Goal: Task Accomplishment & Management: Use online tool/utility

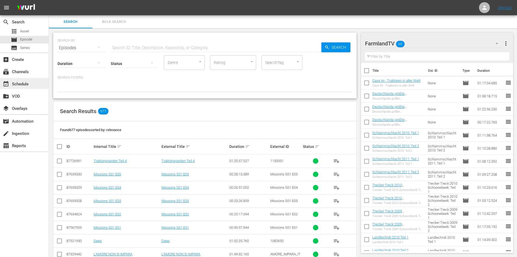
click at [24, 88] on div "event_available Schedule" at bounding box center [24, 83] width 49 height 11
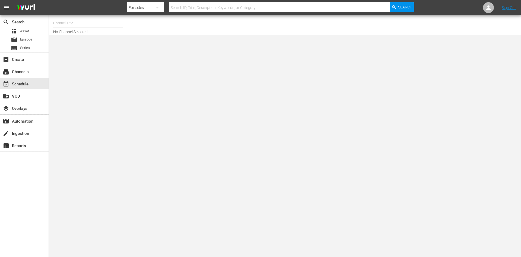
click at [68, 20] on input "text" at bounding box center [88, 23] width 70 height 13
click at [72, 36] on div "FarmlandTV (1589 - plaionpictures_weihnachtskino_1)" at bounding box center [128, 38] width 141 height 13
type input "FarmlandTV (1589 - plaionpictures_weihnachtskino_1)"
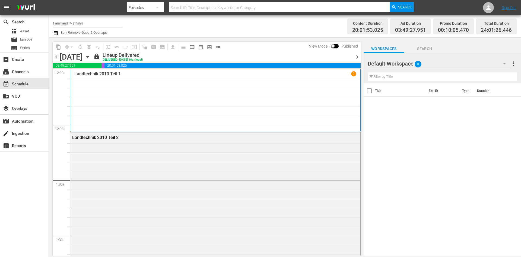
click at [410, 64] on div "Default Workspace 0" at bounding box center [439, 63] width 143 height 15
click at [24, 38] on div "FarmlandTV (69) Default Workspace (0)" at bounding box center [260, 128] width 521 height 257
click at [27, 36] on div "movie Episode" at bounding box center [21, 40] width 21 height 8
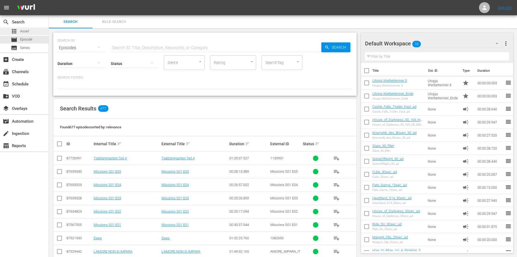
click at [20, 33] on div "apps Asset" at bounding box center [20, 31] width 18 height 8
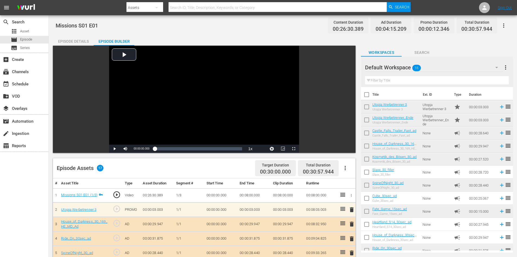
click at [507, 67] on span "more_vert" at bounding box center [506, 67] width 7 height 7
click at [470, 65] on div "Add New Workspace" at bounding box center [471, 68] width 64 height 10
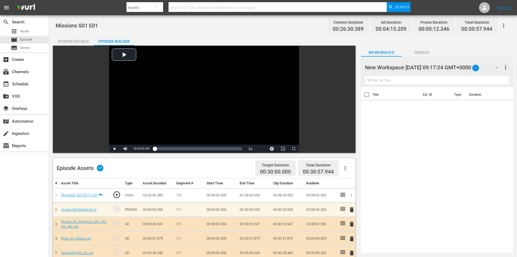
click at [411, 69] on div at bounding box center [411, 68] width 92 height 14
click at [396, 67] on input "New Workspace Mon Aug 11 2025 09:17:24 GMT+0000" at bounding box center [434, 67] width 139 height 13
type input "Mon Aug 11 2025 09:17:24 GMT+0000"
drag, startPoint x: 441, startPoint y: 67, endPoint x: 360, endPoint y: 65, distance: 80.9
click at [360, 65] on div "Video Player is loading. Play Video Play Mute Current Time 00:00:00.000 / Durat…" at bounding box center [283, 239] width 460 height 386
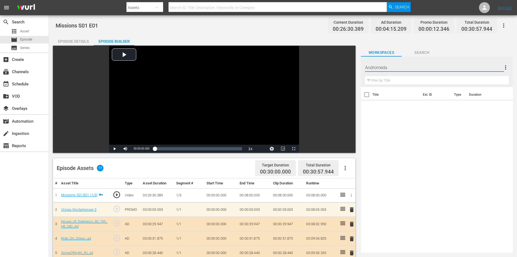
type input "Andromeda"
click at [405, 116] on div "Title Ext. ID Type Duration" at bounding box center [437, 168] width 152 height 163
click at [505, 66] on span "more_vert" at bounding box center [506, 67] width 7 height 7
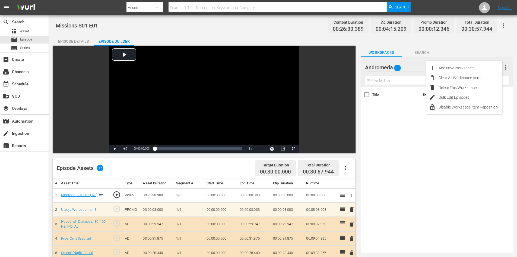
click at [376, 70] on div at bounding box center [388, 68] width 47 height 14
type input "Andromeda (fsk 16 raus vor 22h-6h)"
click at [402, 125] on div "Title Ext. ID Type Duration" at bounding box center [437, 168] width 152 height 163
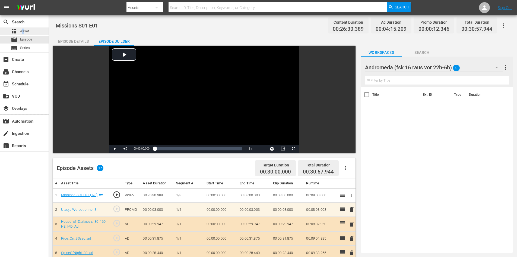
click at [24, 32] on span "Asset" at bounding box center [24, 31] width 9 height 5
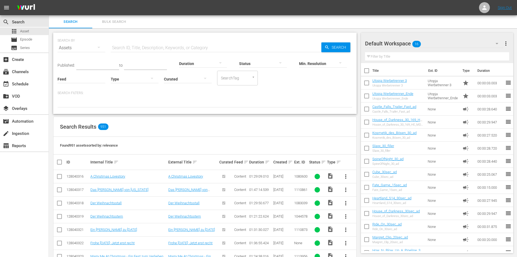
click at [413, 41] on span "16" at bounding box center [416, 43] width 9 height 11
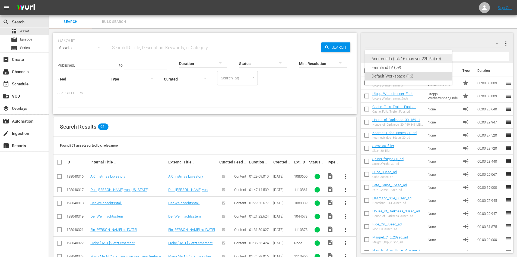
click at [400, 58] on div "Andromeda (fsk 16 raus vor 22h-6h) (0)" at bounding box center [409, 58] width 74 height 9
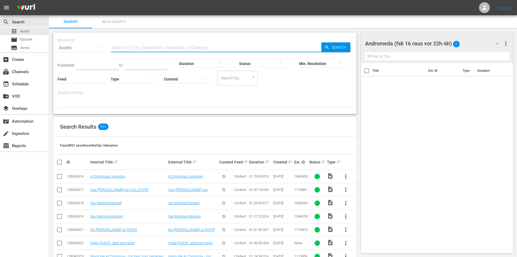
click at [155, 48] on input "text" at bounding box center [216, 47] width 211 height 13
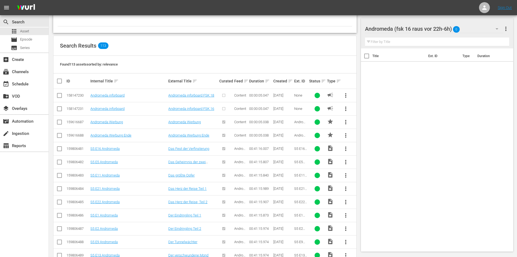
scroll to position [81, 0]
type input "Andromeda"
click at [345, 159] on span "more_vert" at bounding box center [346, 161] width 7 height 7
click at [360, 176] on div "Workspace" at bounding box center [375, 176] width 37 height 13
click at [367, 67] on input "checkbox" at bounding box center [366, 69] width 11 height 11
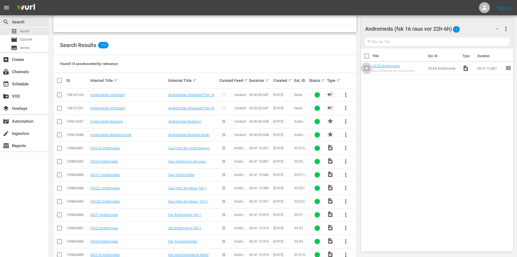
checkbox input "true"
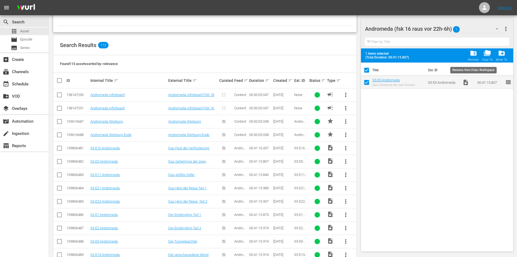
click at [468, 55] on button "folder_delete Remove" at bounding box center [474, 55] width 14 height 15
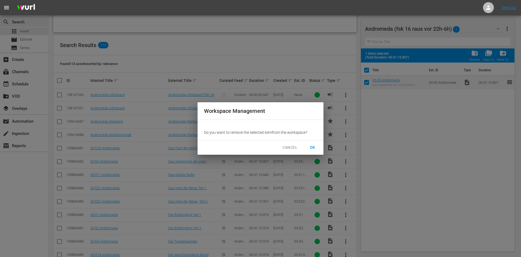
click at [311, 146] on span "OK" at bounding box center [312, 147] width 9 height 7
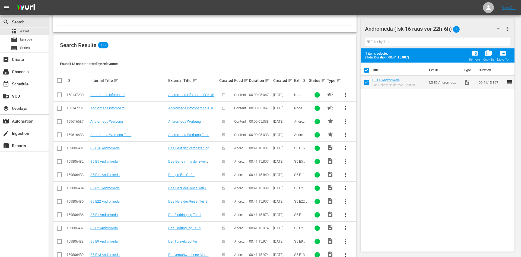
checkbox input "false"
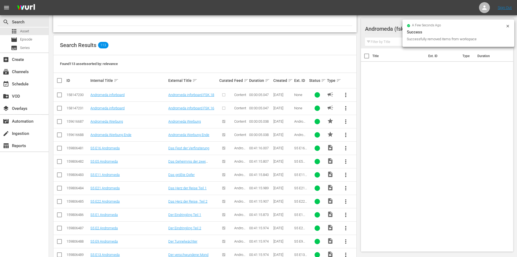
scroll to position [0, 0]
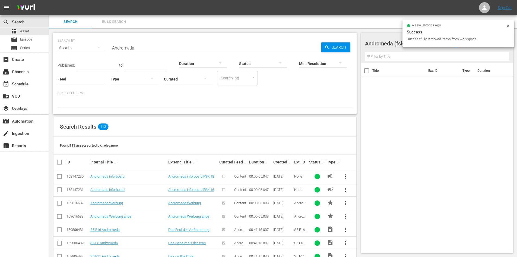
click at [509, 25] on icon at bounding box center [508, 26] width 2 height 2
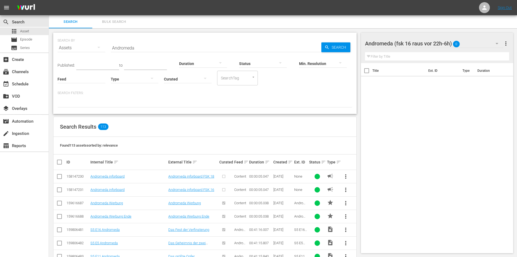
click at [509, 44] on span "more_vert" at bounding box center [506, 43] width 7 height 7
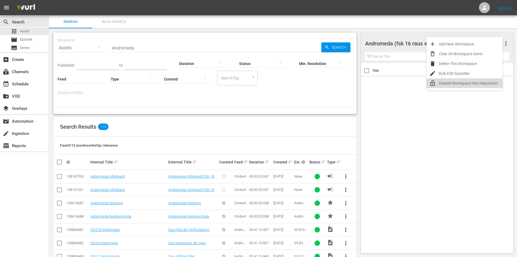
click at [471, 84] on div "Disable Workspace Item Reposition" at bounding box center [471, 83] width 64 height 10
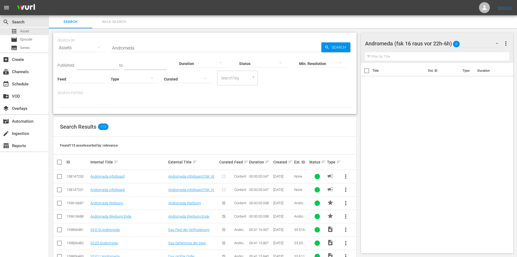
click at [508, 44] on span "more_vert" at bounding box center [506, 43] width 7 height 7
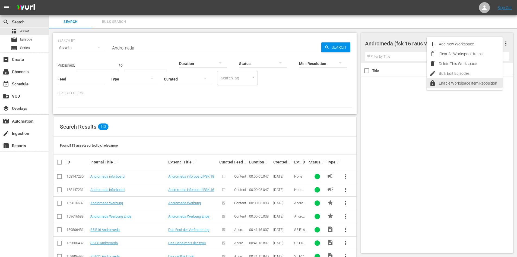
click at [498, 85] on div "Enable Workspace Item Reposition" at bounding box center [471, 83] width 64 height 10
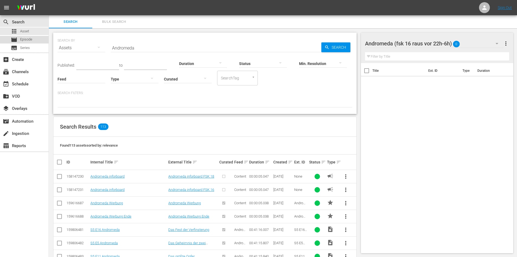
click at [23, 41] on span "Episode" at bounding box center [26, 39] width 12 height 5
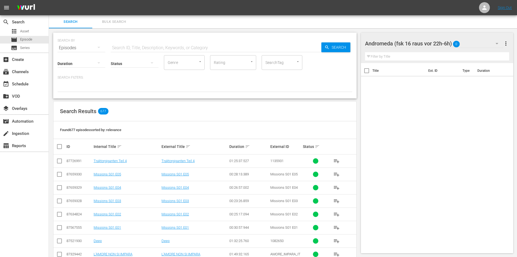
click at [137, 50] on div "Status" at bounding box center [135, 60] width 48 height 20
click at [137, 48] on input "text" at bounding box center [216, 47] width 211 height 13
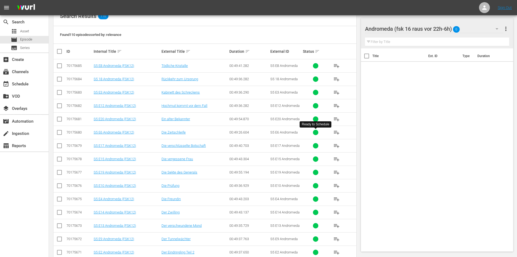
scroll to position [81, 0]
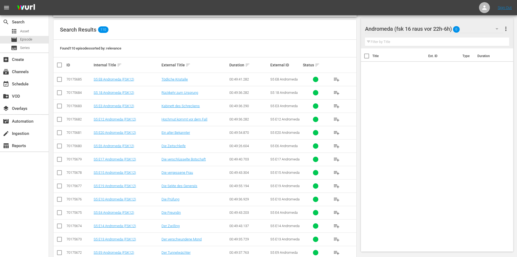
type input "Andromeda"
click at [58, 66] on input "checkbox" at bounding box center [61, 65] width 11 height 7
checkbox input "true"
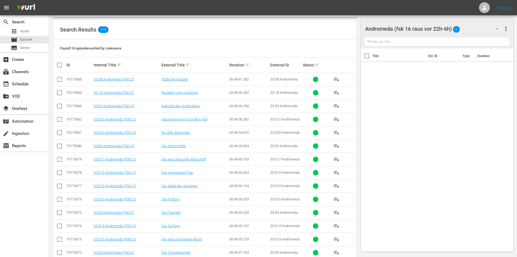
checkbox input "true"
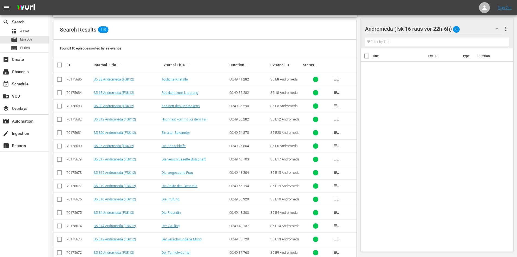
checkbox input "true"
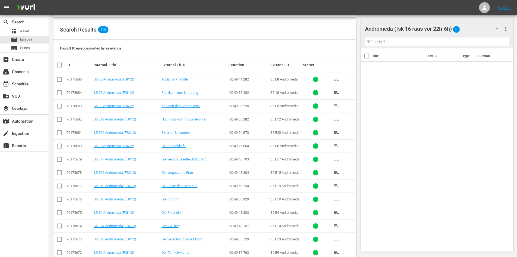
checkbox input "true"
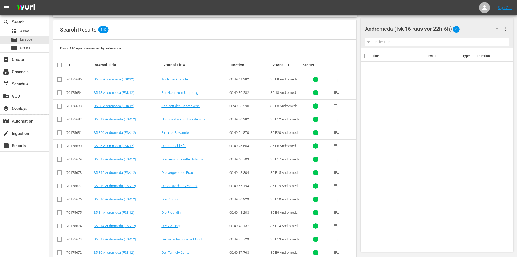
checkbox input "true"
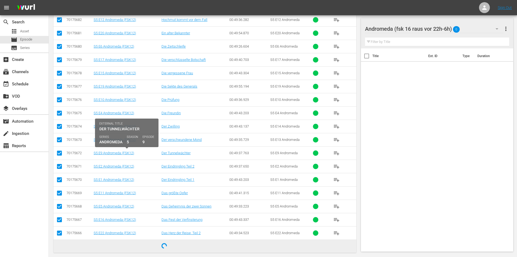
scroll to position [187, 0]
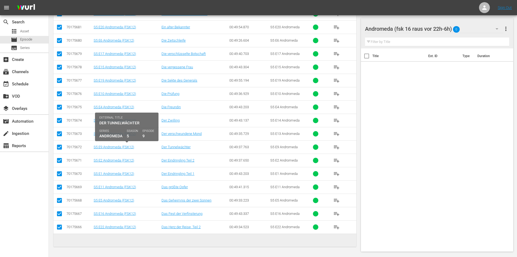
checkbox input "false"
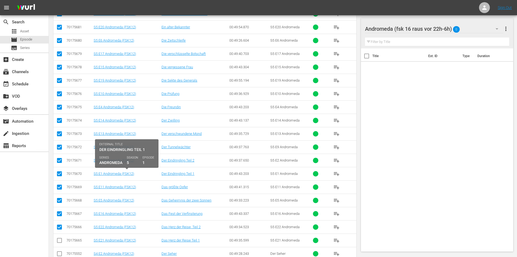
scroll to position [268, 0]
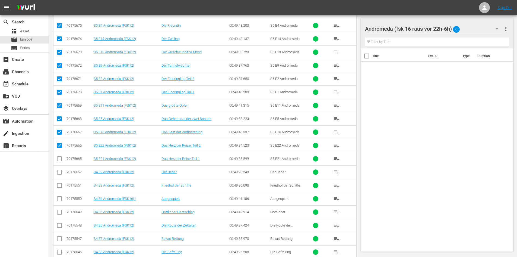
click at [60, 158] on input "checkbox" at bounding box center [59, 159] width 7 height 7
click at [59, 158] on input "checkbox" at bounding box center [59, 159] width 7 height 7
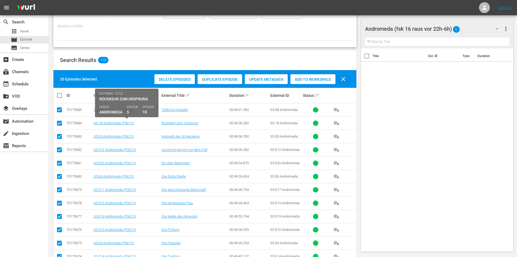
scroll to position [0, 0]
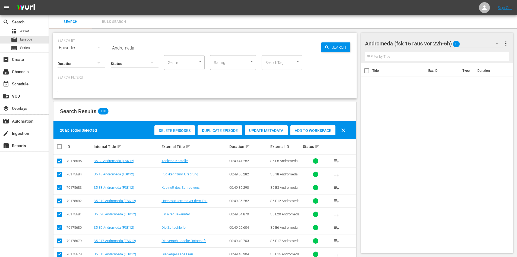
click at [305, 133] on div "Add to Workspace" at bounding box center [313, 130] width 45 height 10
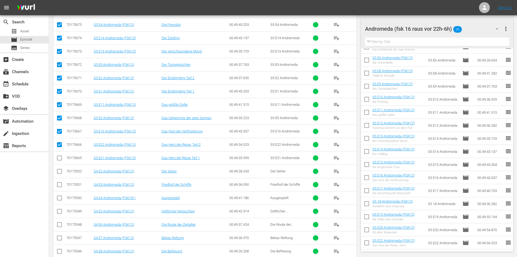
scroll to position [272, 0]
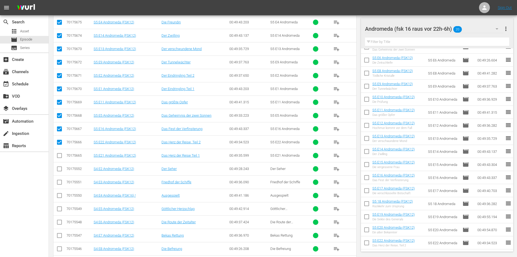
click at [61, 156] on input "checkbox" at bounding box center [59, 156] width 7 height 7
checkbox input "true"
click at [58, 142] on input "checkbox" at bounding box center [59, 143] width 7 height 7
checkbox input "false"
click at [59, 129] on input "checkbox" at bounding box center [59, 130] width 7 height 7
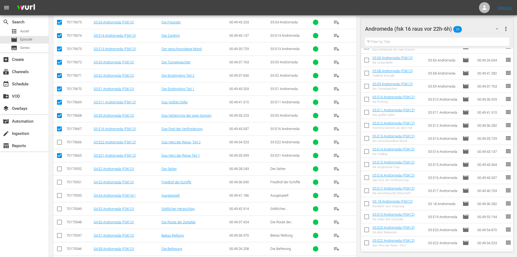
checkbox input "false"
click at [59, 117] on input "checkbox" at bounding box center [59, 116] width 7 height 7
checkbox input "false"
click at [60, 102] on input "checkbox" at bounding box center [59, 103] width 7 height 7
checkbox input "false"
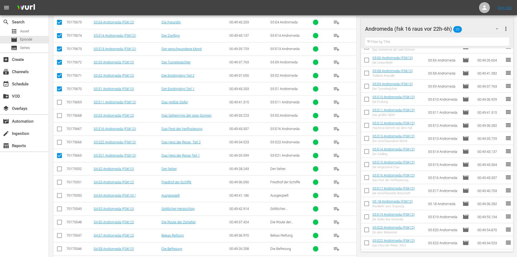
scroll to position [217, 0]
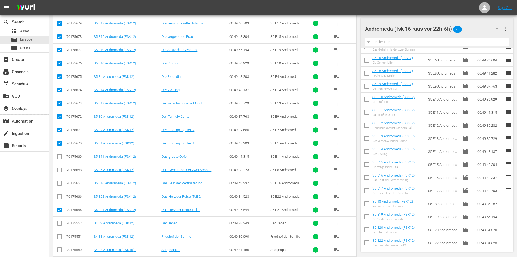
click at [59, 144] on input "checkbox" at bounding box center [59, 144] width 7 height 7
checkbox input "false"
click at [61, 130] on input "checkbox" at bounding box center [59, 131] width 7 height 7
checkbox input "false"
click at [61, 116] on input "checkbox" at bounding box center [59, 117] width 7 height 7
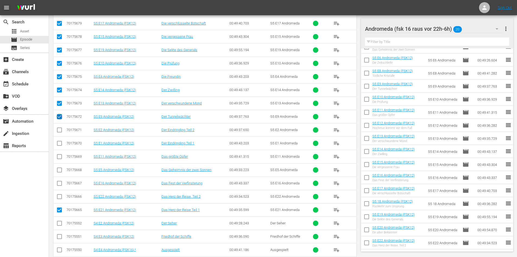
checkbox input "false"
click at [59, 102] on input "checkbox" at bounding box center [59, 104] width 7 height 7
checkbox input "false"
click at [58, 89] on input "checkbox" at bounding box center [59, 91] width 7 height 7
checkbox input "false"
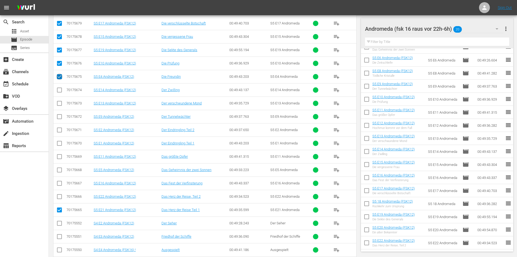
click at [60, 76] on input "checkbox" at bounding box center [59, 77] width 7 height 7
checkbox input "false"
click at [61, 62] on input "checkbox" at bounding box center [59, 64] width 7 height 7
checkbox input "false"
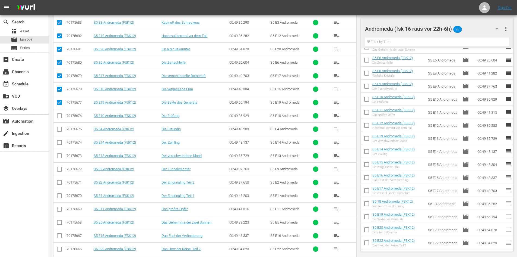
scroll to position [163, 0]
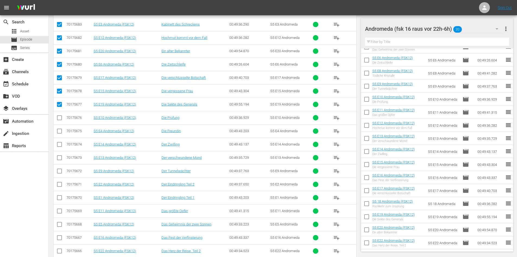
drag, startPoint x: 59, startPoint y: 105, endPoint x: 61, endPoint y: 90, distance: 14.6
click at [59, 105] on input "checkbox" at bounding box center [59, 105] width 7 height 7
checkbox input "false"
click at [61, 92] on input "checkbox" at bounding box center [59, 92] width 7 height 7
checkbox input "false"
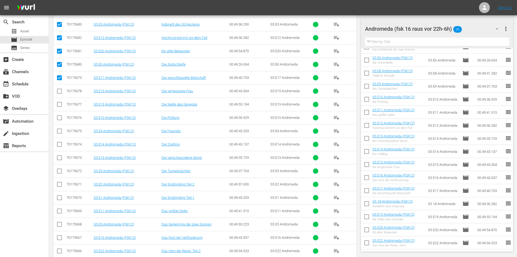
click at [58, 75] on icon at bounding box center [59, 77] width 7 height 7
click at [61, 63] on input "checkbox" at bounding box center [59, 65] width 7 height 7
checkbox input "false"
click at [59, 52] on input "checkbox" at bounding box center [59, 52] width 7 height 7
checkbox input "false"
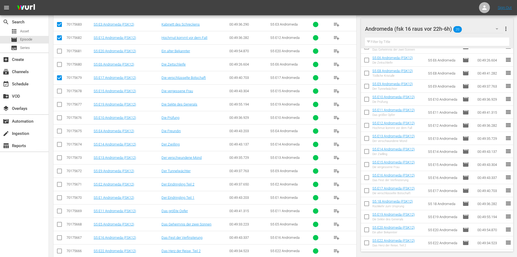
click at [60, 76] on input "checkbox" at bounding box center [59, 78] width 7 height 7
checkbox input "false"
click at [60, 38] on input "checkbox" at bounding box center [59, 39] width 7 height 7
checkbox input "false"
click at [61, 24] on input "checkbox" at bounding box center [59, 25] width 7 height 7
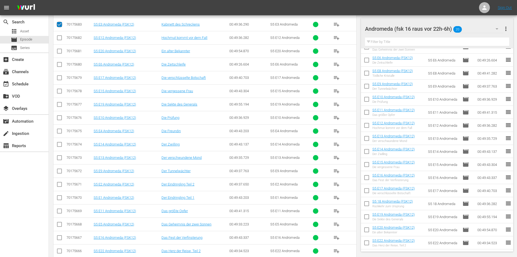
checkbox input "false"
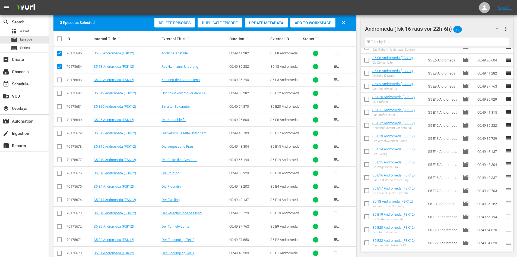
scroll to position [81, 0]
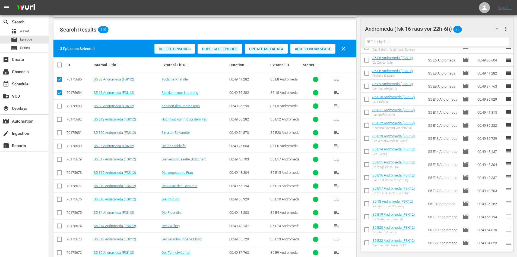
click at [58, 93] on input "checkbox" at bounding box center [59, 93] width 7 height 7
checkbox input "false"
drag, startPoint x: 59, startPoint y: 78, endPoint x: 63, endPoint y: 84, distance: 6.5
click at [59, 78] on input "checkbox" at bounding box center [59, 80] width 7 height 7
checkbox input "false"
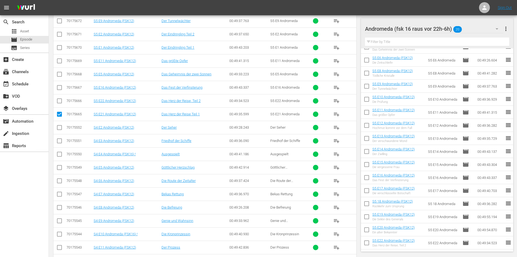
scroll to position [326, 0]
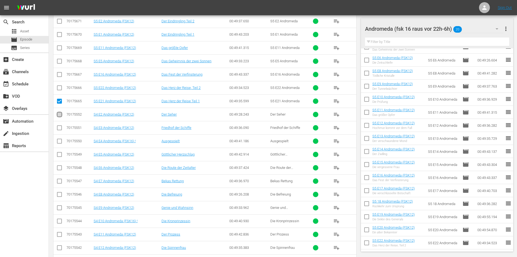
click at [60, 115] on input "checkbox" at bounding box center [59, 115] width 7 height 7
checkbox input "true"
click at [59, 128] on input "checkbox" at bounding box center [59, 128] width 7 height 7
checkbox input "true"
click at [59, 141] on input "checkbox" at bounding box center [59, 142] width 7 height 7
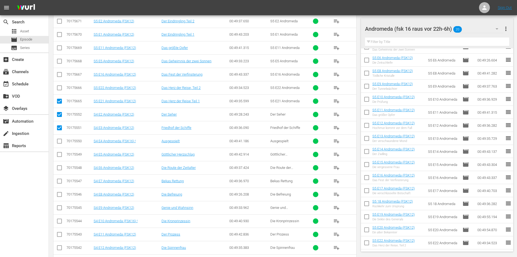
checkbox input "true"
click at [59, 153] on input "checkbox" at bounding box center [59, 155] width 7 height 7
checkbox input "true"
click at [60, 170] on input "checkbox" at bounding box center [59, 168] width 7 height 7
checkbox input "true"
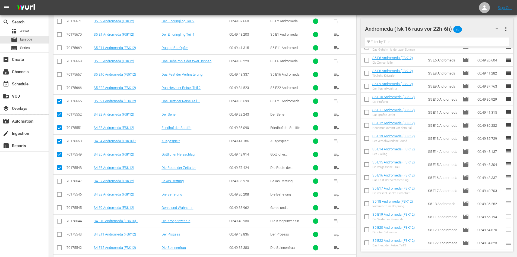
click at [59, 181] on input "checkbox" at bounding box center [59, 182] width 7 height 7
checkbox input "true"
click at [59, 193] on input "checkbox" at bounding box center [59, 195] width 7 height 7
checkbox input "true"
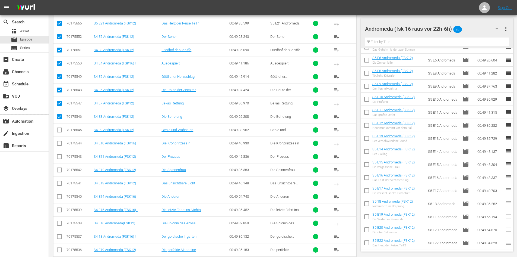
scroll to position [407, 0]
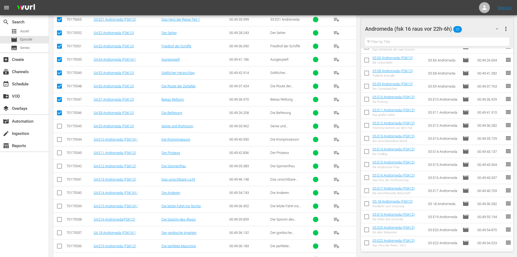
click at [60, 126] on input "checkbox" at bounding box center [59, 127] width 7 height 7
checkbox input "true"
click at [60, 139] on input "checkbox" at bounding box center [59, 140] width 7 height 7
checkbox input "true"
click at [60, 153] on input "checkbox" at bounding box center [59, 153] width 7 height 7
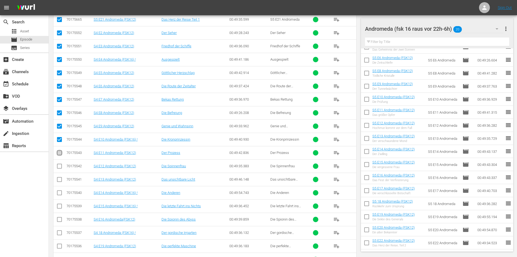
checkbox input "true"
click at [60, 168] on input "checkbox" at bounding box center [59, 167] width 7 height 7
checkbox input "true"
click at [61, 179] on input "checkbox" at bounding box center [59, 180] width 7 height 7
checkbox input "true"
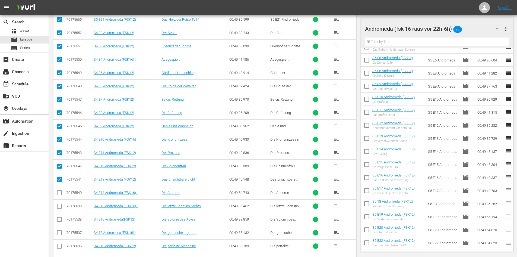
click at [59, 194] on input "checkbox" at bounding box center [59, 193] width 7 height 7
checkbox input "true"
click at [61, 206] on input "checkbox" at bounding box center [59, 207] width 7 height 7
checkbox input "true"
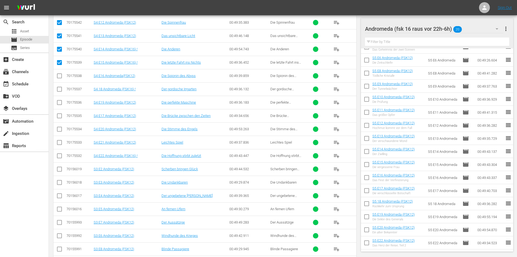
scroll to position [496, 0]
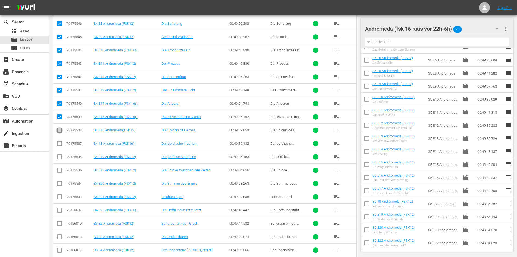
click at [60, 131] on input "checkbox" at bounding box center [59, 131] width 7 height 7
checkbox input "true"
click at [61, 144] on input "checkbox" at bounding box center [59, 144] width 7 height 7
checkbox input "true"
click at [60, 158] on input "checkbox" at bounding box center [59, 158] width 7 height 7
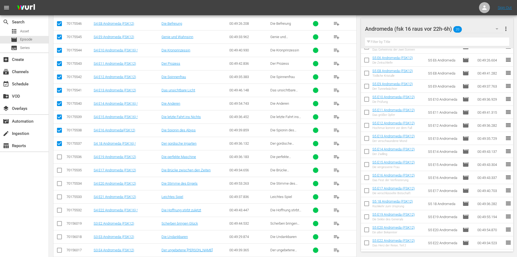
checkbox input "true"
click at [60, 171] on input "checkbox" at bounding box center [59, 171] width 7 height 7
checkbox input "true"
click at [60, 184] on input "checkbox" at bounding box center [59, 184] width 7 height 7
checkbox input "true"
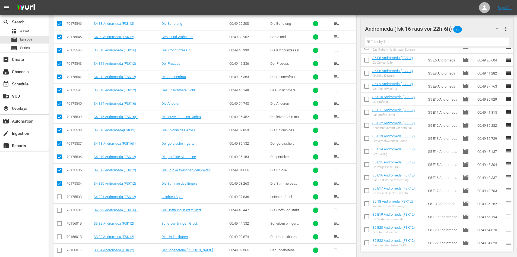
click at [60, 197] on input "checkbox" at bounding box center [59, 197] width 7 height 7
checkbox input "true"
click at [59, 210] on input "checkbox" at bounding box center [59, 211] width 7 height 7
checkbox input "true"
click at [61, 223] on input "checkbox" at bounding box center [59, 224] width 7 height 7
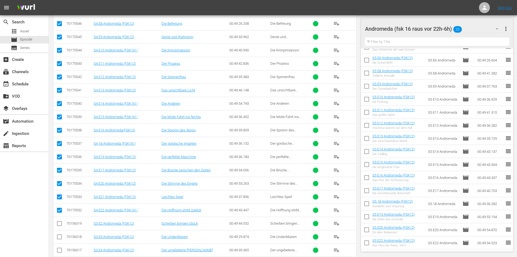
checkbox input "true"
click at [59, 235] on input "checkbox" at bounding box center [59, 237] width 7 height 7
checkbox input "true"
click at [59, 247] on input "checkbox" at bounding box center [59, 251] width 7 height 7
checkbox input "true"
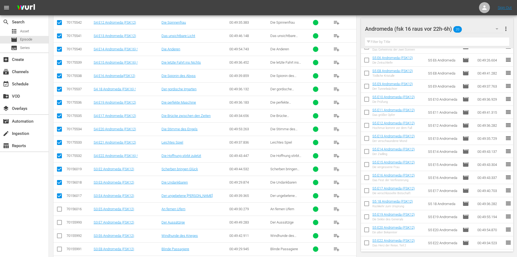
scroll to position [605, 0]
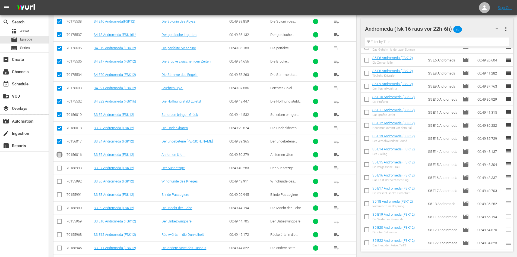
click at [59, 154] on input "checkbox" at bounding box center [59, 155] width 7 height 7
checkbox input "true"
click at [58, 167] on input "checkbox" at bounding box center [59, 169] width 7 height 7
checkbox input "true"
click at [59, 181] on input "checkbox" at bounding box center [59, 182] width 7 height 7
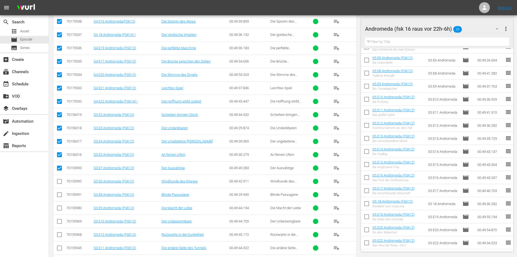
checkbox input "true"
click at [58, 195] on input "checkbox" at bounding box center [59, 195] width 7 height 7
checkbox input "true"
click at [59, 208] on input "checkbox" at bounding box center [59, 209] width 7 height 7
checkbox input "true"
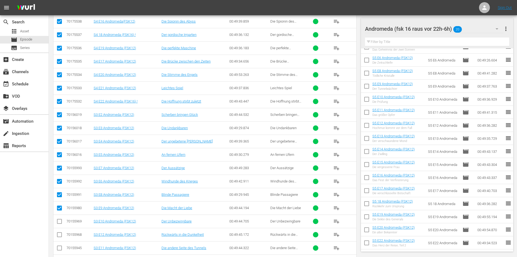
click at [59, 222] on input "checkbox" at bounding box center [59, 222] width 7 height 7
checkbox input "true"
click at [60, 235] on input "checkbox" at bounding box center [59, 235] width 7 height 7
checkbox input "true"
click at [60, 247] on input "checkbox" at bounding box center [59, 248] width 7 height 7
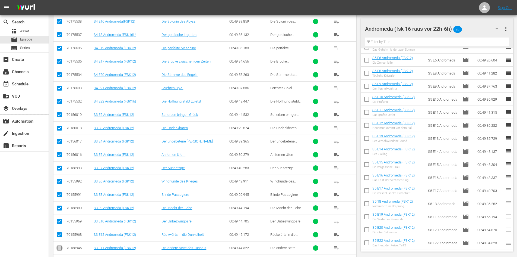
checkbox input "true"
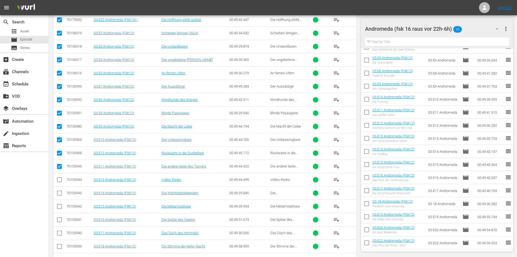
click at [59, 179] on input "checkbox" at bounding box center [59, 180] width 7 height 7
checkbox input "true"
click at [59, 193] on input "checkbox" at bounding box center [59, 194] width 7 height 7
checkbox input "true"
click at [58, 207] on input "checkbox" at bounding box center [59, 207] width 7 height 7
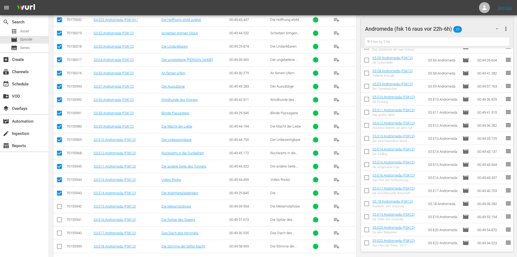
checkbox input "true"
click at [60, 220] on input "checkbox" at bounding box center [59, 220] width 7 height 7
checkbox input "true"
click at [60, 234] on input "checkbox" at bounding box center [59, 234] width 7 height 7
checkbox input "true"
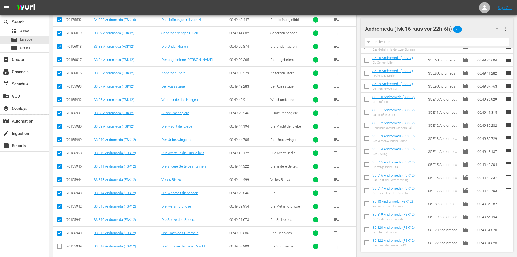
click at [60, 246] on input "checkbox" at bounding box center [59, 247] width 7 height 7
checkbox input "true"
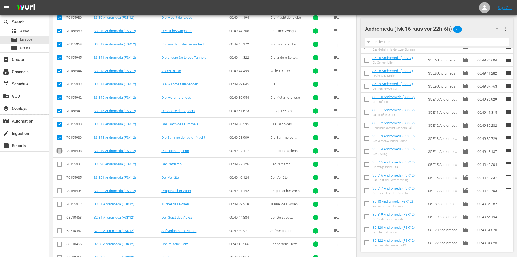
click at [60, 151] on input "checkbox" at bounding box center [59, 152] width 7 height 7
checkbox input "true"
click at [59, 162] on input "checkbox" at bounding box center [59, 165] width 7 height 7
checkbox input "true"
click at [60, 178] on input "checkbox" at bounding box center [59, 178] width 7 height 7
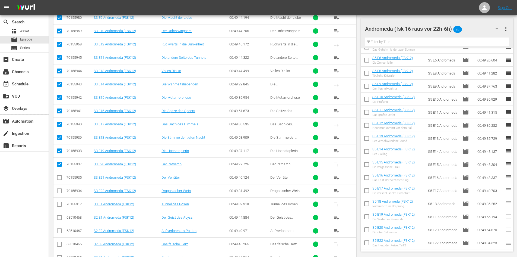
checkbox input "true"
click at [59, 190] on input "checkbox" at bounding box center [59, 191] width 7 height 7
checkbox input "true"
click at [59, 204] on input "checkbox" at bounding box center [59, 205] width 7 height 7
checkbox input "true"
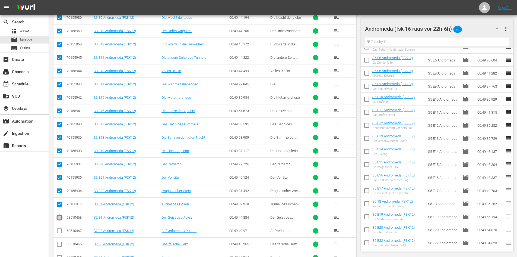
drag, startPoint x: 59, startPoint y: 217, endPoint x: 60, endPoint y: 223, distance: 5.5
click at [60, 217] on input "checkbox" at bounding box center [59, 218] width 7 height 7
checkbox input "true"
click at [60, 230] on input "checkbox" at bounding box center [59, 231] width 7 height 7
checkbox input "true"
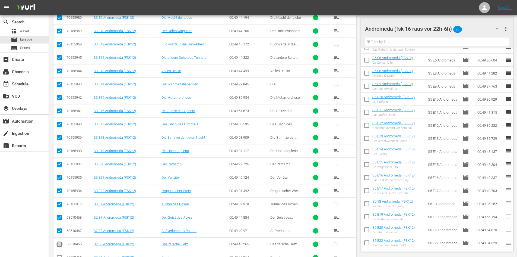
click at [59, 245] on input "checkbox" at bounding box center [59, 245] width 7 height 7
checkbox input "true"
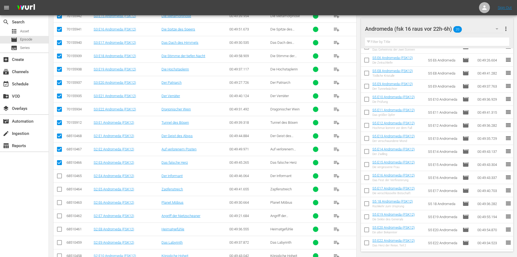
click at [60, 175] on input "checkbox" at bounding box center [59, 177] width 7 height 7
checkbox input "true"
click at [59, 188] on input "checkbox" at bounding box center [59, 190] width 7 height 7
checkbox input "true"
click at [60, 202] on input "checkbox" at bounding box center [59, 203] width 7 height 7
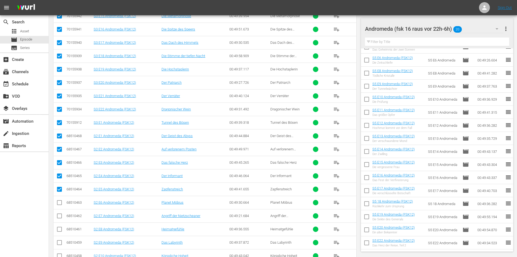
checkbox input "true"
click at [59, 218] on input "checkbox" at bounding box center [59, 216] width 7 height 7
checkbox input "true"
drag, startPoint x: 58, startPoint y: 230, endPoint x: 61, endPoint y: 242, distance: 12.7
click at [59, 233] on input "checkbox" at bounding box center [59, 230] width 7 height 7
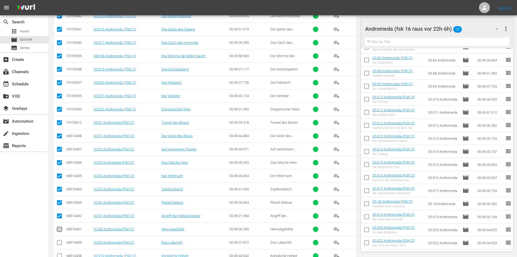
checkbox input "true"
click at [60, 244] on input "checkbox" at bounding box center [59, 243] width 7 height 7
checkbox input "true"
click at [58, 247] on input "checkbox" at bounding box center [59, 256] width 7 height 7
checkbox input "true"
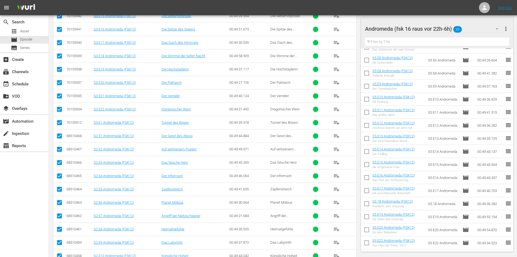
scroll to position [958, 0]
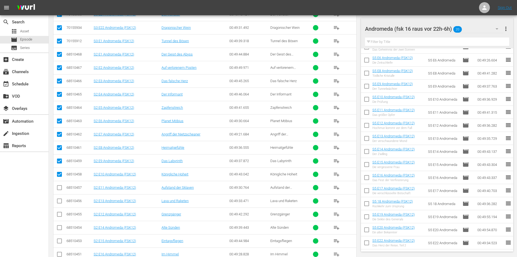
click at [59, 187] on input "checkbox" at bounding box center [59, 188] width 7 height 7
checkbox input "true"
click at [61, 200] on input "checkbox" at bounding box center [59, 201] width 7 height 7
checkbox input "true"
click at [61, 215] on input "checkbox" at bounding box center [59, 215] width 7 height 7
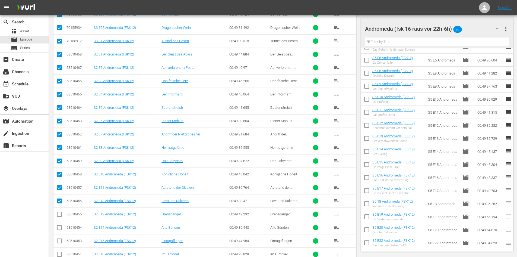
checkbox input "true"
click at [61, 227] on input "checkbox" at bounding box center [59, 228] width 7 height 7
checkbox input "true"
click at [60, 242] on input "checkbox" at bounding box center [59, 241] width 7 height 7
checkbox input "true"
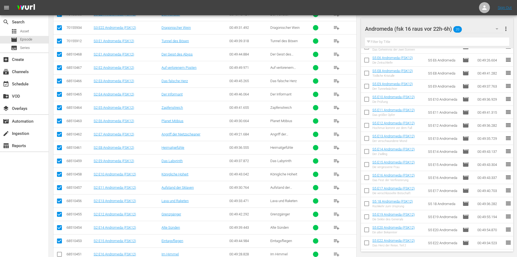
click at [60, 247] on input "checkbox" at bounding box center [59, 255] width 7 height 7
checkbox input "true"
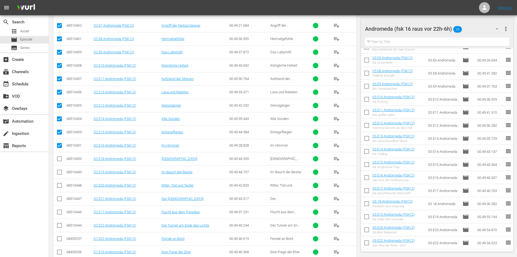
click at [59, 157] on input "checkbox" at bounding box center [59, 159] width 7 height 7
checkbox input "true"
drag, startPoint x: 58, startPoint y: 172, endPoint x: 59, endPoint y: 179, distance: 7.1
click at [59, 172] on input "checkbox" at bounding box center [59, 173] width 7 height 7
checkbox input "true"
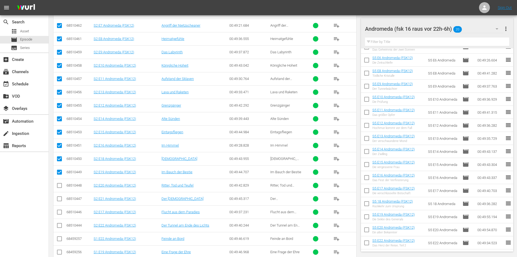
click at [60, 186] on input "checkbox" at bounding box center [59, 186] width 7 height 7
checkbox input "true"
click at [60, 200] on input "checkbox" at bounding box center [59, 199] width 7 height 7
checkbox input "true"
click at [60, 212] on input "checkbox" at bounding box center [59, 213] width 7 height 7
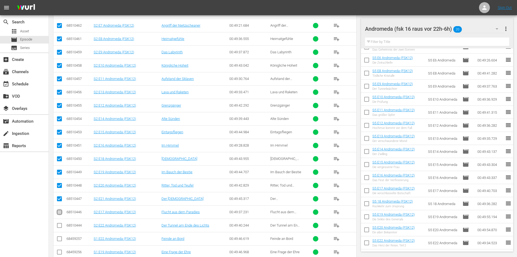
checkbox input "true"
click at [59, 226] on input "checkbox" at bounding box center [59, 226] width 7 height 7
checkbox input "true"
click at [60, 241] on input "checkbox" at bounding box center [59, 239] width 7 height 7
checkbox input "true"
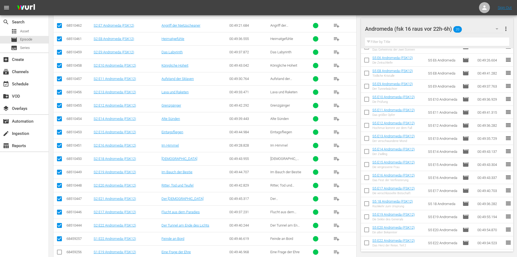
click at [57, 247] on td at bounding box center [59, 251] width 12 height 13
click at [62, 247] on input "checkbox" at bounding box center [59, 253] width 7 height 7
checkbox input "true"
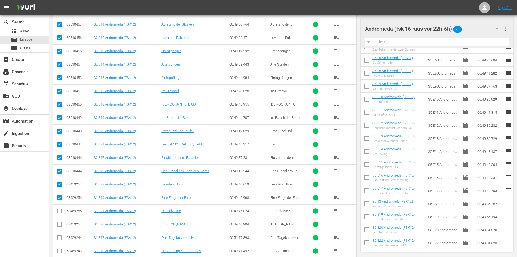
click at [58, 210] on input "checkbox" at bounding box center [59, 212] width 7 height 7
checkbox input "true"
click at [59, 223] on input "checkbox" at bounding box center [59, 225] width 7 height 7
checkbox input "true"
click at [59, 237] on input "checkbox" at bounding box center [59, 238] width 7 height 7
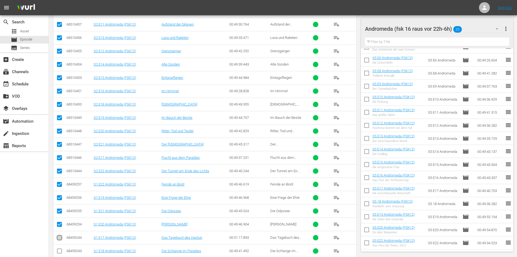
checkbox input "true"
click at [59, 247] on input "checkbox" at bounding box center [59, 251] width 7 height 7
checkbox input "true"
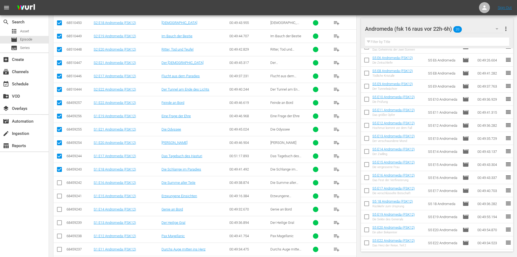
click at [59, 182] on input "checkbox" at bounding box center [59, 183] width 7 height 7
checkbox input "true"
click at [61, 196] on input "checkbox" at bounding box center [59, 197] width 7 height 7
checkbox input "true"
click at [59, 209] on input "checkbox" at bounding box center [59, 210] width 7 height 7
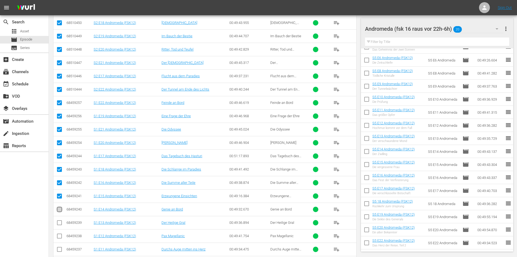
checkbox input "true"
click at [61, 223] on input "checkbox" at bounding box center [59, 223] width 7 height 7
checkbox input "true"
click at [60, 235] on input "checkbox" at bounding box center [59, 237] width 7 height 7
checkbox input "true"
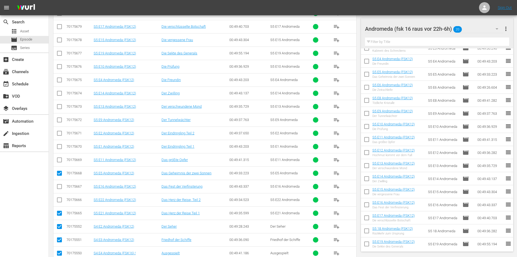
scroll to position [19, 0]
click at [59, 172] on input "checkbox" at bounding box center [59, 174] width 7 height 7
checkbox input "false"
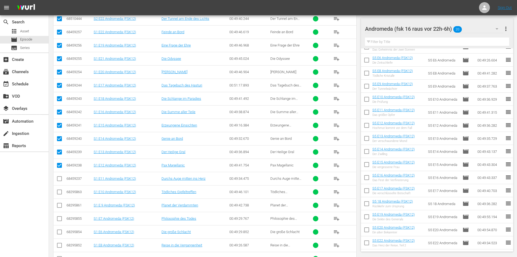
scroll to position [1371, 0]
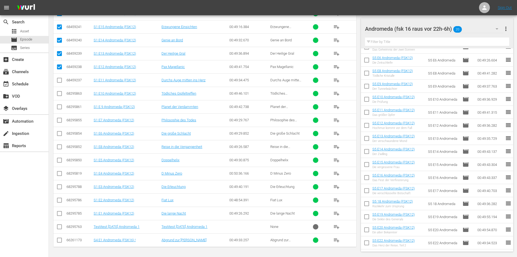
click at [61, 81] on input "checkbox" at bounding box center [59, 81] width 7 height 7
checkbox input "true"
click at [59, 93] on input "checkbox" at bounding box center [59, 94] width 7 height 7
checkbox input "true"
click at [60, 106] on input "checkbox" at bounding box center [59, 108] width 7 height 7
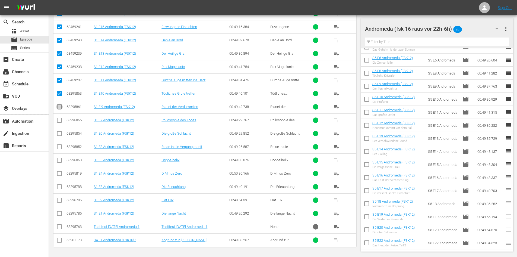
checkbox input "true"
click at [61, 120] on input "checkbox" at bounding box center [59, 121] width 7 height 7
checkbox input "true"
click at [60, 133] on input "checkbox" at bounding box center [59, 134] width 7 height 7
checkbox input "true"
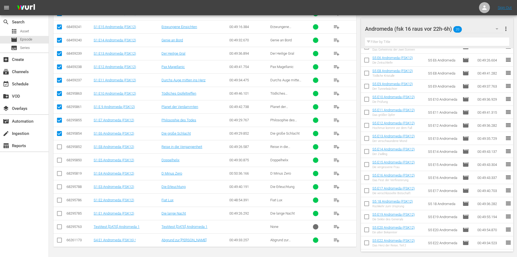
click at [59, 147] on input "checkbox" at bounding box center [59, 147] width 7 height 7
checkbox input "true"
drag, startPoint x: 60, startPoint y: 159, endPoint x: 60, endPoint y: 163, distance: 3.5
click at [60, 160] on input "checkbox" at bounding box center [59, 161] width 7 height 7
checkbox input "true"
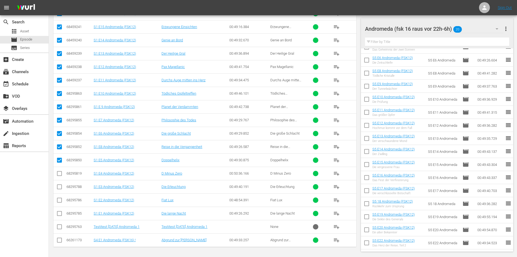
click at [60, 174] on input "checkbox" at bounding box center [59, 174] width 7 height 7
checkbox input "true"
click at [60, 187] on input "checkbox" at bounding box center [59, 187] width 7 height 7
checkbox input "true"
click at [59, 201] on input "checkbox" at bounding box center [59, 201] width 7 height 7
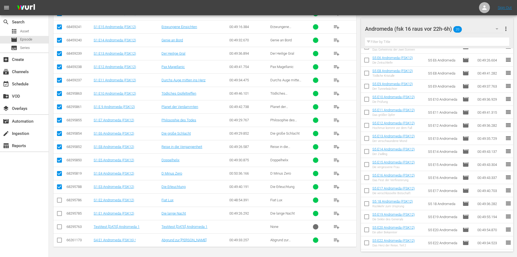
checkbox input "true"
click at [59, 213] on input "checkbox" at bounding box center [59, 214] width 7 height 7
checkbox input "true"
click at [60, 241] on input "checkbox" at bounding box center [59, 241] width 7 height 7
checkbox input "true"
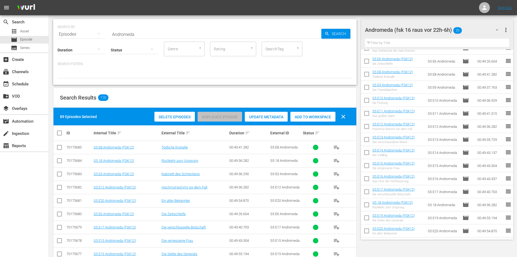
scroll to position [0, 0]
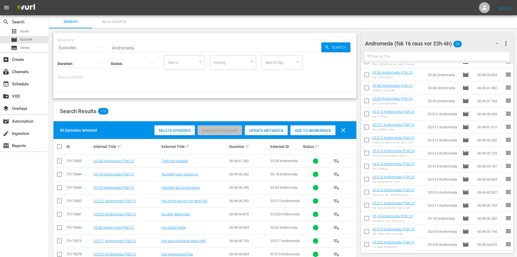
click at [325, 129] on span "Add to Workspace" at bounding box center [313, 130] width 45 height 4
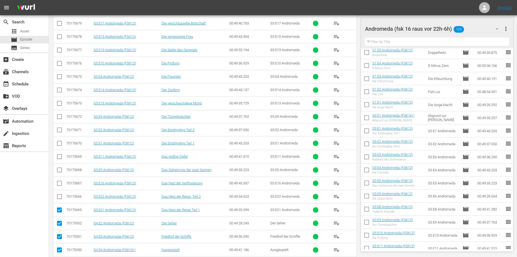
scroll to position [1070, 0]
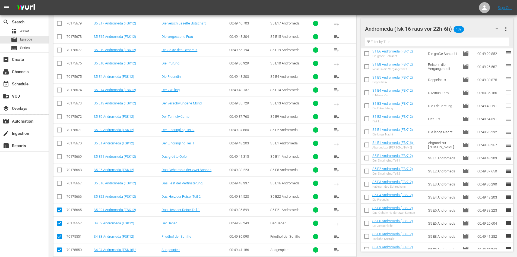
click at [505, 28] on span "more_vert" at bounding box center [506, 29] width 7 height 7
click at [484, 39] on div "Clear All Workspace Items" at bounding box center [471, 39] width 64 height 10
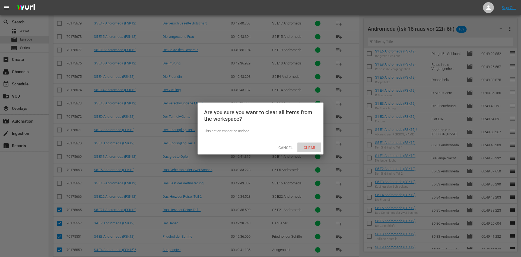
click at [307, 146] on span "Clear" at bounding box center [310, 147] width 20 height 4
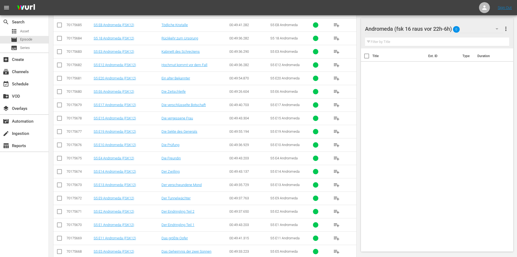
scroll to position [0, 0]
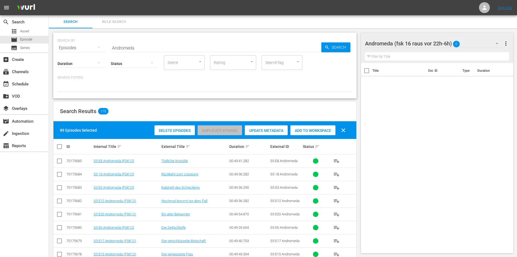
click at [59, 148] on input "checkbox" at bounding box center [61, 146] width 11 height 7
checkbox input "true"
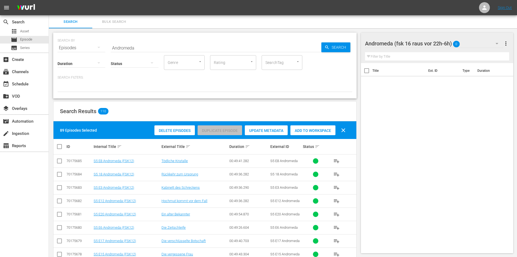
checkbox input "true"
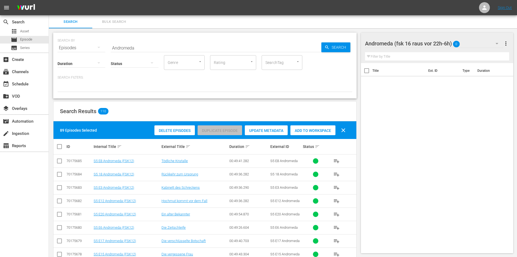
checkbox input "true"
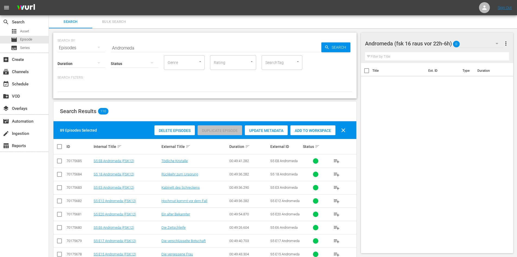
checkbox input "true"
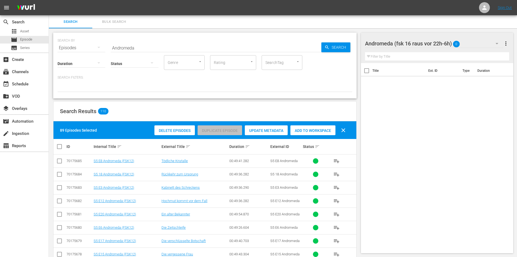
checkbox input "true"
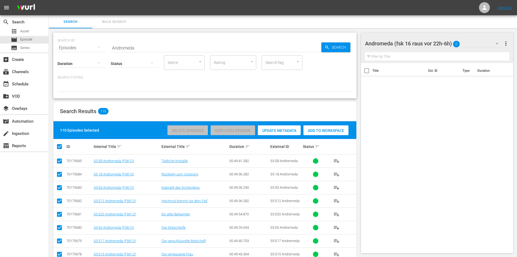
click at [59, 148] on input "checkbox" at bounding box center [61, 146] width 11 height 7
checkbox input "false"
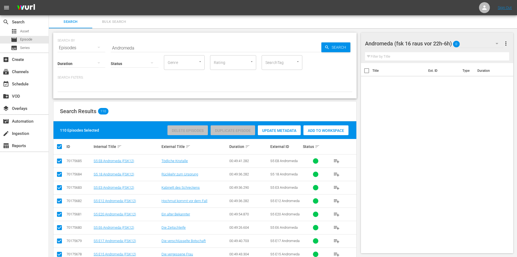
checkbox input "false"
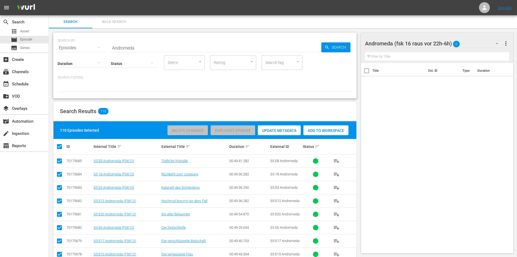
checkbox input "false"
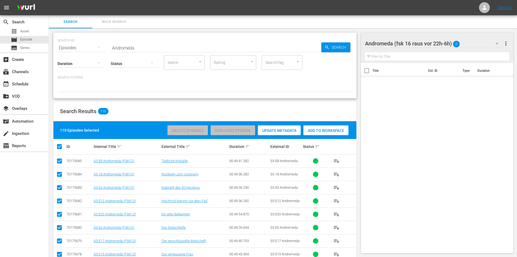
checkbox input "false"
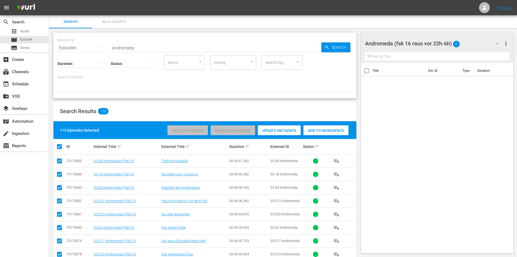
checkbox input "false"
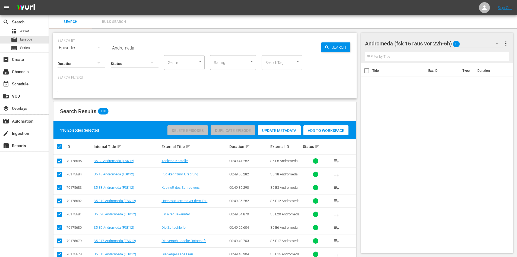
checkbox input "false"
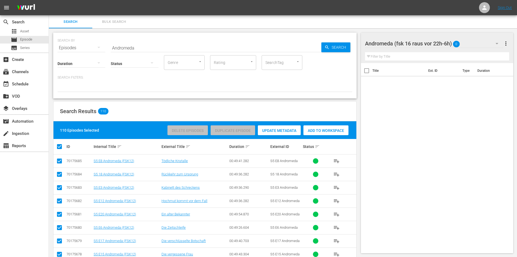
checkbox input "false"
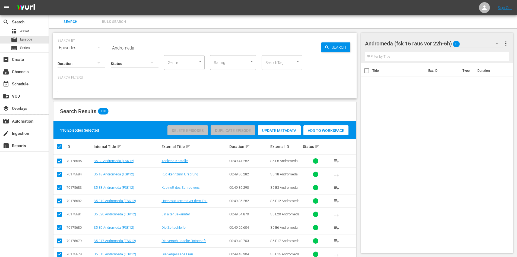
checkbox input "false"
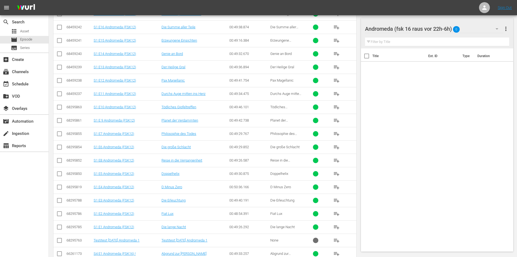
scroll to position [1371, 0]
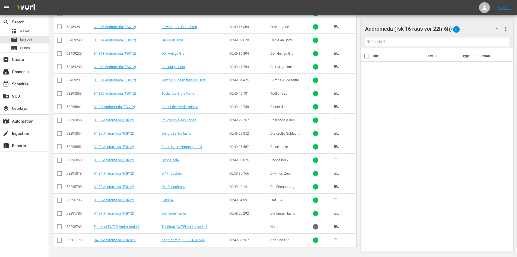
click at [61, 215] on input "checkbox" at bounding box center [59, 214] width 7 height 7
click at [61, 200] on input "checkbox" at bounding box center [59, 201] width 7 height 7
click at [60, 188] on input "checkbox" at bounding box center [59, 187] width 7 height 7
click at [58, 173] on input "checkbox" at bounding box center [59, 174] width 7 height 7
click at [58, 162] on input "checkbox" at bounding box center [59, 161] width 7 height 7
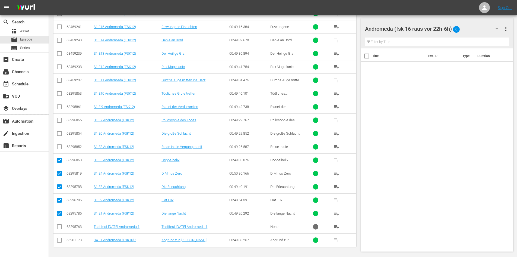
click at [61, 147] on input "checkbox" at bounding box center [59, 147] width 7 height 7
click at [60, 134] on input "checkbox" at bounding box center [59, 134] width 7 height 7
click at [61, 121] on input "checkbox" at bounding box center [59, 121] width 7 height 7
click at [59, 107] on input "checkbox" at bounding box center [59, 108] width 7 height 7
click at [59, 92] on input "checkbox" at bounding box center [59, 94] width 7 height 7
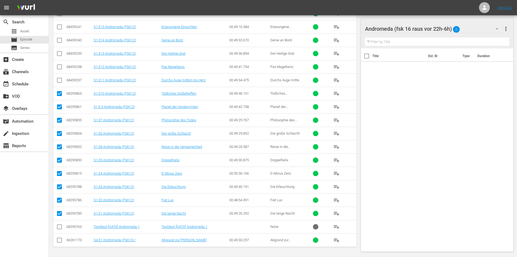
click at [58, 79] on input "checkbox" at bounding box center [59, 81] width 7 height 7
click at [57, 66] on input "checkbox" at bounding box center [59, 68] width 7 height 7
click at [58, 53] on input "checkbox" at bounding box center [59, 54] width 7 height 7
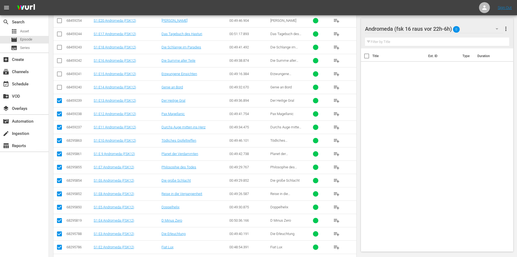
scroll to position [1317, 0]
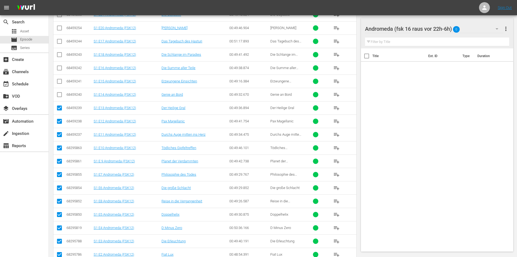
click at [57, 93] on input "checkbox" at bounding box center [59, 95] width 7 height 7
click at [58, 81] on input "checkbox" at bounding box center [59, 82] width 7 height 7
click at [59, 66] on input "checkbox" at bounding box center [59, 69] width 7 height 7
click at [60, 53] on input "checkbox" at bounding box center [59, 55] width 7 height 7
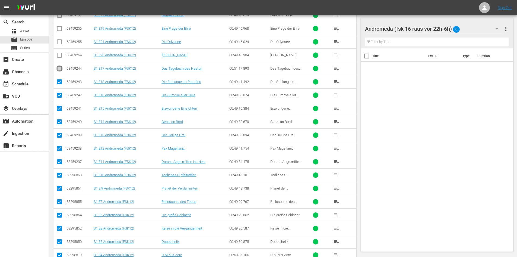
click at [59, 68] on input "checkbox" at bounding box center [59, 69] width 7 height 7
click at [60, 56] on input "checkbox" at bounding box center [59, 56] width 7 height 7
click at [59, 39] on span at bounding box center [59, 42] width 7 height 7
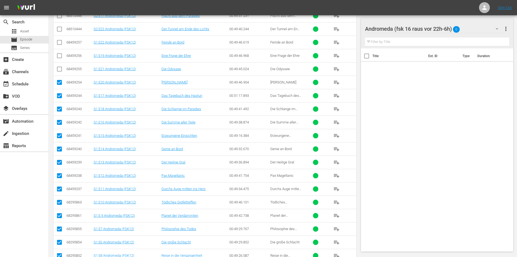
click at [60, 68] on input "checkbox" at bounding box center [59, 70] width 7 height 7
click at [58, 55] on input "checkbox" at bounding box center [59, 56] width 7 height 7
click at [60, 42] on input "checkbox" at bounding box center [59, 43] width 7 height 7
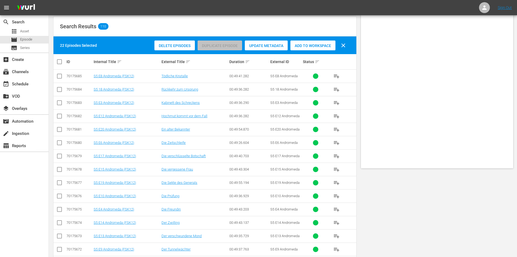
scroll to position [0, 0]
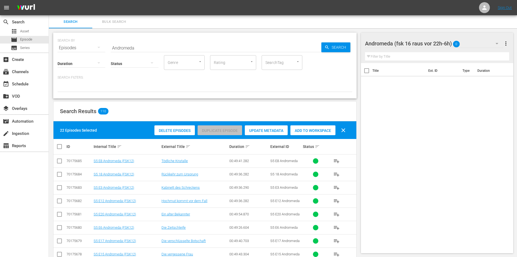
click at [314, 126] on div "Add to Workspace" at bounding box center [313, 130] width 45 height 10
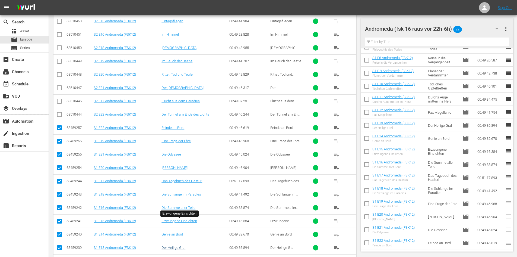
scroll to position [1195, 0]
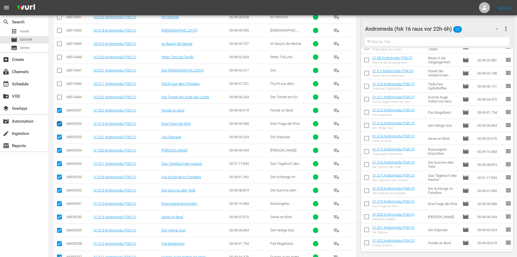
click at [59, 124] on input "checkbox" at bounding box center [59, 124] width 7 height 7
click at [59, 137] on input "checkbox" at bounding box center [59, 138] width 7 height 7
click at [59, 152] on input "checkbox" at bounding box center [59, 151] width 7 height 7
click at [60, 165] on input "checkbox" at bounding box center [59, 164] width 7 height 7
click at [61, 175] on input "checkbox" at bounding box center [59, 178] width 7 height 7
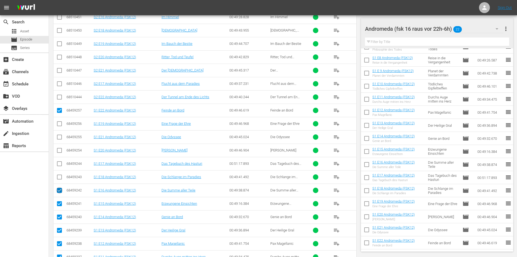
click at [59, 190] on input "checkbox" at bounding box center [59, 191] width 7 height 7
click at [61, 205] on input "checkbox" at bounding box center [59, 204] width 7 height 7
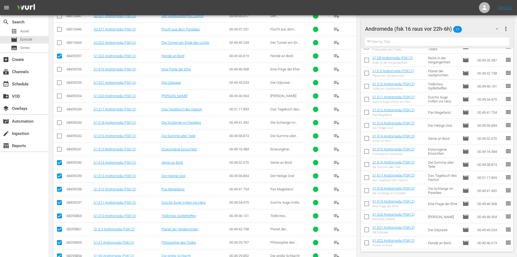
click at [58, 162] on input "checkbox" at bounding box center [59, 163] width 7 height 7
click at [57, 174] on input "checkbox" at bounding box center [59, 177] width 7 height 7
click at [58, 188] on input "checkbox" at bounding box center [59, 190] width 7 height 7
click at [61, 203] on input "checkbox" at bounding box center [59, 203] width 7 height 7
click at [60, 216] on input "checkbox" at bounding box center [59, 216] width 7 height 7
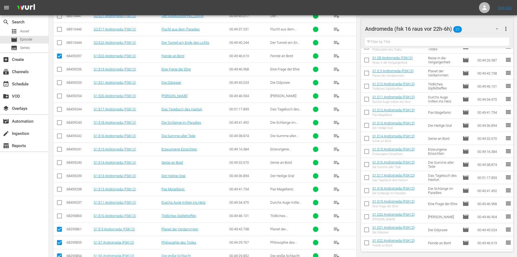
click at [60, 227] on input "checkbox" at bounding box center [59, 230] width 7 height 7
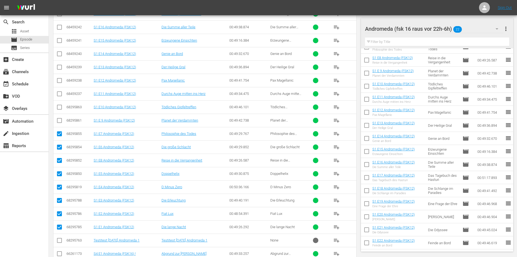
click at [62, 134] on input "checkbox" at bounding box center [59, 134] width 7 height 7
click at [59, 148] on input "checkbox" at bounding box center [59, 148] width 7 height 7
click at [61, 160] on input "checkbox" at bounding box center [59, 161] width 7 height 7
click at [60, 174] on input "checkbox" at bounding box center [59, 174] width 7 height 7
click at [59, 186] on input "checkbox" at bounding box center [59, 188] width 7 height 7
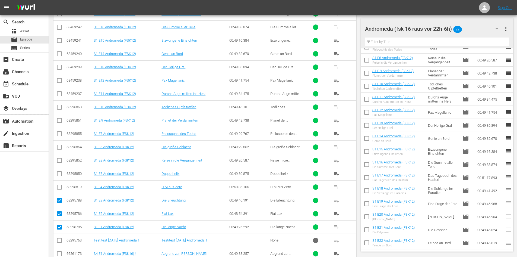
click at [60, 200] on input "checkbox" at bounding box center [59, 201] width 7 height 7
click at [61, 215] on input "checkbox" at bounding box center [59, 214] width 7 height 7
click at [60, 229] on input "checkbox" at bounding box center [59, 228] width 7 height 7
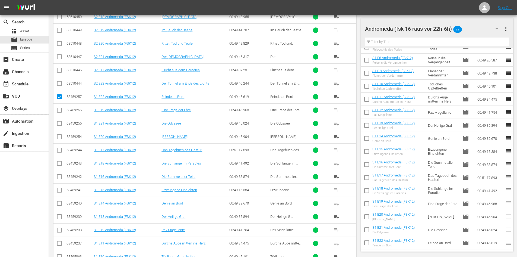
scroll to position [1181, 0]
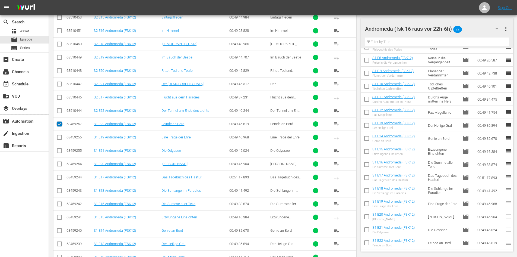
click at [58, 123] on input "checkbox" at bounding box center [59, 125] width 7 height 7
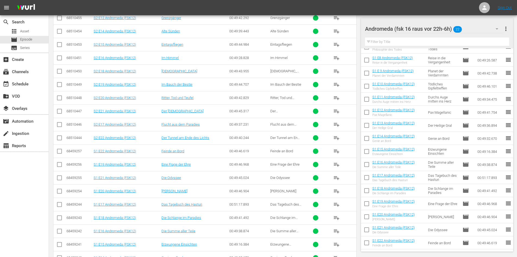
click at [58, 138] on input "checkbox" at bounding box center [59, 138] width 7 height 7
click at [58, 124] on input "checkbox" at bounding box center [59, 125] width 7 height 7
click at [59, 110] on input "checkbox" at bounding box center [59, 112] width 7 height 7
click at [59, 97] on input "checkbox" at bounding box center [59, 99] width 7 height 7
drag, startPoint x: 59, startPoint y: 85, endPoint x: 59, endPoint y: 82, distance: 3.0
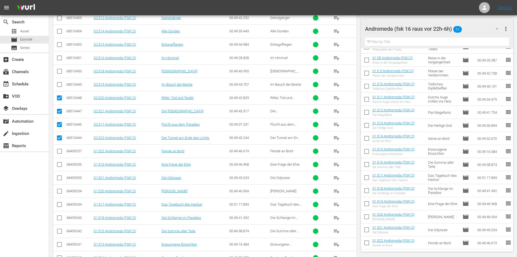
click at [59, 85] on input "checkbox" at bounding box center [59, 85] width 7 height 7
click at [60, 70] on input "checkbox" at bounding box center [59, 72] width 7 height 7
click at [61, 58] on input "checkbox" at bounding box center [59, 59] width 7 height 7
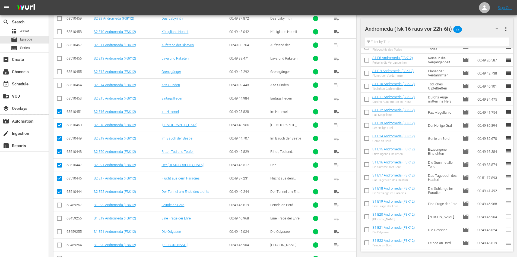
scroll to position [1100, 0]
click at [59, 98] on input "checkbox" at bounding box center [59, 100] width 7 height 7
click at [60, 85] on input "checkbox" at bounding box center [59, 86] width 7 height 7
click at [59, 71] on input "checkbox" at bounding box center [59, 73] width 7 height 7
click at [59, 57] on input "checkbox" at bounding box center [59, 60] width 7 height 7
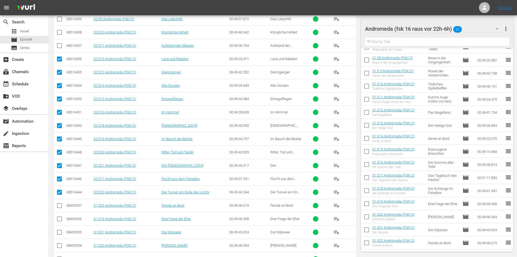
click at [59, 46] on input "checkbox" at bounding box center [59, 46] width 7 height 7
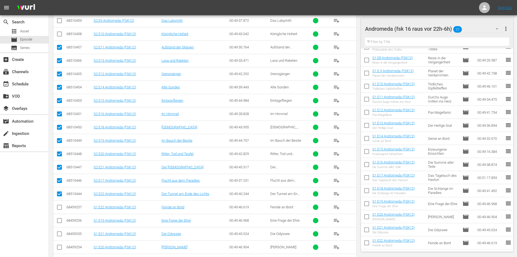
scroll to position [1045, 0]
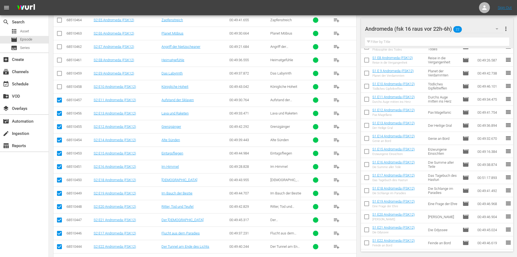
click at [60, 86] on input "checkbox" at bounding box center [59, 87] width 7 height 7
click at [60, 74] on input "checkbox" at bounding box center [59, 74] width 7 height 7
click at [59, 59] on input "checkbox" at bounding box center [59, 61] width 7 height 7
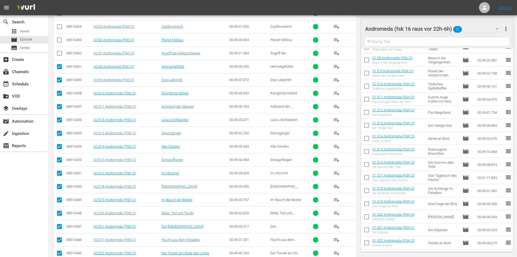
scroll to position [1018, 0]
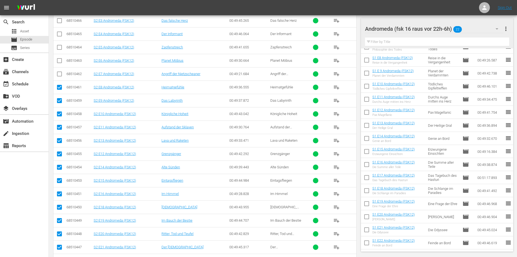
click at [61, 74] on input "checkbox" at bounding box center [59, 75] width 7 height 7
click at [60, 60] on input "checkbox" at bounding box center [59, 61] width 7 height 7
click at [59, 45] on input "checkbox" at bounding box center [59, 48] width 7 height 7
click at [60, 33] on input "checkbox" at bounding box center [59, 35] width 7 height 7
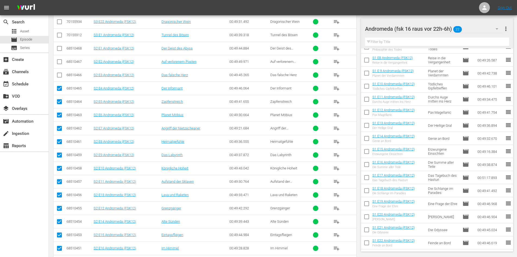
click at [58, 75] on input "checkbox" at bounding box center [59, 76] width 7 height 7
click at [61, 60] on input "checkbox" at bounding box center [59, 62] width 7 height 7
click at [60, 49] on input "checkbox" at bounding box center [59, 49] width 7 height 7
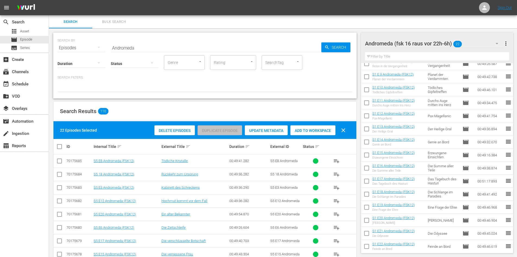
scroll to position [112, 0]
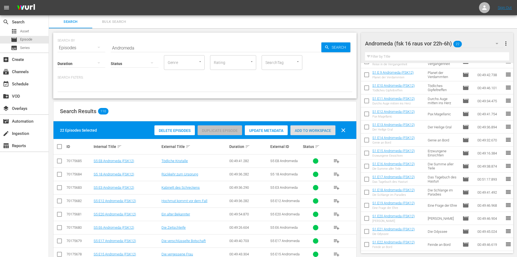
click at [325, 131] on span "Add to Workspace" at bounding box center [313, 130] width 45 height 4
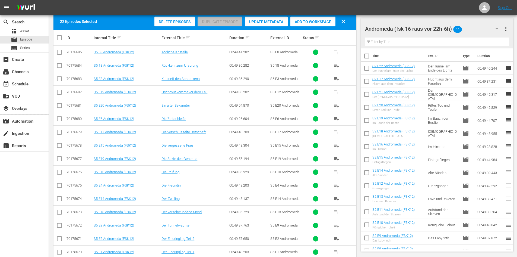
scroll to position [81, 0]
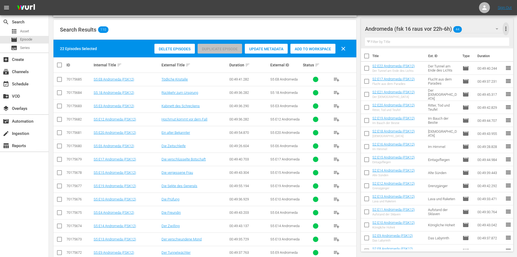
click at [505, 28] on span "more_vert" at bounding box center [506, 29] width 7 height 7
click at [469, 37] on div "Clear All Workspace Items" at bounding box center [471, 39] width 64 height 10
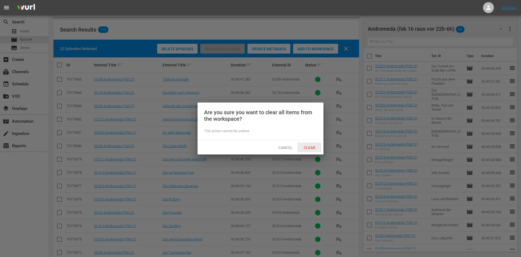
click at [309, 147] on span "Clear" at bounding box center [310, 147] width 20 height 4
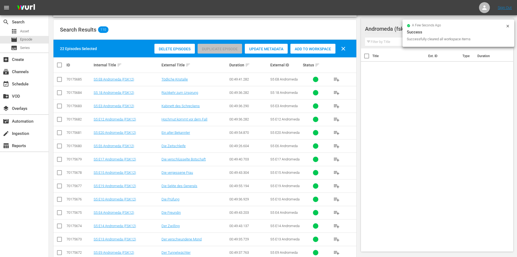
click at [344, 47] on span "clear" at bounding box center [343, 48] width 7 height 7
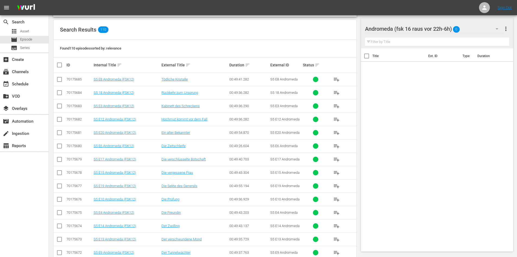
click at [59, 63] on input "checkbox" at bounding box center [61, 65] width 11 height 7
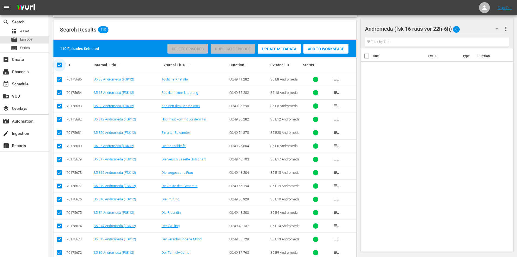
click at [59, 64] on input "checkbox" at bounding box center [61, 65] width 11 height 7
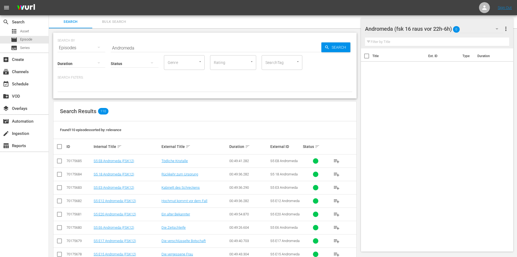
scroll to position [54, 0]
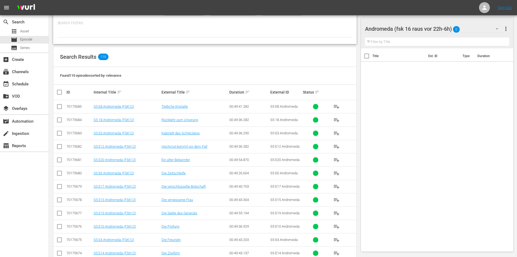
click at [61, 106] on input "checkbox" at bounding box center [59, 107] width 7 height 7
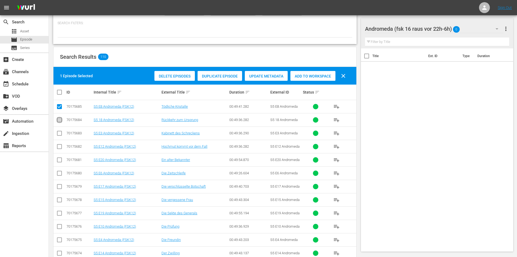
click at [58, 120] on input "checkbox" at bounding box center [59, 121] width 7 height 7
click at [59, 134] on input "checkbox" at bounding box center [59, 134] width 7 height 7
click at [58, 148] on input "checkbox" at bounding box center [59, 147] width 7 height 7
click at [59, 161] on input "checkbox" at bounding box center [59, 160] width 7 height 7
click at [60, 172] on input "checkbox" at bounding box center [59, 174] width 7 height 7
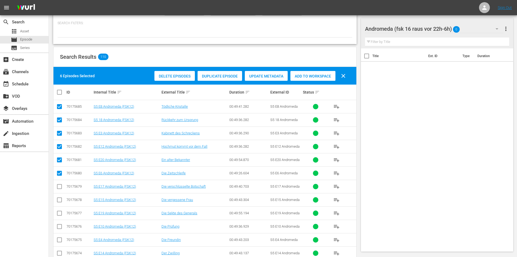
scroll to position [109, 0]
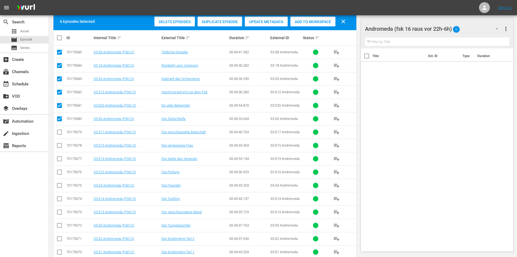
click at [60, 133] on input "checkbox" at bounding box center [59, 133] width 7 height 7
click at [59, 147] on input "checkbox" at bounding box center [59, 146] width 7 height 7
click at [59, 158] on input "checkbox" at bounding box center [59, 159] width 7 height 7
click at [61, 171] on input "checkbox" at bounding box center [59, 173] width 7 height 7
click at [60, 185] on input "checkbox" at bounding box center [59, 186] width 7 height 7
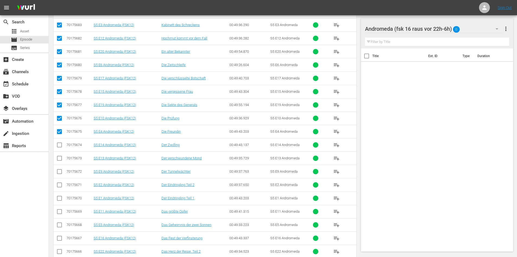
scroll to position [163, 0]
click at [60, 144] on input "checkbox" at bounding box center [59, 145] width 7 height 7
click at [58, 157] on input "checkbox" at bounding box center [59, 158] width 7 height 7
click at [58, 170] on input "checkbox" at bounding box center [59, 172] width 7 height 7
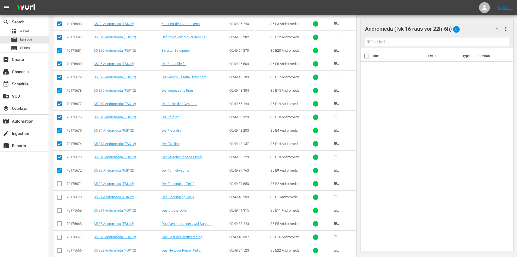
scroll to position [190, 0]
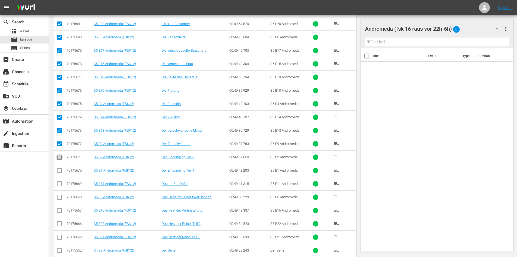
click at [60, 158] on input "checkbox" at bounding box center [59, 158] width 7 height 7
click at [60, 169] on input "checkbox" at bounding box center [59, 171] width 7 height 7
click at [59, 184] on input "checkbox" at bounding box center [59, 184] width 7 height 7
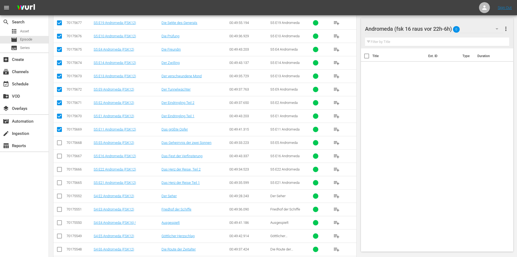
click at [60, 143] on input "checkbox" at bounding box center [59, 143] width 7 height 7
click at [59, 157] on input "checkbox" at bounding box center [59, 157] width 7 height 7
click at [61, 170] on input "checkbox" at bounding box center [59, 170] width 7 height 7
click at [60, 182] on input "checkbox" at bounding box center [59, 183] width 7 height 7
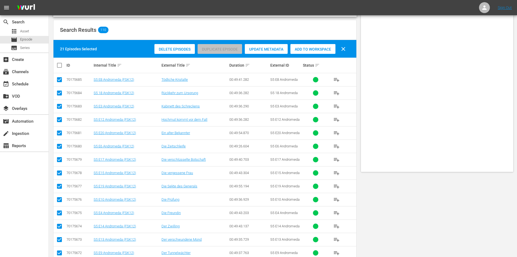
scroll to position [0, 0]
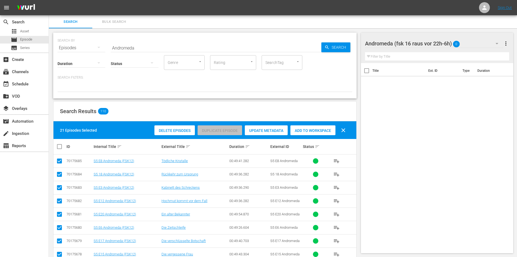
click at [303, 133] on div "Add to Workspace" at bounding box center [313, 130] width 45 height 10
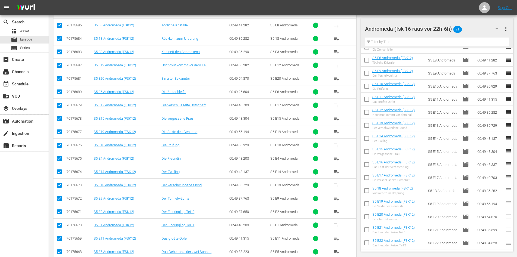
scroll to position [136, 0]
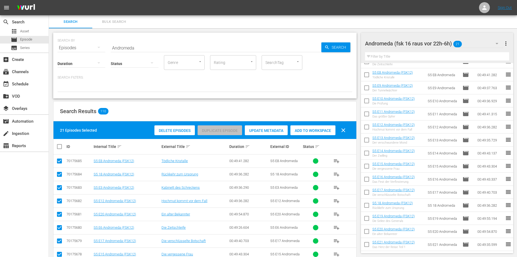
click at [61, 160] on input "checkbox" at bounding box center [59, 162] width 7 height 7
checkbox input "false"
click at [60, 174] on input "checkbox" at bounding box center [59, 175] width 7 height 7
checkbox input "false"
click at [58, 187] on input "checkbox" at bounding box center [59, 188] width 7 height 7
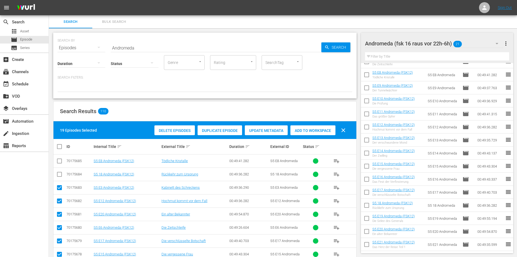
checkbox input "false"
click at [61, 201] on input "checkbox" at bounding box center [59, 201] width 7 height 7
checkbox input "false"
click at [59, 216] on input "checkbox" at bounding box center [59, 215] width 7 height 7
checkbox input "false"
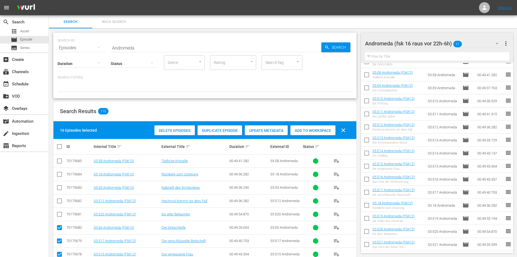
click at [61, 229] on input "checkbox" at bounding box center [59, 228] width 7 height 7
checkbox input "false"
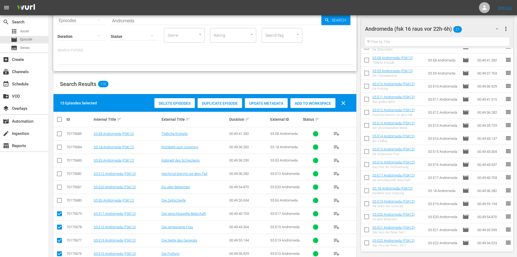
click at [57, 214] on input "checkbox" at bounding box center [59, 214] width 7 height 7
checkbox input "false"
click at [59, 226] on input "checkbox" at bounding box center [59, 228] width 7 height 7
checkbox input "false"
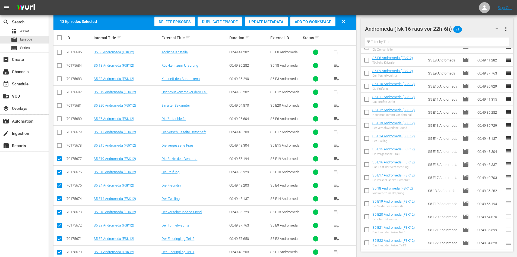
click at [60, 158] on input "checkbox" at bounding box center [59, 159] width 7 height 7
checkbox input "false"
click at [58, 173] on input "checkbox" at bounding box center [59, 173] width 7 height 7
checkbox input "false"
click at [59, 185] on input "checkbox" at bounding box center [59, 186] width 7 height 7
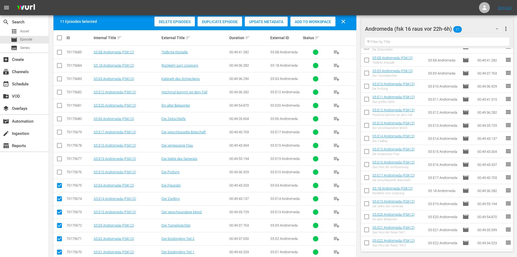
checkbox input "false"
click at [58, 198] on input "checkbox" at bounding box center [59, 199] width 7 height 7
checkbox input "false"
click at [60, 213] on input "checkbox" at bounding box center [59, 213] width 7 height 7
checkbox input "false"
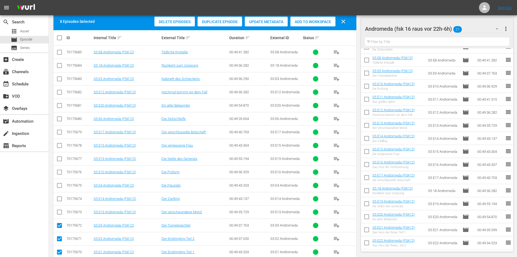
drag, startPoint x: 61, startPoint y: 225, endPoint x: 61, endPoint y: 229, distance: 4.9
click at [61, 225] on input "checkbox" at bounding box center [59, 226] width 7 height 7
checkbox input "false"
click at [61, 239] on input "checkbox" at bounding box center [59, 239] width 7 height 7
checkbox input "false"
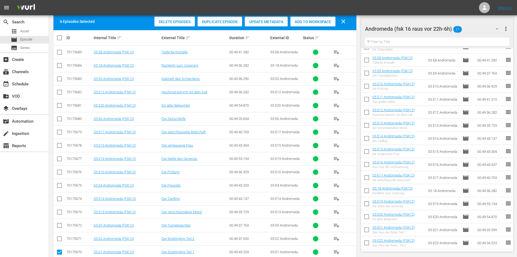
scroll to position [190, 0]
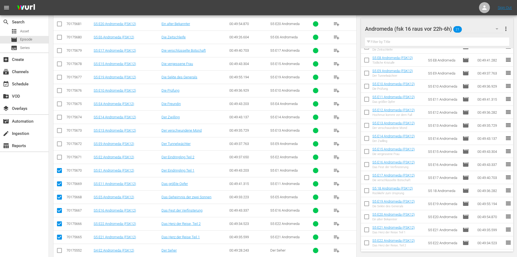
click at [60, 170] on input "checkbox" at bounding box center [59, 171] width 7 height 7
checkbox input "false"
click at [59, 182] on input "checkbox" at bounding box center [59, 184] width 7 height 7
checkbox input "false"
click at [59, 196] on input "checkbox" at bounding box center [59, 198] width 7 height 7
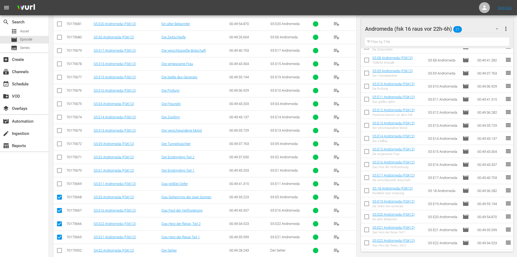
checkbox input "false"
click at [60, 210] on input "checkbox" at bounding box center [59, 211] width 7 height 7
checkbox input "false"
click at [61, 224] on input "checkbox" at bounding box center [59, 224] width 7 height 7
checkbox input "false"
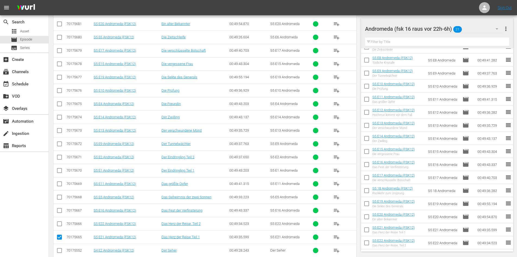
click at [59, 238] on input "checkbox" at bounding box center [59, 238] width 7 height 7
checkbox input "false"
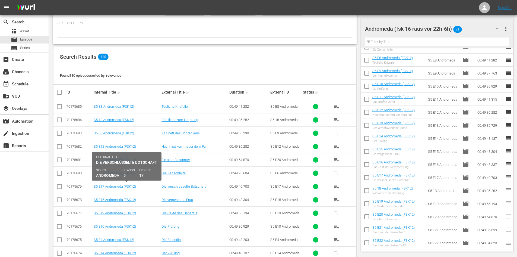
scroll to position [0, 0]
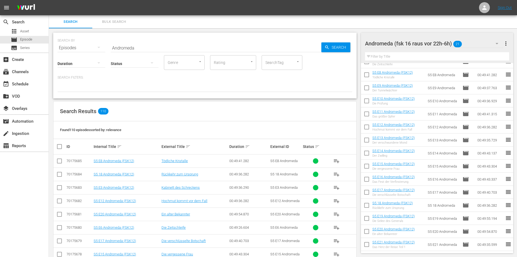
click at [140, 46] on input "Andromeda" at bounding box center [216, 47] width 211 height 13
click at [112, 47] on input "Andromeda" at bounding box center [216, 47] width 211 height 13
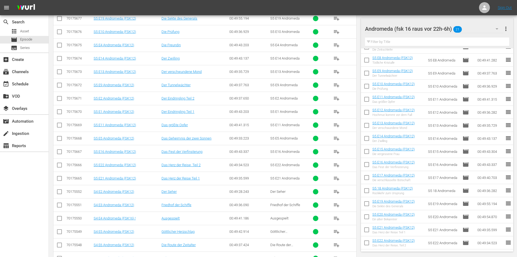
scroll to position [268, 0]
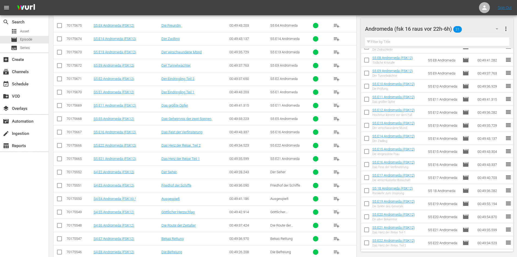
type input "Andromeda"
click at [59, 171] on input "checkbox" at bounding box center [59, 173] width 7 height 7
checkbox input "true"
click at [59, 186] on input "checkbox" at bounding box center [59, 186] width 7 height 7
checkbox input "true"
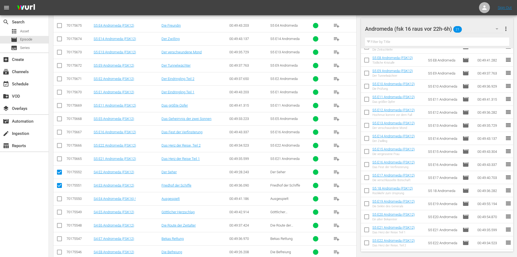
click at [59, 200] on input "checkbox" at bounding box center [59, 199] width 7 height 7
checkbox input "true"
click at [58, 212] on input "checkbox" at bounding box center [59, 213] width 7 height 7
checkbox input "true"
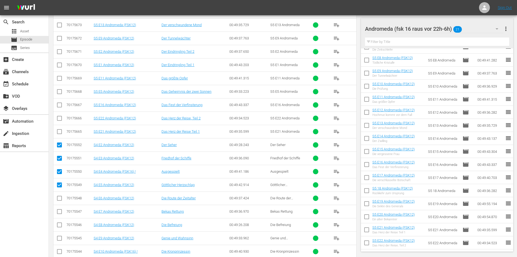
click at [60, 198] on input "checkbox" at bounding box center [59, 199] width 7 height 7
checkbox input "true"
click at [60, 210] on input "checkbox" at bounding box center [59, 212] width 7 height 7
checkbox input "true"
click at [61, 225] on input "checkbox" at bounding box center [59, 225] width 7 height 7
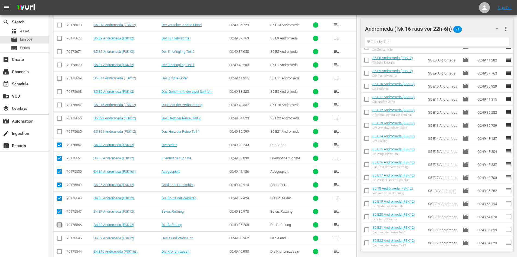
checkbox input "true"
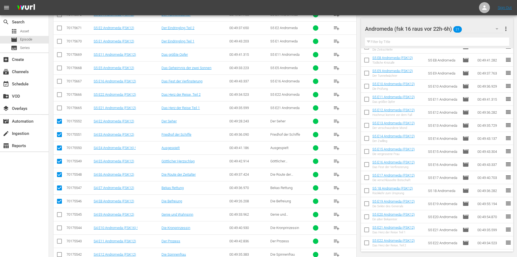
scroll to position [323, 0]
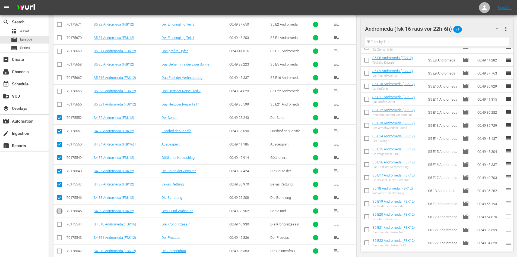
click at [59, 210] on input "checkbox" at bounding box center [59, 212] width 7 height 7
checkbox input "true"
click at [56, 225] on input "checkbox" at bounding box center [59, 225] width 7 height 7
checkbox input "true"
click at [60, 238] on input "checkbox" at bounding box center [59, 238] width 7 height 7
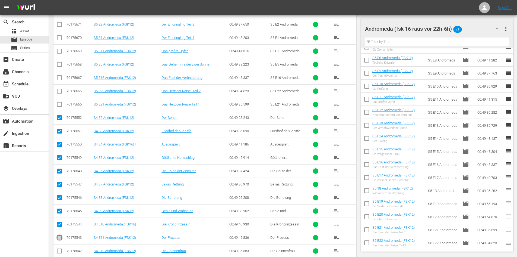
checkbox input "true"
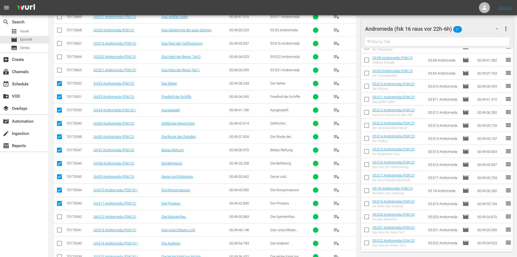
scroll to position [377, 0]
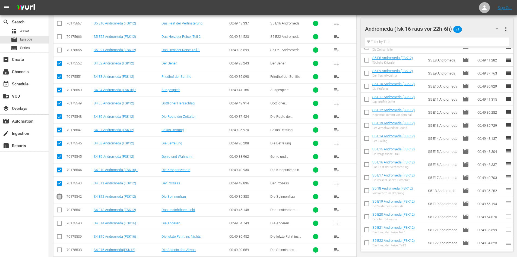
click at [60, 196] on input "checkbox" at bounding box center [59, 197] width 7 height 7
checkbox input "true"
click at [60, 211] on input "checkbox" at bounding box center [59, 210] width 7 height 7
checkbox input "true"
click at [60, 224] on input "checkbox" at bounding box center [59, 224] width 7 height 7
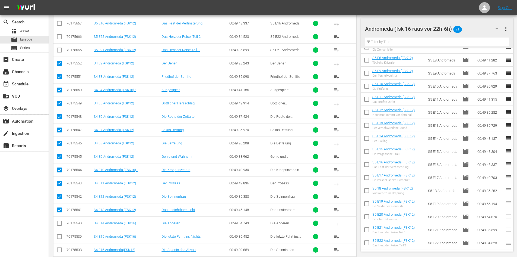
checkbox input "true"
click at [60, 237] on input "checkbox" at bounding box center [59, 237] width 7 height 7
checkbox input "true"
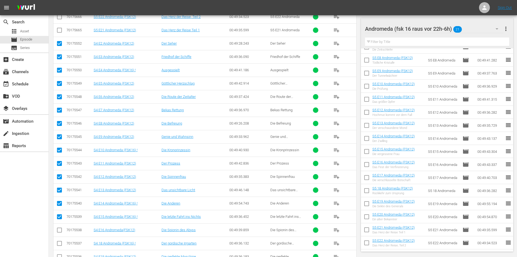
scroll to position [431, 0]
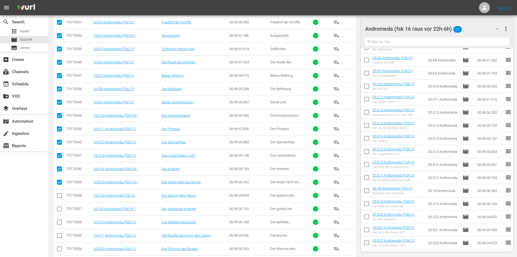
click at [59, 194] on input "checkbox" at bounding box center [59, 196] width 7 height 7
checkbox input "true"
click at [59, 207] on input "checkbox" at bounding box center [59, 209] width 7 height 7
checkbox input "true"
click at [59, 222] on input "checkbox" at bounding box center [59, 223] width 7 height 7
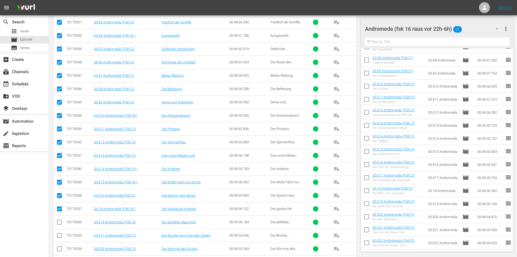
checkbox input "true"
click at [60, 234] on input "checkbox" at bounding box center [59, 236] width 7 height 7
checkbox input "true"
click at [61, 247] on input "checkbox" at bounding box center [59, 249] width 7 height 7
checkbox input "true"
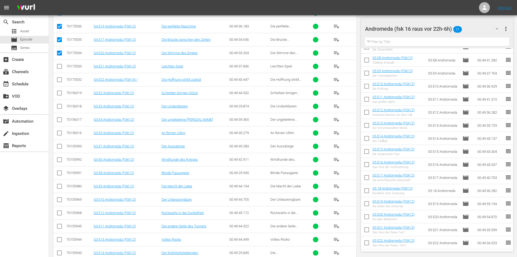
scroll to position [545, 0]
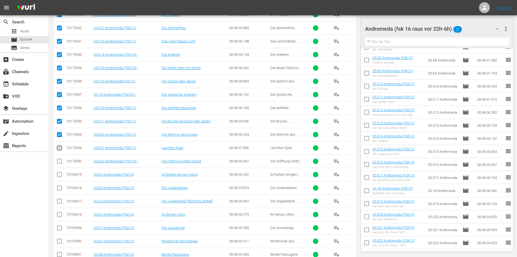
click at [58, 146] on input "checkbox" at bounding box center [59, 149] width 7 height 7
checkbox input "true"
click at [59, 160] on input "checkbox" at bounding box center [59, 162] width 7 height 7
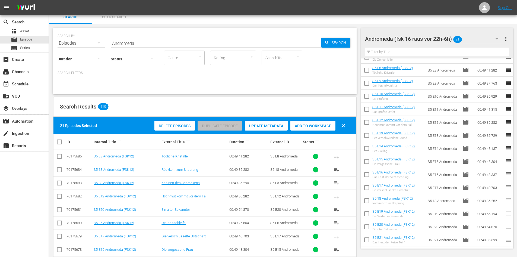
scroll to position [2, 0]
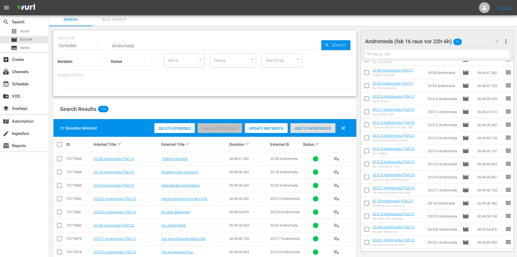
click at [326, 127] on span "Add to Workspace" at bounding box center [313, 128] width 45 height 4
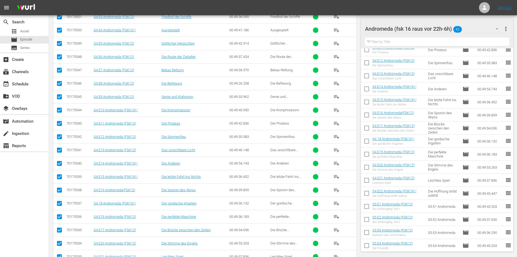
scroll to position [572, 0]
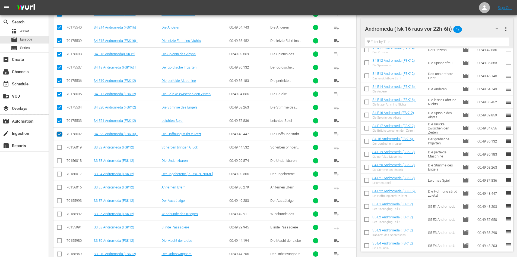
click at [59, 135] on input "checkbox" at bounding box center [59, 135] width 7 height 7
checkbox input "false"
drag, startPoint x: 59, startPoint y: 121, endPoint x: 57, endPoint y: 108, distance: 12.6
click at [59, 121] on input "checkbox" at bounding box center [59, 121] width 7 height 7
checkbox input "false"
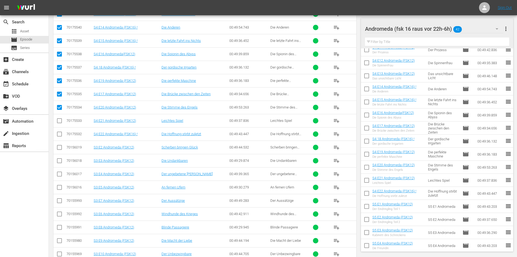
click at [58, 107] on input "checkbox" at bounding box center [59, 108] width 7 height 7
checkbox input "false"
click at [59, 93] on input "checkbox" at bounding box center [59, 95] width 7 height 7
checkbox input "false"
click at [59, 80] on input "checkbox" at bounding box center [59, 81] width 7 height 7
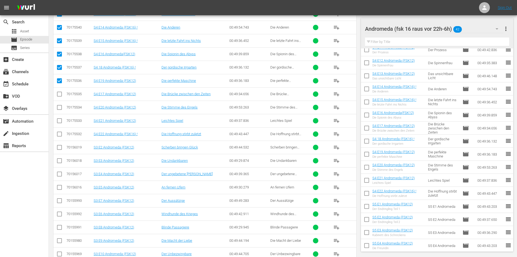
checkbox input "false"
click at [59, 64] on icon at bounding box center [59, 67] width 7 height 7
click at [59, 66] on input "checkbox" at bounding box center [59, 68] width 7 height 7
checkbox input "false"
click at [60, 54] on input "checkbox" at bounding box center [59, 55] width 7 height 7
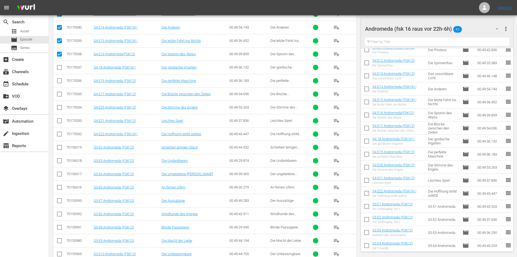
checkbox input "false"
click at [61, 39] on input "checkbox" at bounding box center [59, 42] width 7 height 7
checkbox input "false"
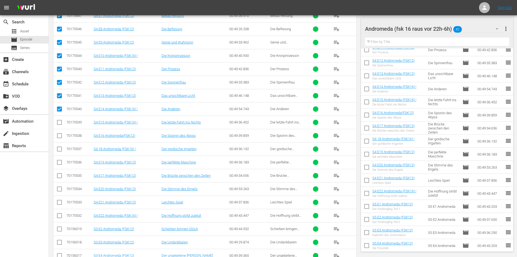
click at [61, 109] on input "checkbox" at bounding box center [59, 110] width 7 height 7
checkbox input "false"
click at [60, 96] on input "checkbox" at bounding box center [59, 96] width 7 height 7
checkbox input "false"
click at [59, 83] on input "checkbox" at bounding box center [59, 83] width 7 height 7
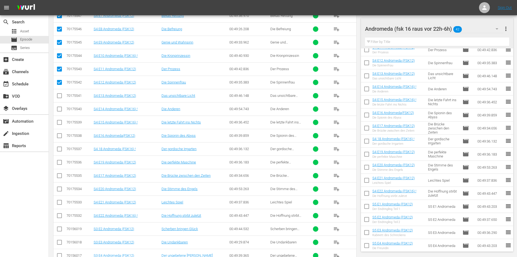
checkbox input "false"
click at [61, 68] on input "checkbox" at bounding box center [59, 70] width 7 height 7
checkbox input "false"
click at [59, 56] on input "checkbox" at bounding box center [59, 56] width 7 height 7
checkbox input "false"
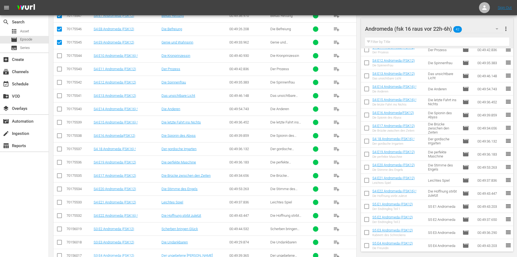
click at [60, 42] on input "checkbox" at bounding box center [59, 43] width 7 height 7
checkbox input "false"
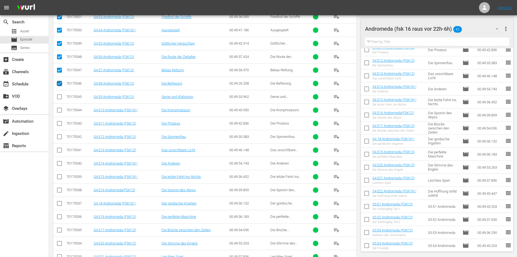
click at [59, 83] on input "checkbox" at bounding box center [59, 84] width 7 height 7
checkbox input "false"
click at [58, 70] on input "checkbox" at bounding box center [59, 71] width 7 height 7
checkbox input "false"
click at [61, 55] on input "checkbox" at bounding box center [59, 58] width 7 height 7
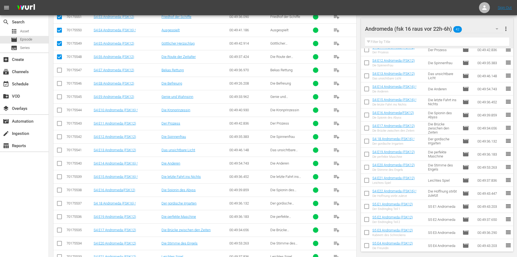
checkbox input "false"
click at [59, 44] on input "checkbox" at bounding box center [59, 44] width 7 height 7
checkbox input "false"
click at [61, 29] on input "checkbox" at bounding box center [59, 31] width 7 height 7
checkbox input "false"
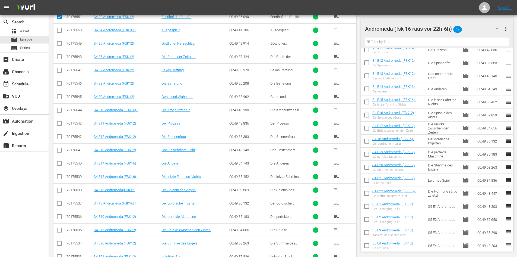
scroll to position [382, 0]
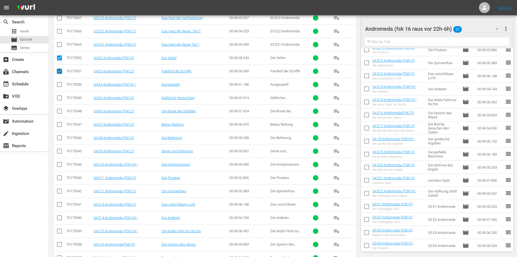
click at [60, 70] on input "checkbox" at bounding box center [59, 72] width 7 height 7
checkbox input "false"
click at [61, 58] on input "checkbox" at bounding box center [59, 59] width 7 height 7
checkbox input "false"
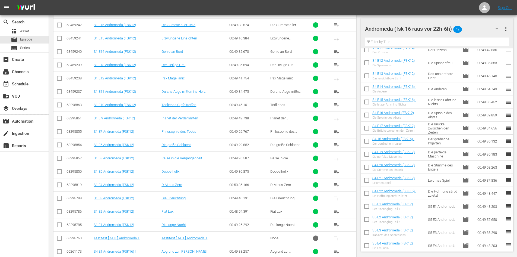
scroll to position [1371, 0]
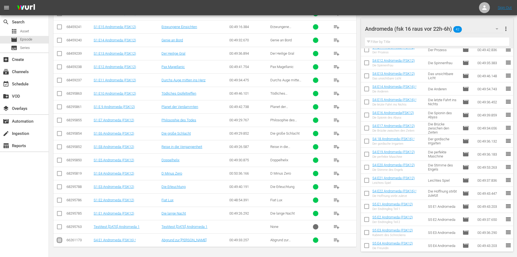
drag, startPoint x: 59, startPoint y: 239, endPoint x: 69, endPoint y: 244, distance: 11.2
click at [59, 239] on input "checkbox" at bounding box center [59, 241] width 7 height 7
click at [59, 240] on input "checkbox" at bounding box center [59, 241] width 7 height 7
checkbox input "false"
click at [338, 241] on span "playlist_add" at bounding box center [336, 240] width 7 height 7
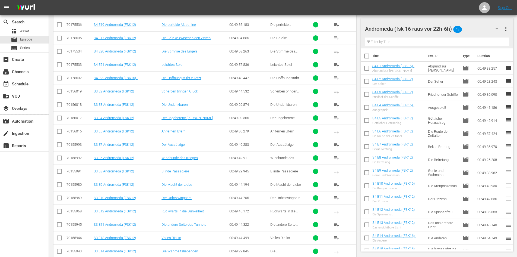
scroll to position [611, 0]
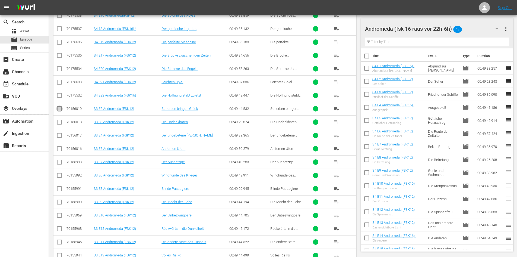
click at [60, 108] on input "checkbox" at bounding box center [59, 109] width 7 height 7
checkbox input "true"
click at [58, 122] on input "checkbox" at bounding box center [59, 123] width 7 height 7
checkbox input "true"
click at [61, 134] on input "checkbox" at bounding box center [59, 136] width 7 height 7
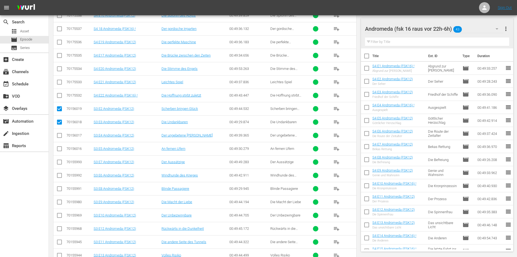
checkbox input "true"
click at [60, 148] on input "checkbox" at bounding box center [59, 149] width 7 height 7
checkbox input "true"
click at [60, 162] on input "checkbox" at bounding box center [59, 163] width 7 height 7
checkbox input "true"
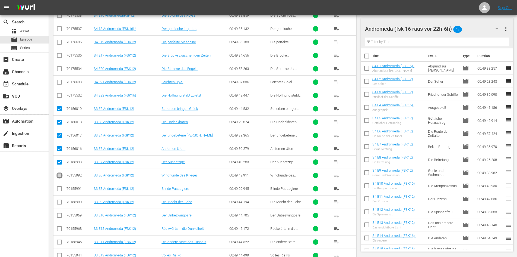
click at [61, 174] on input "checkbox" at bounding box center [59, 176] width 7 height 7
checkbox input "true"
click at [61, 187] on input "checkbox" at bounding box center [59, 189] width 7 height 7
checkbox input "true"
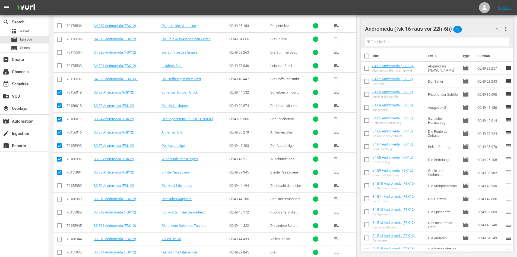
scroll to position [665, 0]
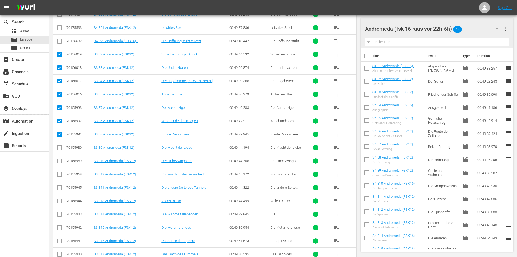
click at [59, 147] on input "checkbox" at bounding box center [59, 148] width 7 height 7
checkbox input "true"
click at [58, 160] on input "checkbox" at bounding box center [59, 162] width 7 height 7
checkbox input "true"
click at [60, 175] on input "checkbox" at bounding box center [59, 175] width 7 height 7
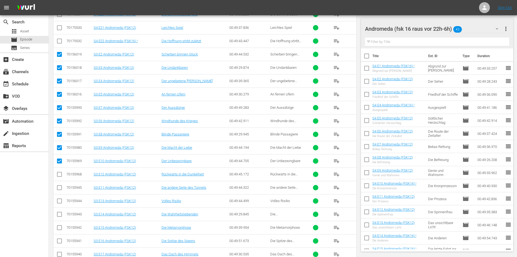
checkbox input "true"
click at [59, 187] on input "checkbox" at bounding box center [59, 188] width 7 height 7
checkbox input "true"
click at [61, 201] on input "checkbox" at bounding box center [59, 201] width 7 height 7
checkbox input "true"
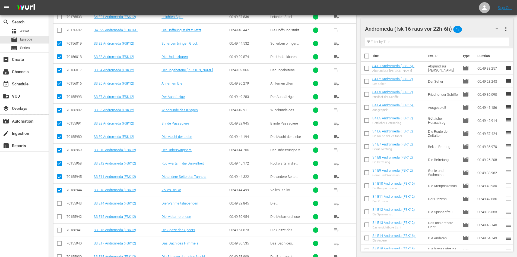
scroll to position [720, 0]
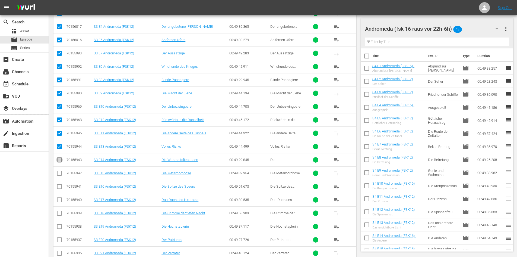
click at [59, 159] on input "checkbox" at bounding box center [59, 160] width 7 height 7
checkbox input "true"
click at [58, 174] on input "checkbox" at bounding box center [59, 174] width 7 height 7
checkbox input "true"
click at [58, 186] on input "checkbox" at bounding box center [59, 187] width 7 height 7
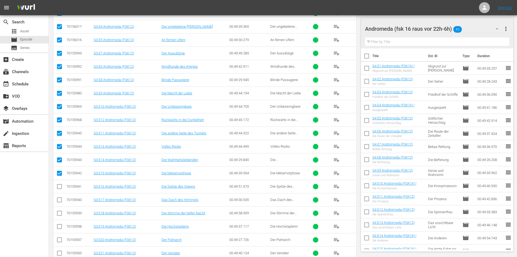
checkbox input "true"
click at [59, 200] on input "checkbox" at bounding box center [59, 200] width 7 height 7
checkbox input "true"
click at [60, 213] on input "checkbox" at bounding box center [59, 214] width 7 height 7
checkbox input "true"
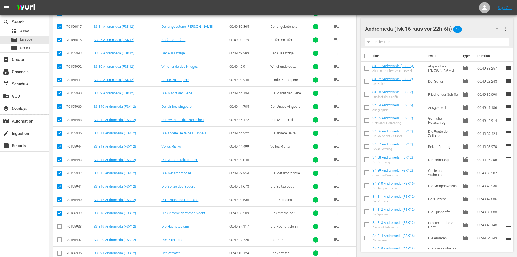
click at [58, 226] on input "checkbox" at bounding box center [59, 227] width 7 height 7
checkbox input "true"
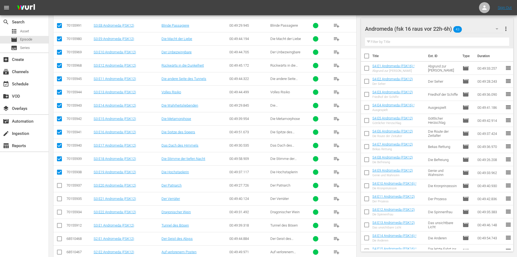
click at [60, 184] on input "checkbox" at bounding box center [59, 186] width 7 height 7
checkbox input "true"
click at [59, 200] on input "checkbox" at bounding box center [59, 199] width 7 height 7
checkbox input "true"
click at [60, 212] on input "checkbox" at bounding box center [59, 213] width 7 height 7
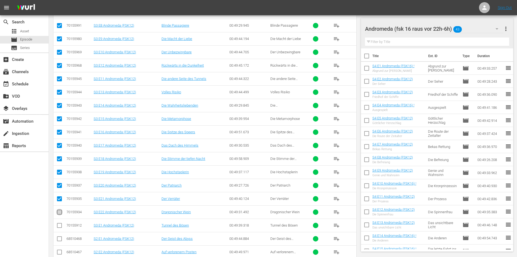
checkbox input "true"
click at [60, 225] on input "checkbox" at bounding box center [59, 226] width 7 height 7
checkbox input "true"
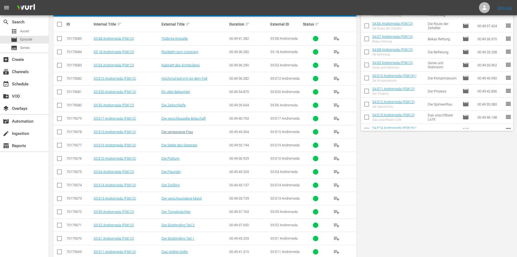
scroll to position [0, 0]
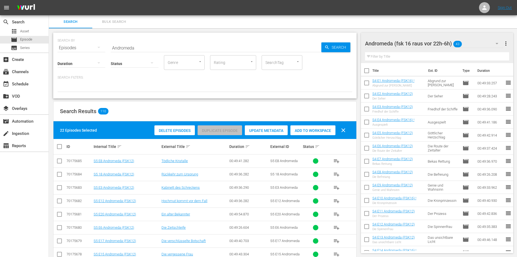
click at [317, 128] on span "Add to Workspace" at bounding box center [313, 130] width 45 height 4
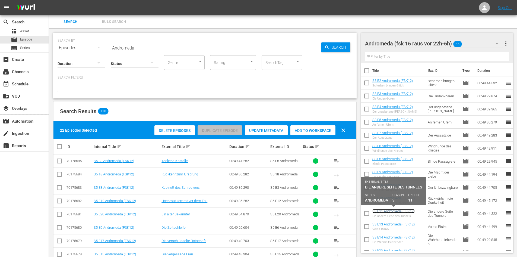
click at [392, 212] on link "S3 E11 Andromeda (FSK12)" at bounding box center [394, 211] width 42 height 4
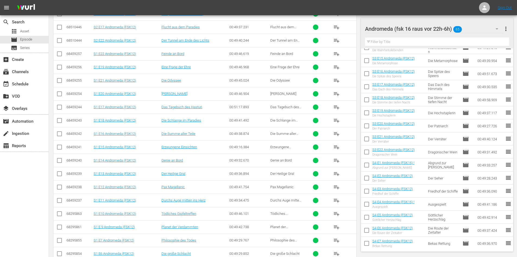
scroll to position [1170, 0]
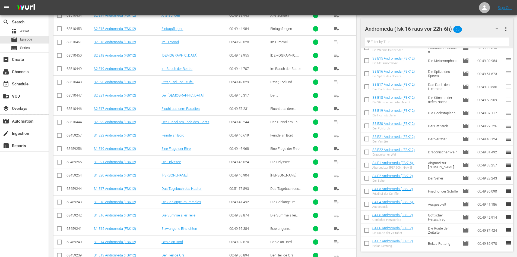
click at [59, 124] on input "checkbox" at bounding box center [59, 123] width 7 height 7
checkbox input "true"
click at [59, 109] on input "checkbox" at bounding box center [59, 109] width 7 height 7
checkbox input "true"
click at [60, 96] on input "checkbox" at bounding box center [59, 96] width 7 height 7
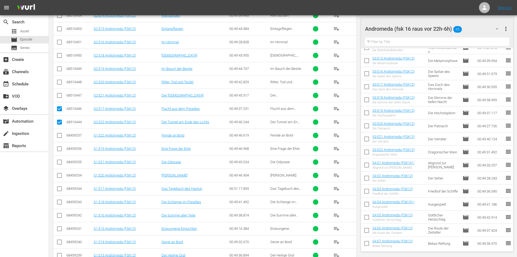
checkbox input "true"
click at [58, 82] on input "checkbox" at bounding box center [59, 83] width 7 height 7
checkbox input "true"
click at [58, 68] on input "checkbox" at bounding box center [59, 70] width 7 height 7
checkbox input "true"
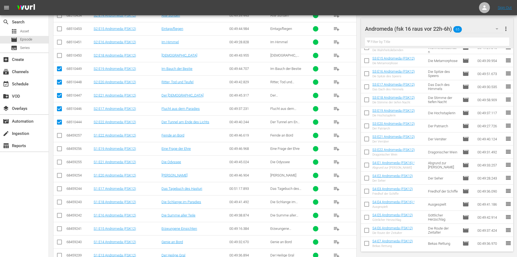
click at [57, 54] on input "checkbox" at bounding box center [59, 56] width 7 height 7
checkbox input "true"
click at [58, 38] on td at bounding box center [59, 41] width 12 height 13
click at [58, 41] on input "checkbox" at bounding box center [59, 43] width 7 height 7
checkbox input "true"
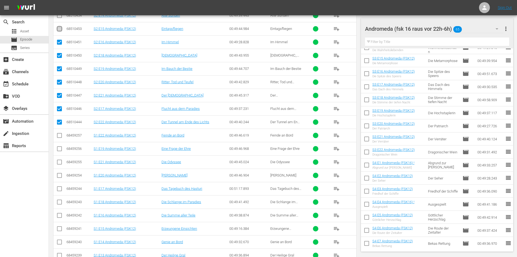
click at [61, 30] on input "checkbox" at bounding box center [59, 30] width 7 height 7
checkbox input "true"
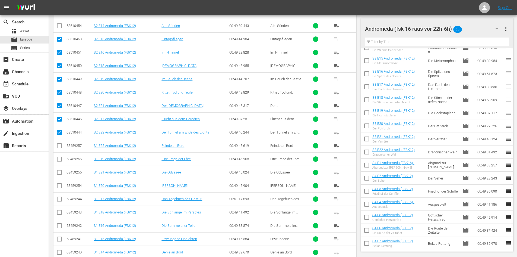
scroll to position [1115, 0]
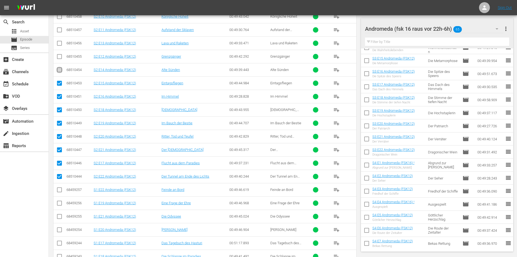
click at [59, 69] on input "checkbox" at bounding box center [59, 71] width 7 height 7
checkbox input "true"
click at [59, 56] on input "checkbox" at bounding box center [59, 57] width 7 height 7
checkbox input "true"
drag, startPoint x: 59, startPoint y: 42, endPoint x: 59, endPoint y: 38, distance: 3.3
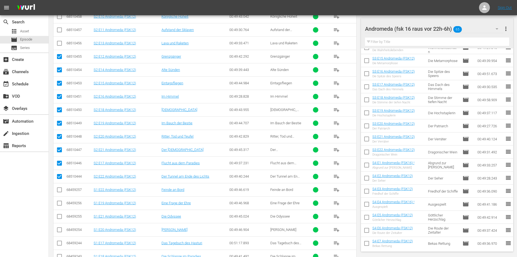
click at [59, 42] on input "checkbox" at bounding box center [59, 44] width 7 height 7
checkbox input "true"
click at [60, 29] on input "checkbox" at bounding box center [59, 31] width 7 height 7
checkbox input "true"
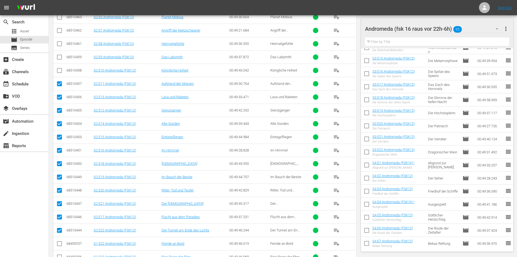
scroll to position [1061, 0]
click at [58, 70] on input "checkbox" at bounding box center [59, 72] width 7 height 7
checkbox input "true"
click at [61, 56] on input "checkbox" at bounding box center [59, 58] width 7 height 7
checkbox input "true"
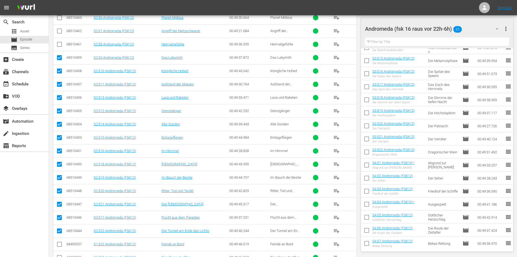
click at [60, 43] on input "checkbox" at bounding box center [59, 45] width 7 height 7
checkbox input "true"
click at [60, 31] on input "checkbox" at bounding box center [59, 32] width 7 height 7
checkbox input "true"
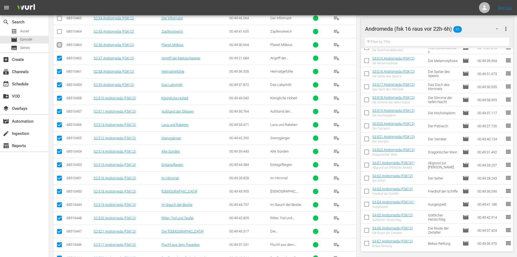
click at [59, 45] on input "checkbox" at bounding box center [59, 46] width 7 height 7
checkbox input "true"
click at [58, 32] on input "checkbox" at bounding box center [59, 32] width 7 height 7
checkbox input "true"
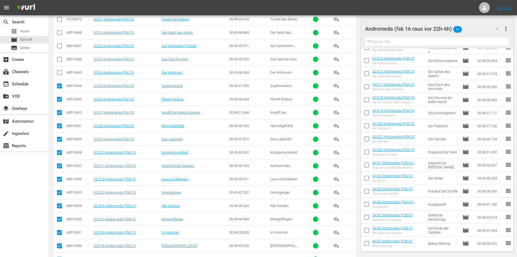
click at [59, 72] on input "checkbox" at bounding box center [59, 73] width 7 height 7
checkbox input "true"
click at [61, 58] on input "checkbox" at bounding box center [59, 60] width 7 height 7
checkbox input "true"
click at [61, 45] on input "checkbox" at bounding box center [59, 47] width 7 height 7
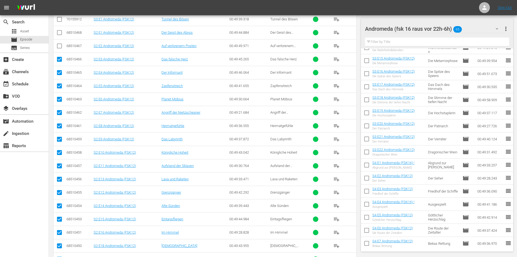
checkbox input "true"
click at [60, 31] on input "checkbox" at bounding box center [59, 33] width 7 height 7
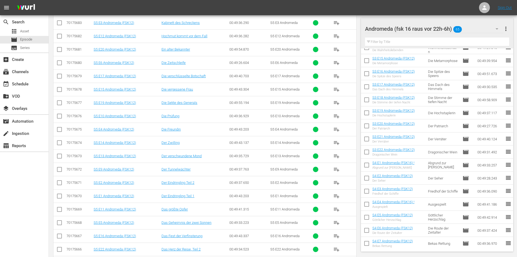
scroll to position [0, 0]
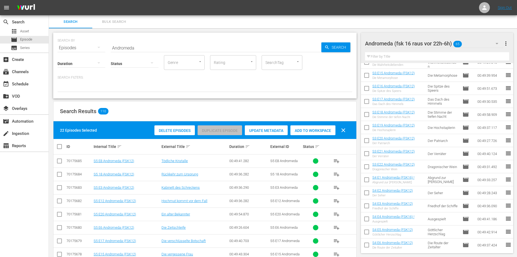
click at [326, 132] on span "Add to Workspace" at bounding box center [313, 130] width 45 height 4
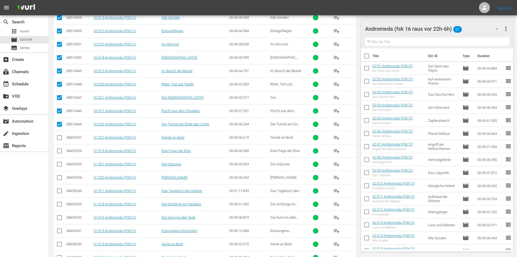
scroll to position [1303, 0]
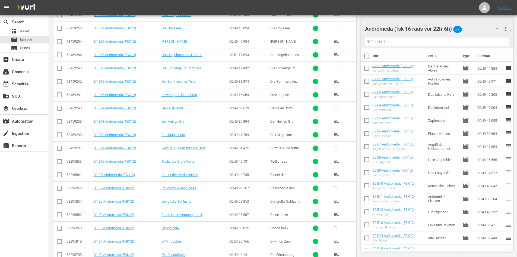
click at [174, 21] on td "Eine Frage der Ehre" at bounding box center [195, 14] width 68 height 13
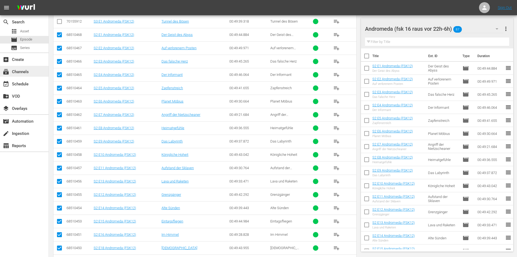
scroll to position [923, 0]
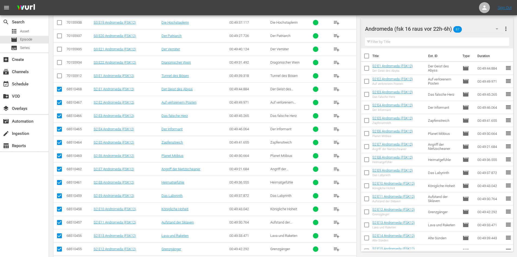
click at [59, 89] on input "checkbox" at bounding box center [59, 90] width 7 height 7
checkbox input "false"
click at [60, 103] on input "checkbox" at bounding box center [59, 103] width 7 height 7
checkbox input "false"
click at [60, 116] on input "checkbox" at bounding box center [59, 117] width 7 height 7
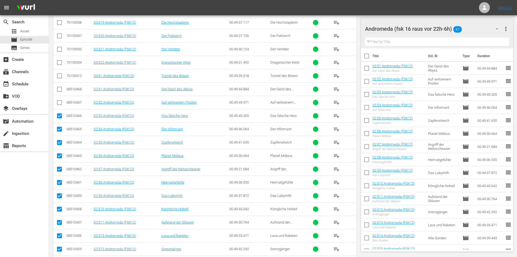
checkbox input "false"
click at [61, 130] on input "checkbox" at bounding box center [59, 130] width 7 height 7
checkbox input "false"
click at [59, 143] on input "checkbox" at bounding box center [59, 143] width 7 height 7
checkbox input "false"
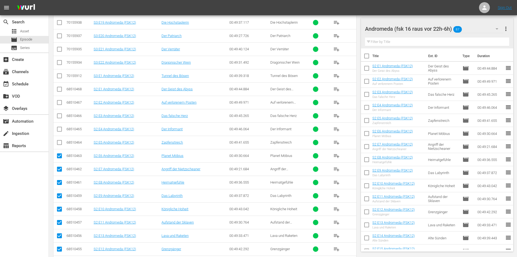
click at [59, 156] on input "checkbox" at bounding box center [59, 156] width 7 height 7
checkbox input "false"
click at [58, 168] on input "checkbox" at bounding box center [59, 170] width 7 height 7
checkbox input "false"
click at [59, 182] on input "checkbox" at bounding box center [59, 183] width 7 height 7
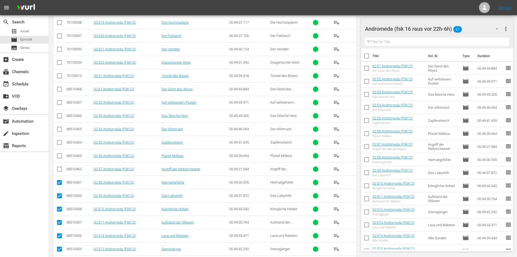
checkbox input "false"
click at [58, 193] on input "checkbox" at bounding box center [59, 196] width 7 height 7
checkbox input "false"
drag, startPoint x: 60, startPoint y: 207, endPoint x: 62, endPoint y: 210, distance: 3.9
click at [60, 207] on input "checkbox" at bounding box center [59, 210] width 7 height 7
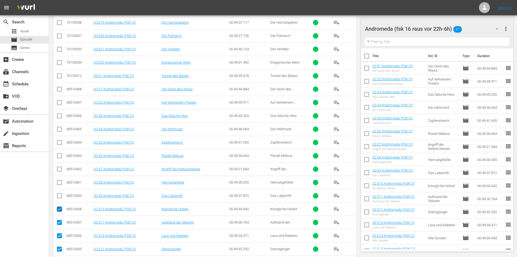
checkbox input "false"
click at [59, 222] on input "checkbox" at bounding box center [59, 223] width 7 height 7
checkbox input "false"
drag, startPoint x: 59, startPoint y: 236, endPoint x: 60, endPoint y: 239, distance: 3.9
click at [60, 236] on input "checkbox" at bounding box center [59, 236] width 7 height 7
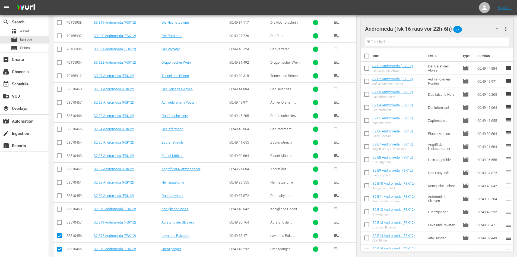
checkbox input "false"
click at [59, 249] on input "checkbox" at bounding box center [59, 250] width 7 height 7
checkbox input "false"
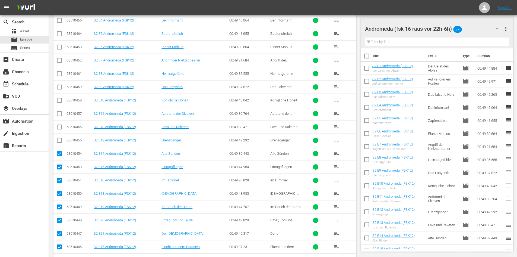
click at [60, 152] on input "checkbox" at bounding box center [59, 154] width 7 height 7
checkbox input "false"
click at [61, 168] on input "checkbox" at bounding box center [59, 168] width 7 height 7
checkbox input "false"
click at [60, 182] on input "checkbox" at bounding box center [59, 181] width 7 height 7
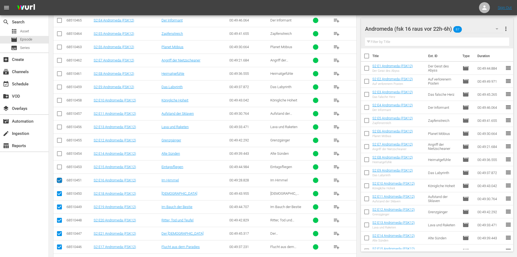
checkbox input "false"
click at [61, 195] on input "checkbox" at bounding box center [59, 194] width 7 height 7
checkbox input "false"
click at [60, 209] on input "checkbox" at bounding box center [59, 207] width 7 height 7
checkbox input "false"
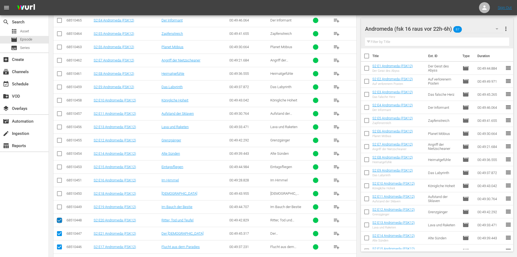
click at [61, 220] on input "checkbox" at bounding box center [59, 221] width 7 height 7
checkbox input "false"
drag, startPoint x: 59, startPoint y: 234, endPoint x: 61, endPoint y: 245, distance: 11.6
click at [59, 234] on input "checkbox" at bounding box center [59, 234] width 7 height 7
checkbox input "false"
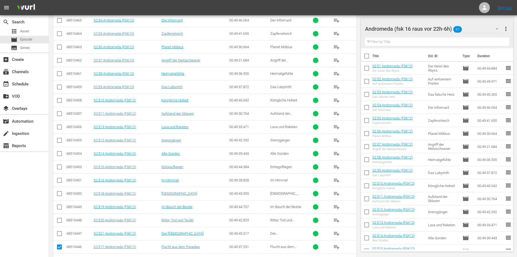
drag, startPoint x: 61, startPoint y: 247, endPoint x: 62, endPoint y: 241, distance: 6.0
click at [61, 247] on input "checkbox" at bounding box center [59, 247] width 7 height 7
checkbox input "false"
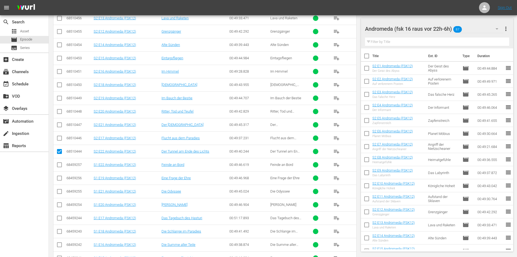
click at [59, 151] on input "checkbox" at bounding box center [59, 152] width 7 height 7
checkbox input "false"
drag, startPoint x: 60, startPoint y: 163, endPoint x: 59, endPoint y: 179, distance: 15.8
click at [60, 163] on input "checkbox" at bounding box center [59, 165] width 7 height 7
checkbox input "true"
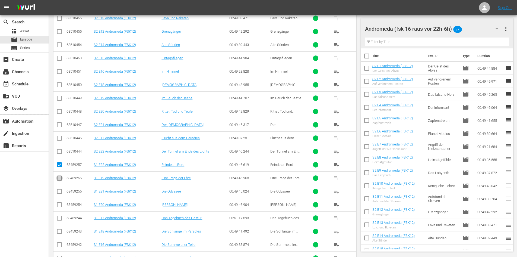
drag, startPoint x: 57, startPoint y: 177, endPoint x: 59, endPoint y: 195, distance: 18.1
click at [57, 178] on input "checkbox" at bounding box center [59, 179] width 7 height 7
checkbox input "true"
click at [59, 192] on input "checkbox" at bounding box center [59, 192] width 7 height 7
checkbox input "true"
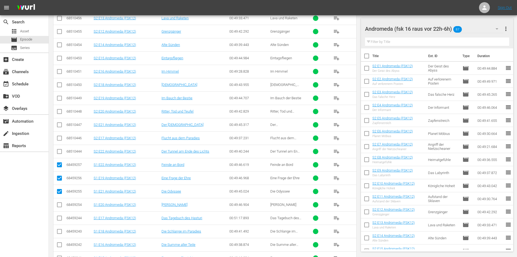
click at [59, 206] on input "checkbox" at bounding box center [59, 205] width 7 height 7
checkbox input "true"
click at [60, 220] on input "checkbox" at bounding box center [59, 219] width 7 height 7
checkbox input "true"
drag, startPoint x: 60, startPoint y: 230, endPoint x: 59, endPoint y: 238, distance: 7.9
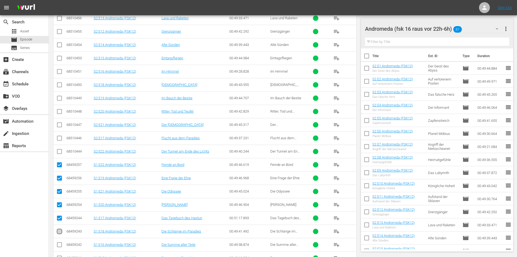
click at [60, 232] on input "checkbox" at bounding box center [59, 232] width 7 height 7
checkbox input "true"
click at [59, 243] on input "checkbox" at bounding box center [59, 245] width 7 height 7
checkbox input "true"
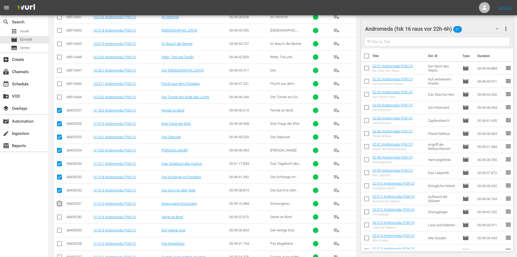
click at [59, 203] on input "checkbox" at bounding box center [59, 204] width 7 height 7
checkbox input "true"
click at [60, 217] on input "checkbox" at bounding box center [59, 218] width 7 height 7
checkbox input "true"
click at [61, 230] on input "checkbox" at bounding box center [59, 231] width 7 height 7
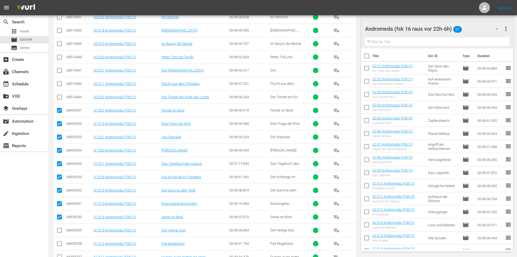
checkbox input "true"
drag, startPoint x: 60, startPoint y: 245, endPoint x: 60, endPoint y: 249, distance: 3.5
click at [60, 245] on input "checkbox" at bounding box center [59, 244] width 7 height 7
checkbox input "true"
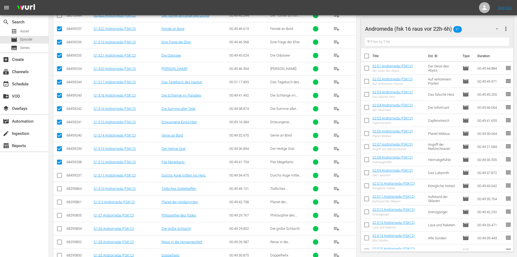
click at [59, 175] on input "checkbox" at bounding box center [59, 176] width 7 height 7
checkbox input "true"
click at [59, 189] on input "checkbox" at bounding box center [59, 189] width 7 height 7
checkbox input "true"
click at [59, 202] on input "checkbox" at bounding box center [59, 203] width 7 height 7
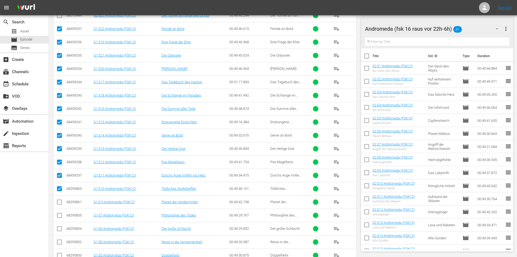
checkbox input "true"
click at [61, 215] on input "checkbox" at bounding box center [59, 216] width 7 height 7
checkbox input "true"
click at [60, 228] on input "checkbox" at bounding box center [59, 229] width 7 height 7
checkbox input "true"
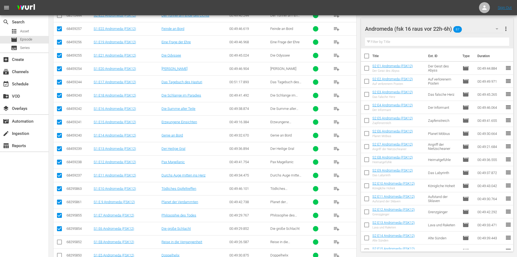
click at [62, 241] on input "checkbox" at bounding box center [59, 242] width 7 height 7
checkbox input "true"
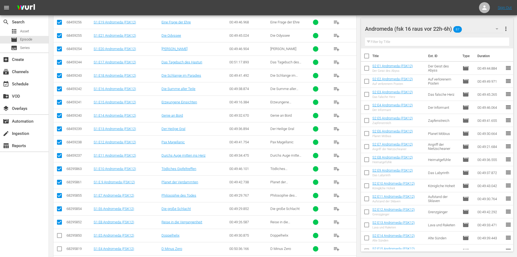
scroll to position [1331, 0]
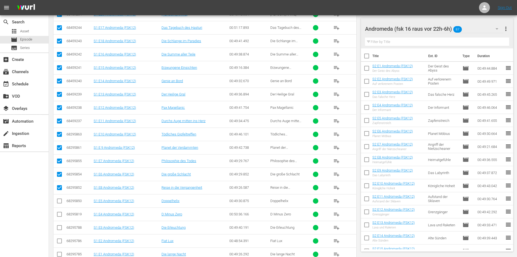
click at [61, 201] on input "checkbox" at bounding box center [59, 201] width 7 height 7
checkbox input "true"
click at [59, 215] on input "checkbox" at bounding box center [59, 215] width 7 height 7
checkbox input "true"
click at [59, 228] on input "checkbox" at bounding box center [59, 228] width 7 height 7
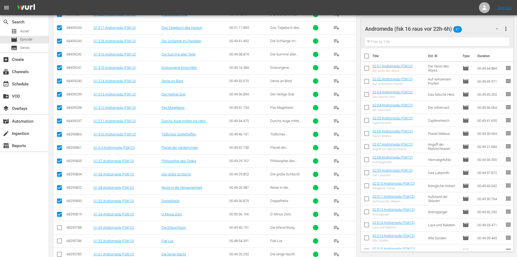
checkbox input "true"
click at [61, 242] on input "checkbox" at bounding box center [59, 241] width 7 height 7
checkbox input "true"
click at [59, 255] on input "checkbox" at bounding box center [59, 255] width 7 height 7
checkbox input "true"
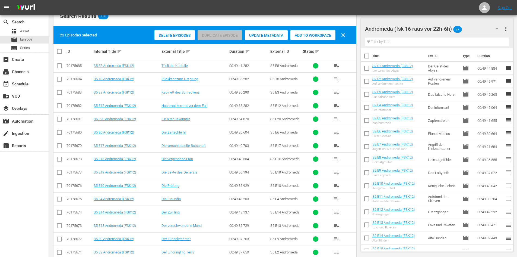
scroll to position [0, 0]
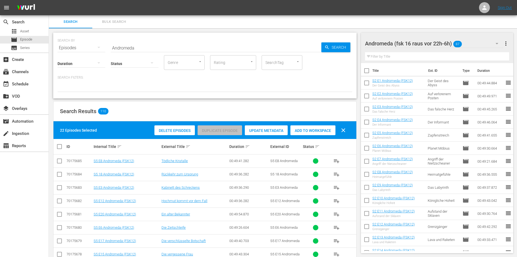
click at [322, 128] on span "Add to Workspace" at bounding box center [313, 130] width 45 height 4
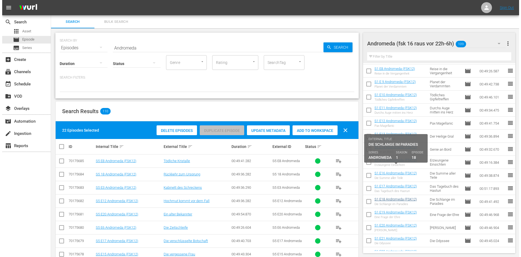
scroll to position [136, 0]
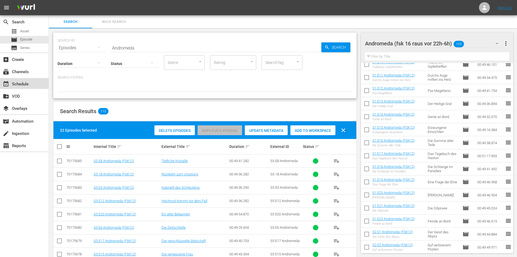
click at [32, 83] on div "event_available Schedule" at bounding box center [24, 83] width 49 height 11
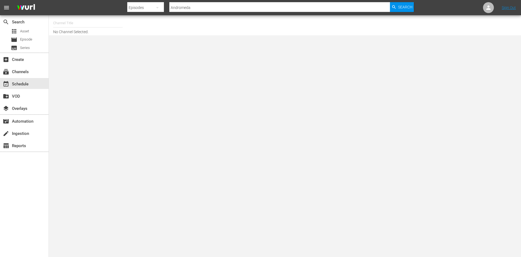
click at [108, 25] on input "text" at bounding box center [88, 23] width 70 height 13
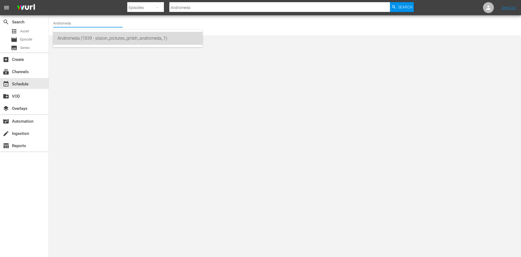
click at [119, 40] on div "Andromeda (1839 - plaion_pictures_gmbh_andromeda_1)" at bounding box center [128, 38] width 141 height 13
type input "Andromeda (1839 - plaion_pictures_gmbh_andromeda_1)"
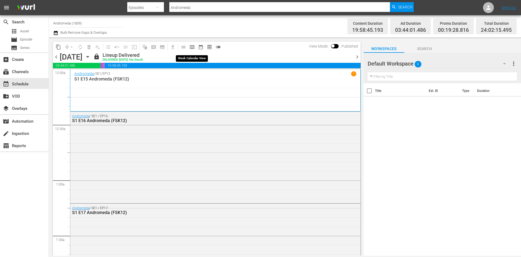
click at [191, 45] on span "calendar_view_week_outlined" at bounding box center [192, 46] width 5 height 5
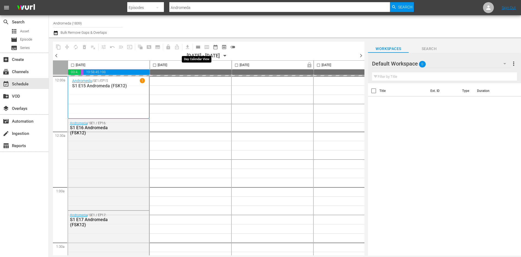
click at [200, 45] on span "calendar_view_day_outlined" at bounding box center [198, 46] width 5 height 5
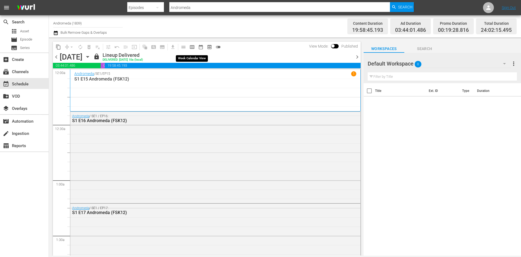
click at [191, 48] on span "calendar_view_week_outlined" at bounding box center [192, 46] width 5 height 5
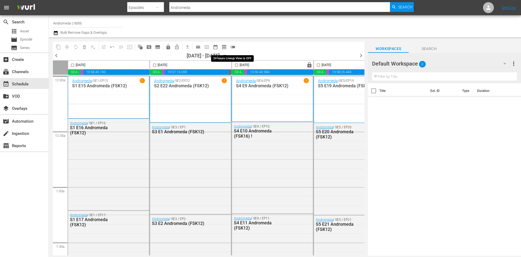
click at [233, 46] on span "toggle_off" at bounding box center [232, 46] width 5 height 5
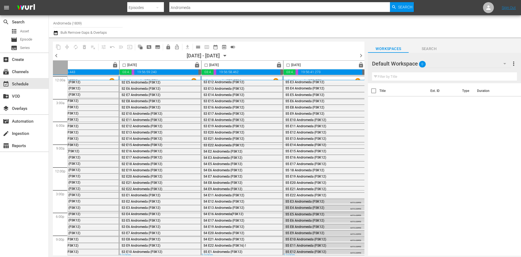
scroll to position [0, 279]
click at [362, 55] on span "chevron_right" at bounding box center [361, 55] width 7 height 7
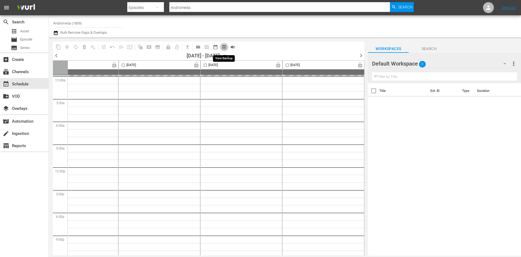
click at [223, 46] on span "preview_outlined" at bounding box center [224, 46] width 5 height 5
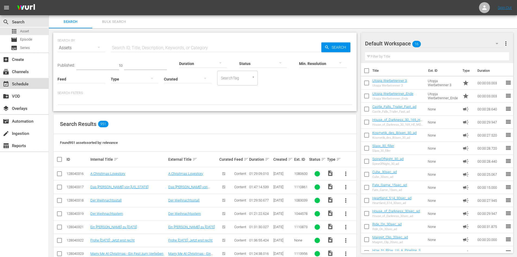
click at [23, 85] on div "event_available Schedule" at bounding box center [15, 83] width 30 height 5
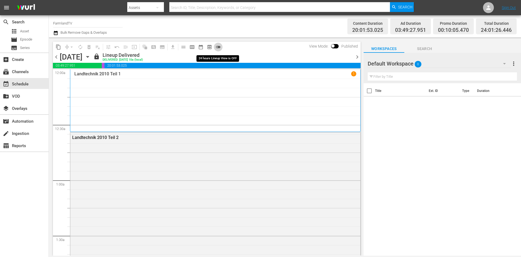
click at [220, 46] on span "toggle_off" at bounding box center [218, 46] width 5 height 5
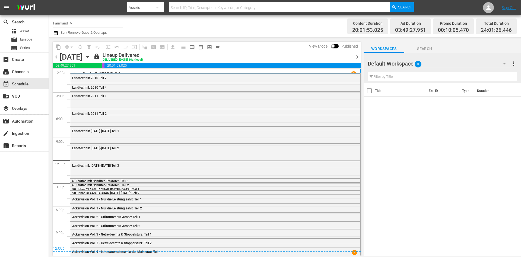
click at [355, 57] on span "chevron_right" at bounding box center [357, 56] width 7 height 7
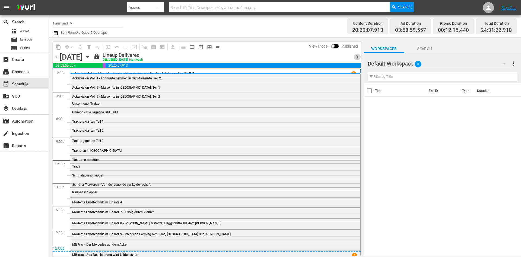
click at [355, 57] on span "chevron_right" at bounding box center [357, 56] width 7 height 7
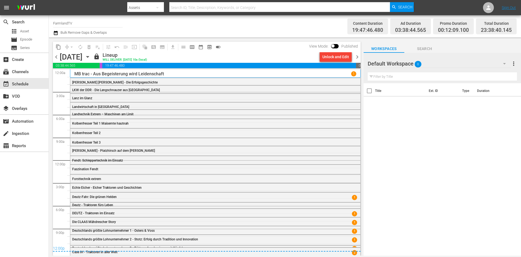
click at [358, 55] on span "chevron_right" at bounding box center [357, 56] width 7 height 7
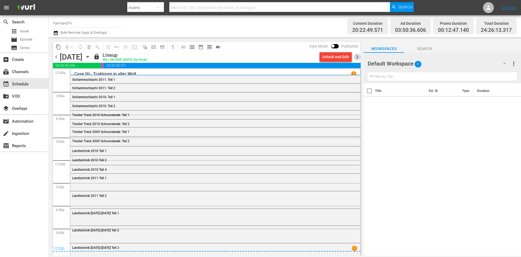
click at [359, 56] on span "chevron_right" at bounding box center [357, 56] width 7 height 7
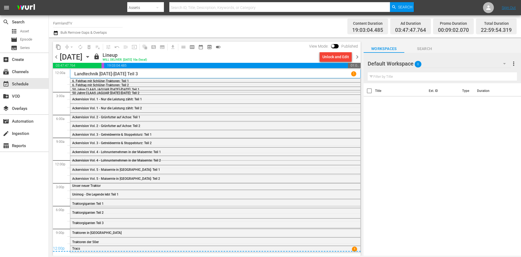
click at [358, 56] on span "chevron_right" at bounding box center [357, 56] width 7 height 7
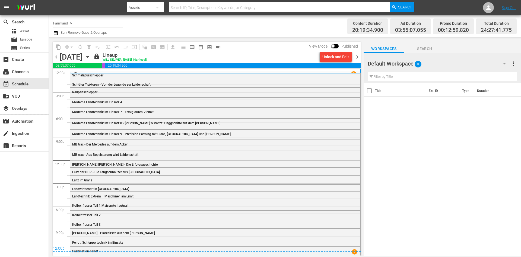
click at [359, 58] on span "chevron_right" at bounding box center [357, 56] width 7 height 7
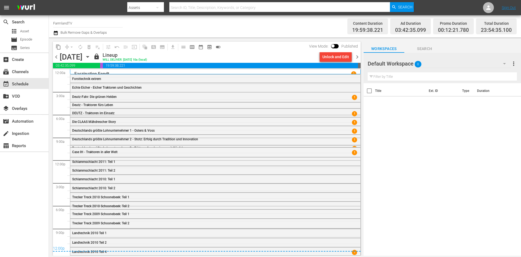
click at [358, 58] on span "chevron_right" at bounding box center [357, 56] width 7 height 7
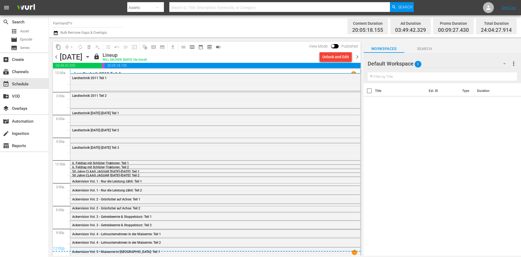
click at [358, 58] on span "chevron_right" at bounding box center [357, 56] width 7 height 7
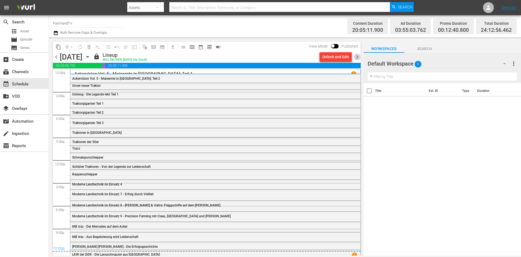
click at [359, 59] on span "chevron_right" at bounding box center [357, 56] width 7 height 7
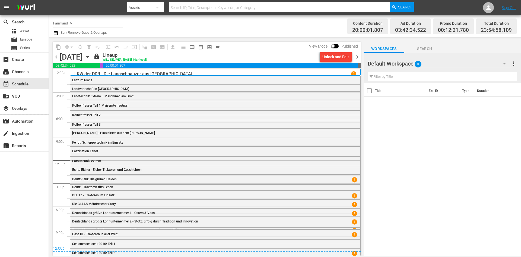
click at [357, 57] on span "chevron_right" at bounding box center [357, 56] width 7 height 7
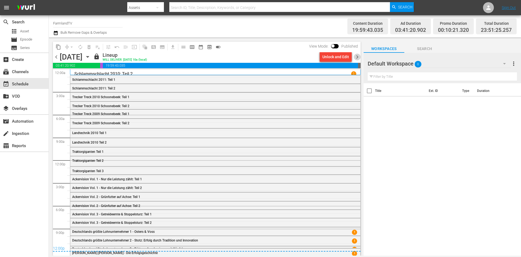
click at [355, 58] on span "chevron_right" at bounding box center [357, 56] width 7 height 7
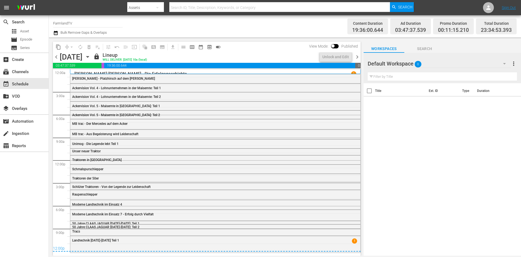
click at [355, 58] on span "chevron_right" at bounding box center [357, 56] width 7 height 7
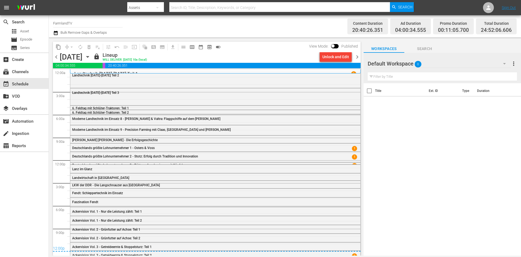
click at [359, 55] on span "chevron_right" at bounding box center [357, 56] width 7 height 7
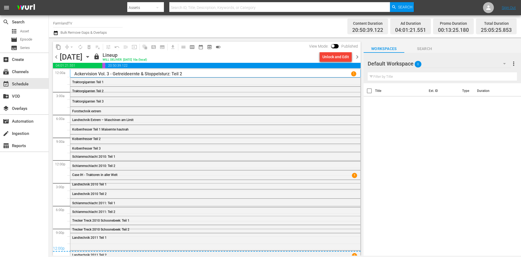
click at [359, 55] on span "chevron_right" at bounding box center [357, 56] width 7 height 7
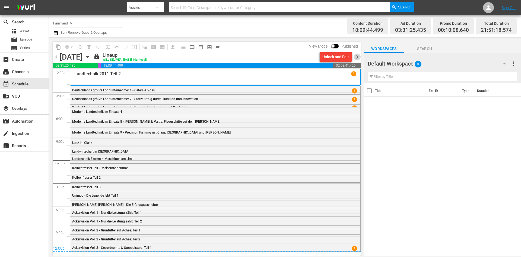
click at [357, 55] on span "chevron_right" at bounding box center [357, 56] width 7 height 7
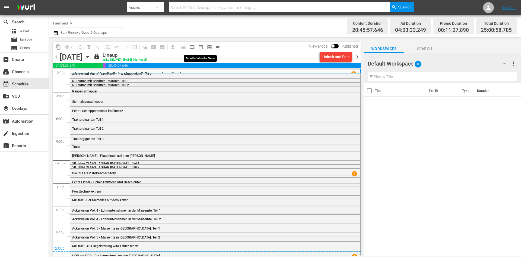
click at [204, 48] on button "date_range_outlined" at bounding box center [201, 47] width 9 height 9
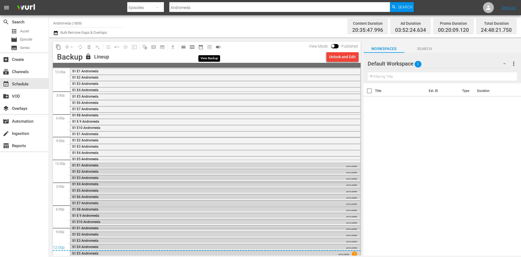
click at [209, 48] on span "preview_outlined" at bounding box center [209, 47] width 9 height 9
click at [194, 47] on span "calendar_view_week_outlined" at bounding box center [192, 46] width 5 height 5
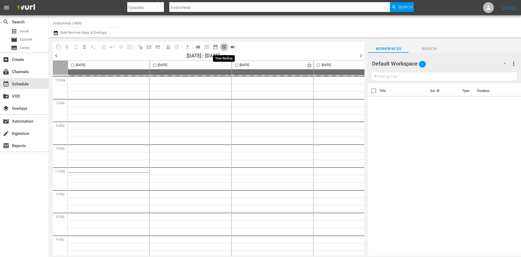
click at [223, 47] on span "preview_outlined" at bounding box center [224, 46] width 5 height 5
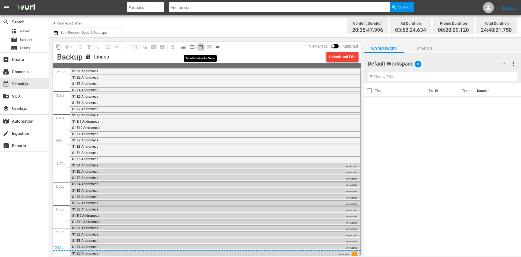
click at [201, 49] on span "date_range_outlined" at bounding box center [200, 46] width 5 height 5
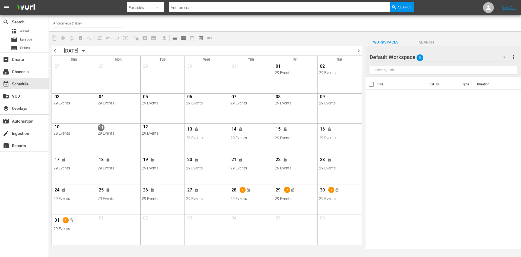
click at [84, 21] on input "Andromeda (1839)" at bounding box center [88, 23] width 70 height 13
type input "A"
click at [73, 36] on div "FarmlandTV (1589 - plaionpictures_weihnachtskino_1)" at bounding box center [128, 38] width 141 height 13
type input "FarmlandTV (1589 - plaionpictures_weihnachtskino_1)"
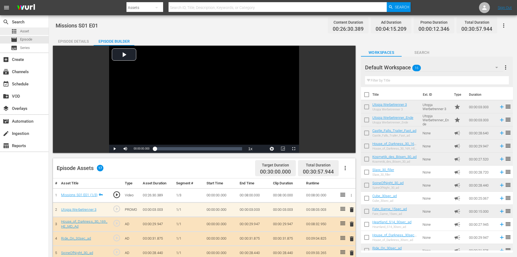
click at [25, 33] on span "Asset" at bounding box center [24, 31] width 9 height 5
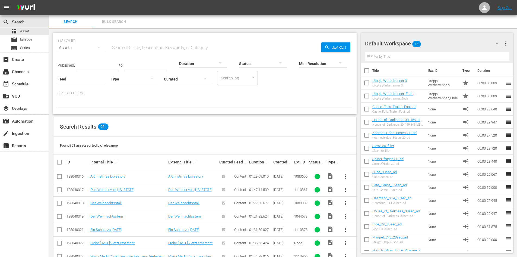
click at [129, 49] on input "text" at bounding box center [216, 47] width 211 height 13
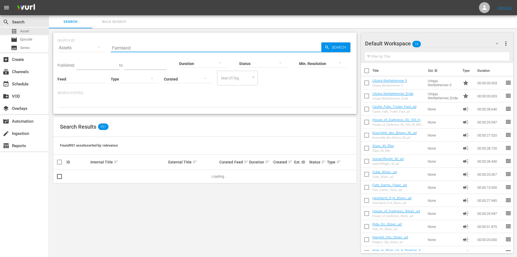
type input "Farmland"
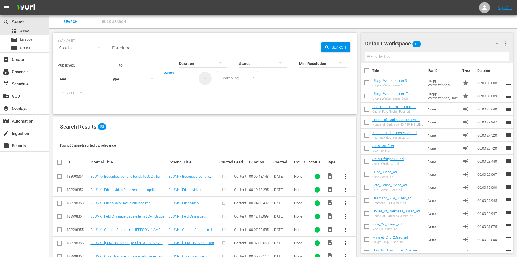
click at [207, 79] on icon "button" at bounding box center [205, 78] width 7 height 7
click at [198, 88] on div "Uncurated" at bounding box center [188, 87] width 48 height 9
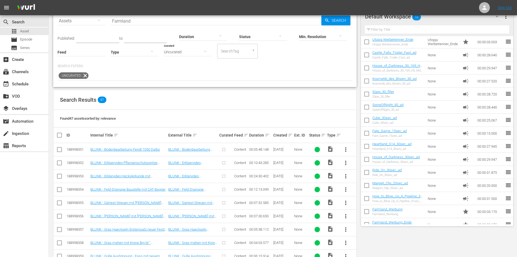
scroll to position [21, 0]
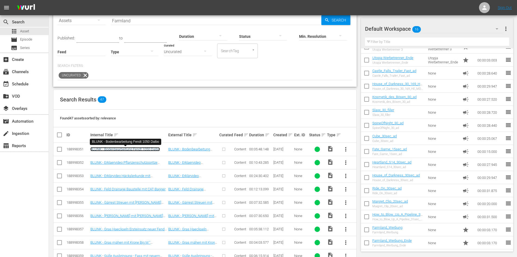
click at [133, 149] on link "BLUNK - Bodenbearbeitung Fendt 1050 Dalbo" at bounding box center [125, 149] width 70 height 4
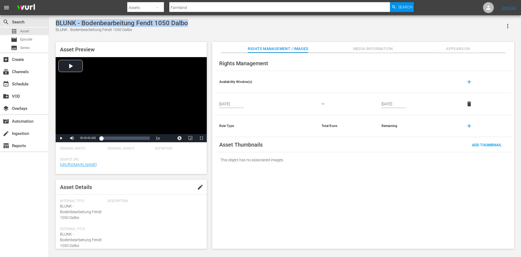
drag, startPoint x: 186, startPoint y: 23, endPoint x: 54, endPoint y: 17, distance: 132.6
click at [54, 17] on div "BLUNK - Bodenbearbeitung Fendt 1050 Dalbo BLUNK - Bodenbearbeitung Fendt 1050 D…" at bounding box center [285, 132] width 472 height 235
copy div "BLUNK - Bodenbearbeitung Fendt 1050 Dalbo"
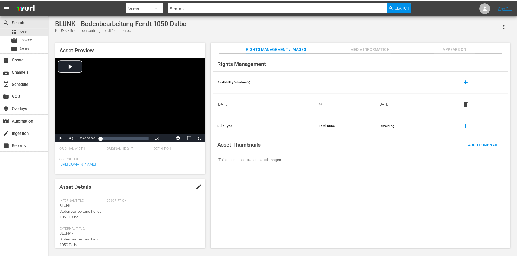
scroll to position [1, 0]
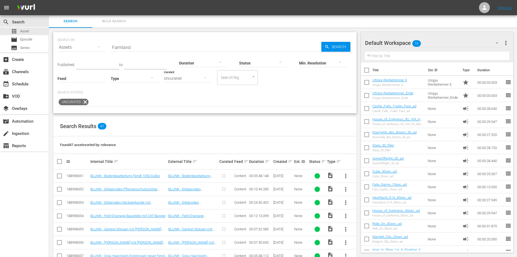
click at [90, 48] on div "Assets" at bounding box center [82, 47] width 48 height 15
click at [72, 84] on div "Episodes" at bounding box center [75, 83] width 22 height 9
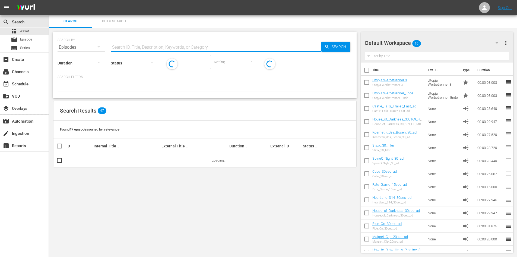
click at [139, 47] on input "text" at bounding box center [216, 47] width 211 height 13
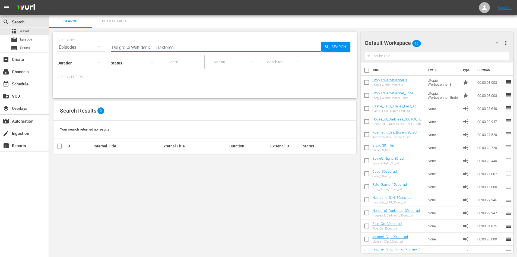
click at [154, 48] on input "Die große Welt der ICH Traktoren" at bounding box center [216, 47] width 211 height 13
click at [331, 46] on span "Search" at bounding box center [340, 47] width 21 height 10
click at [71, 48] on div "Episodes" at bounding box center [82, 47] width 48 height 15
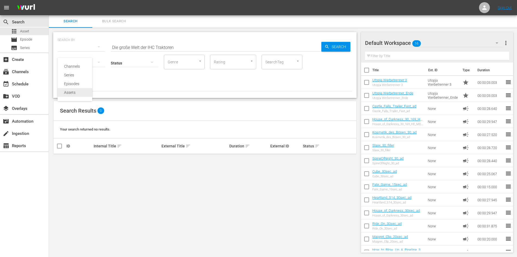
click at [72, 92] on div "Assets" at bounding box center [75, 92] width 22 height 9
type input "Farmland"
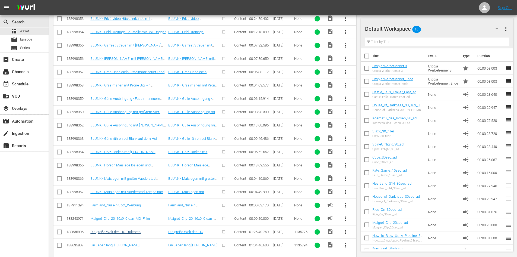
scroll to position [191, 0]
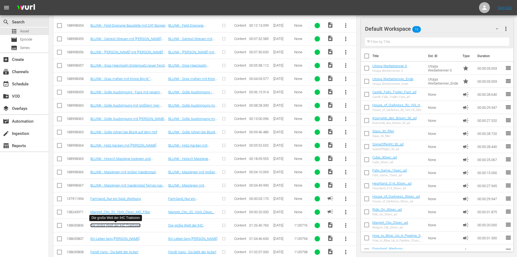
click at [138, 226] on link "Die große Welt der IHC Traktoren" at bounding box center [115, 225] width 50 height 4
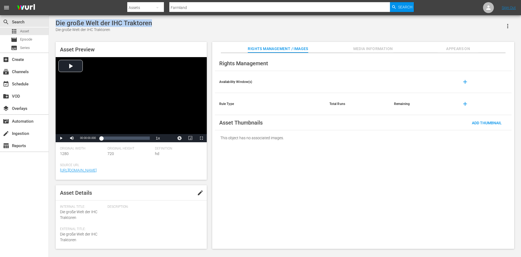
drag, startPoint x: 155, startPoint y: 22, endPoint x: 57, endPoint y: 21, distance: 98.0
click at [57, 21] on div "Die große Welt der IHC Traktoren Die große Welt der IHC Traktoren" at bounding box center [285, 25] width 459 height 13
copy div "Die große Welt der IHC Traktoren"
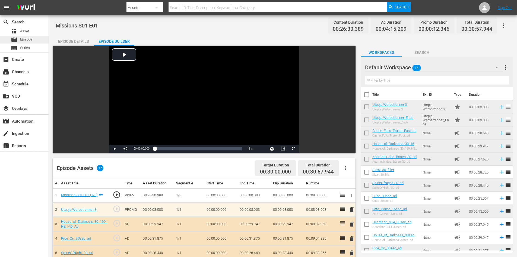
click at [36, 39] on div "movie Episode" at bounding box center [24, 40] width 49 height 8
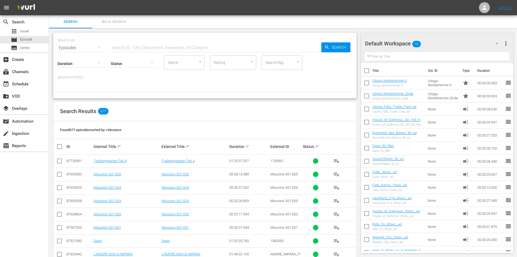
click at [169, 46] on input "text" at bounding box center [216, 47] width 211 height 13
paste input "BLUNK - Bodenbearbeitung Fendt 1050 Dalbo"
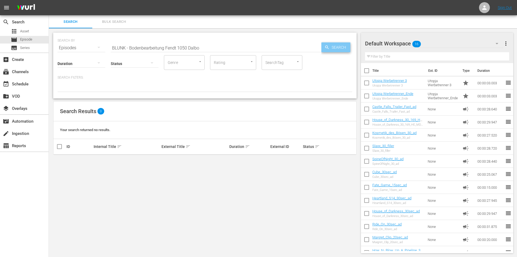
click at [341, 50] on span "Search" at bounding box center [340, 47] width 21 height 10
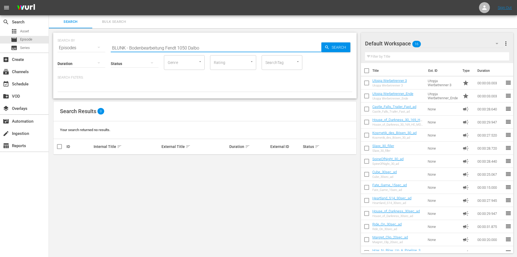
drag, startPoint x: 195, startPoint y: 46, endPoint x: 166, endPoint y: 46, distance: 29.3
click at [166, 46] on input "BLUNK - Bodenbearbeitung Fendt 1050 Dalbo" at bounding box center [216, 47] width 211 height 13
type input "BLUNK - Bodenbearbeitung"
click at [22, 31] on span "Asset" at bounding box center [24, 31] width 9 height 5
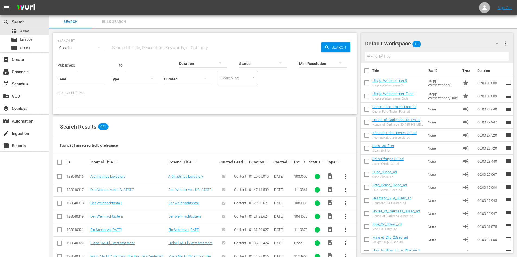
click at [137, 46] on input "text" at bounding box center [216, 47] width 211 height 13
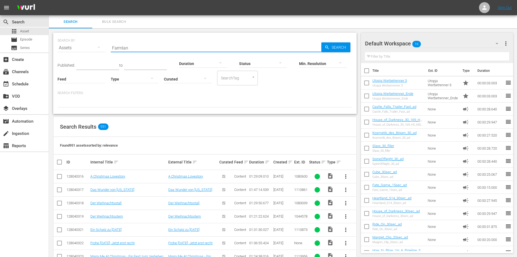
type input "Farmland"
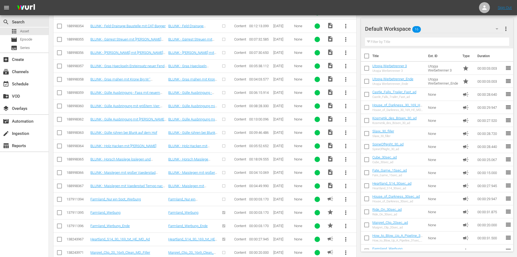
scroll to position [217, 0]
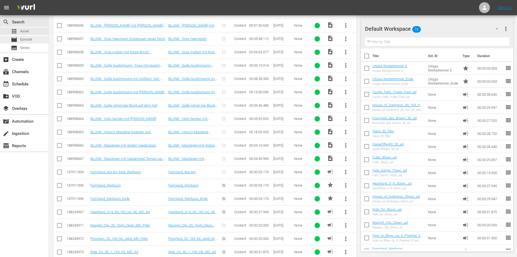
click at [38, 39] on div "movie Episode" at bounding box center [24, 40] width 49 height 8
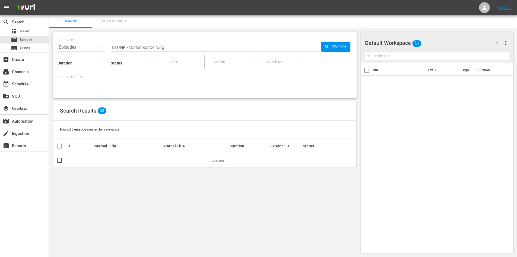
scroll to position [1, 0]
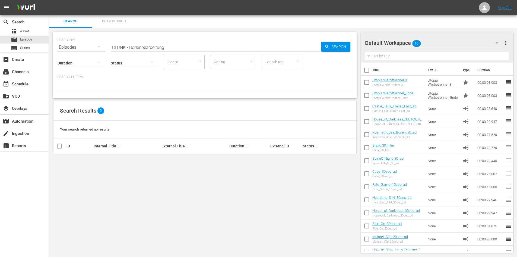
click at [194, 47] on input "BLUNK - Bodenbearbeitung" at bounding box center [216, 47] width 211 height 13
type input "BLUNK"
click at [333, 48] on span "Search" at bounding box center [340, 47] width 21 height 10
click at [87, 49] on div "Episodes" at bounding box center [82, 47] width 48 height 15
click at [83, 78] on div "Series" at bounding box center [75, 75] width 22 height 9
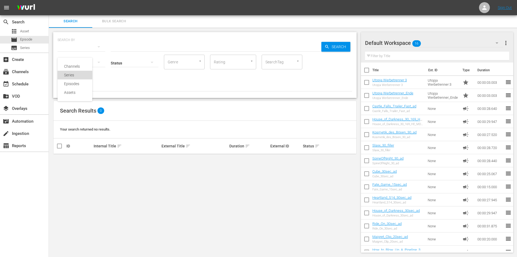
scroll to position [0, 0]
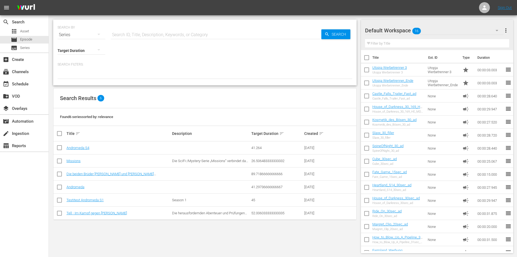
click at [82, 35] on div "Series" at bounding box center [82, 34] width 48 height 15
click at [72, 79] on div "Assets" at bounding box center [75, 79] width 22 height 9
type input "Farmland"
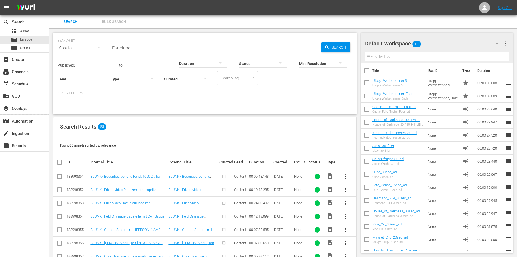
drag, startPoint x: 141, startPoint y: 47, endPoint x: 85, endPoint y: 53, distance: 56.3
click at [85, 53] on div "SEARCH BY Search By Assets Search ID, Title, Description, Keywords, or Category…" at bounding box center [205, 45] width 295 height 20
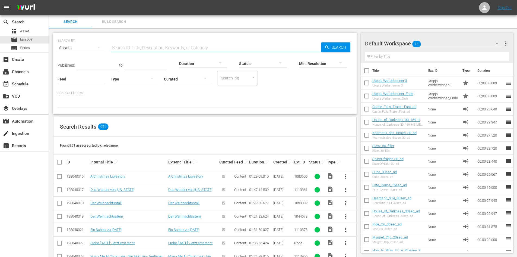
paste input "Die große Welt der IHC Traktoren"
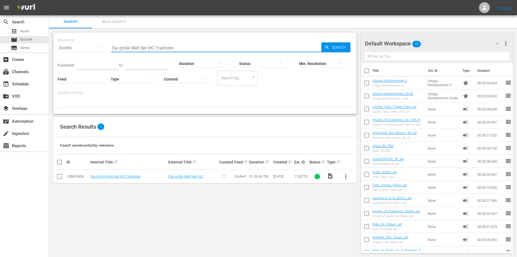
click at [86, 48] on div "Assets" at bounding box center [82, 47] width 48 height 15
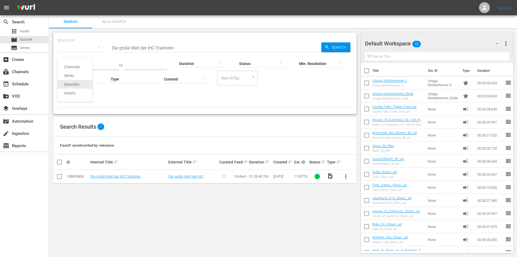
click at [83, 83] on div "Episodes" at bounding box center [75, 84] width 22 height 9
type input "BLUNK"
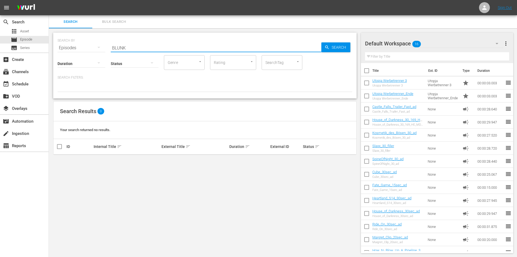
drag, startPoint x: 131, startPoint y: 46, endPoint x: 105, endPoint y: 47, distance: 26.1
click at [105, 47] on div "SEARCH BY Search By Episodes Search ID, Title, Description, Keywords, or Catego…" at bounding box center [205, 45] width 295 height 20
paste input "Die große Welt der IHC Traktoren"
type input "Die große Welt der IHC Traktoren"
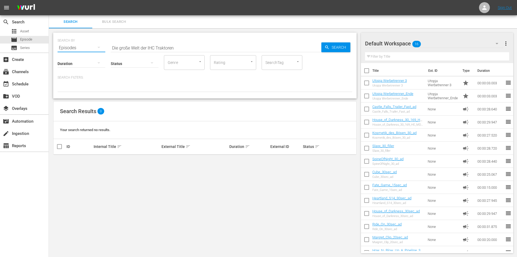
click at [92, 46] on button "button" at bounding box center [98, 47] width 13 height 13
click at [79, 90] on div "Assets" at bounding box center [75, 93] width 22 height 9
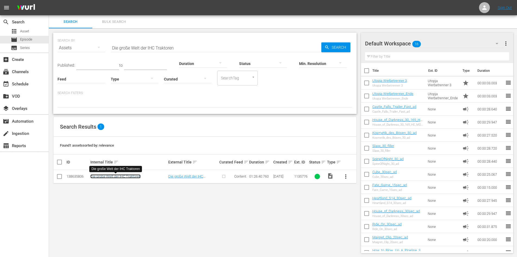
click at [111, 177] on link "Die große Welt der IHC Traktoren" at bounding box center [115, 176] width 50 height 4
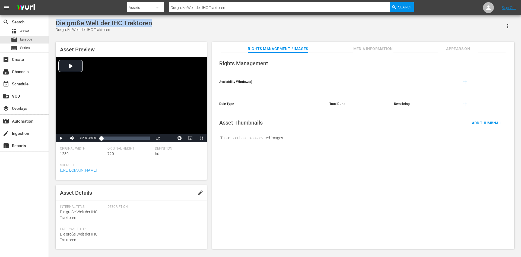
drag, startPoint x: 153, startPoint y: 23, endPoint x: 57, endPoint y: 24, distance: 96.1
click at [57, 24] on div "Die große Welt der IHC Traktoren Die große Welt der IHC Traktoren" at bounding box center [285, 25] width 459 height 13
copy div "Die große Welt der IHC Traktoren"
click at [29, 31] on span "Asset" at bounding box center [24, 31] width 9 height 5
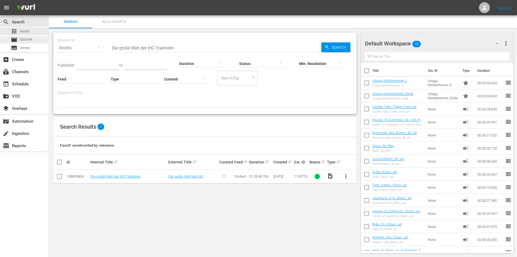
click at [29, 40] on span "Episode" at bounding box center [26, 39] width 12 height 5
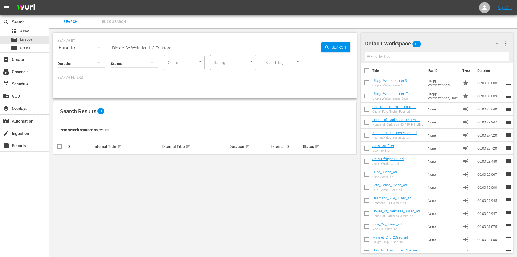
click at [93, 62] on button "button" at bounding box center [98, 62] width 13 height 13
click at [131, 63] on div "0-1m 1-2m 2-3m 3-4m 4-5m 5-10m 10-15m 15-30m 30-60m 60-90m >90m Clips (<5min) S…" at bounding box center [258, 128] width 517 height 257
click at [120, 64] on div at bounding box center [135, 63] width 48 height 15
click at [103, 87] on div "Ready to Schedule Not Ready to Schedule" at bounding box center [258, 128] width 517 height 257
drag, startPoint x: 177, startPoint y: 49, endPoint x: 71, endPoint y: 49, distance: 106.7
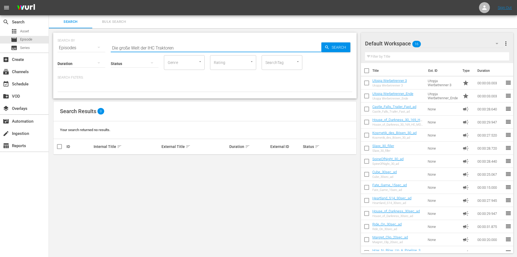
click at [71, 49] on div "SEARCH BY Search By Episodes Search ID, Title, Description, Keywords, or Catego…" at bounding box center [205, 45] width 295 height 20
paste input "Die große Welt der IHC Traktoren"
type input "Die große Welt der IHC Traktoren"
click at [339, 42] on div "SEARCH BY Search By Episodes Search ID, Title, Description, Keywords, or Catego…" at bounding box center [205, 45] width 295 height 20
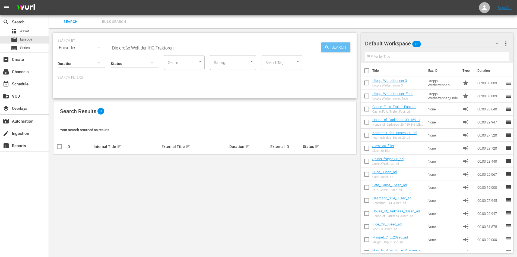
click at [339, 46] on span "Search" at bounding box center [340, 47] width 21 height 10
click at [333, 48] on span "Search" at bounding box center [340, 47] width 21 height 10
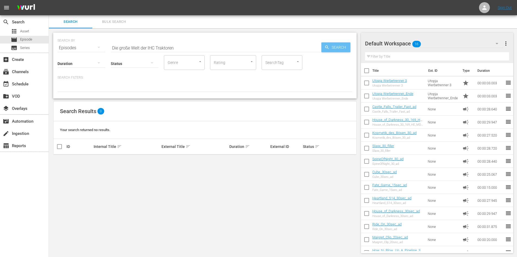
click at [333, 48] on span "Search" at bounding box center [340, 47] width 21 height 10
click at [34, 30] on div "apps Asset" at bounding box center [24, 31] width 49 height 8
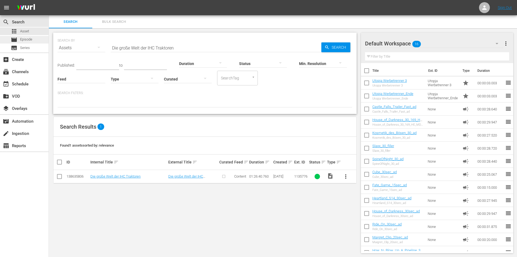
click at [39, 40] on div "movie Episode" at bounding box center [24, 40] width 49 height 8
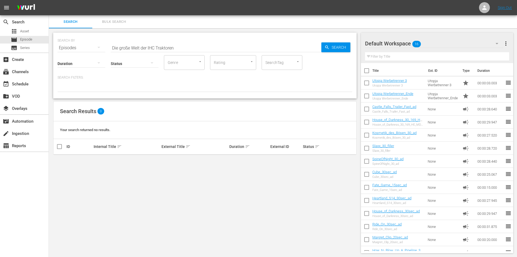
click at [95, 48] on button "button" at bounding box center [98, 47] width 13 height 13
click at [190, 48] on div "Channels Series Episodes Assets" at bounding box center [258, 128] width 517 height 257
click at [97, 47] on icon "button" at bounding box center [99, 47] width 7 height 7
click at [83, 94] on div "Assets" at bounding box center [75, 93] width 22 height 9
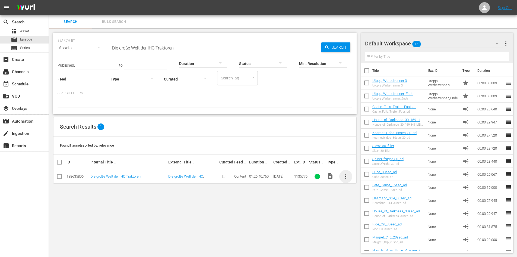
click at [347, 176] on span "more_vert" at bounding box center [346, 176] width 7 height 7
click at [319, 211] on div "SEARCH BY Search By Assets Search ID, Title, Description, Keywords, or Category…" at bounding box center [205, 142] width 312 height 229
click at [29, 32] on span "Asset" at bounding box center [24, 31] width 9 height 5
click at [345, 176] on span "more_vert" at bounding box center [346, 176] width 7 height 7
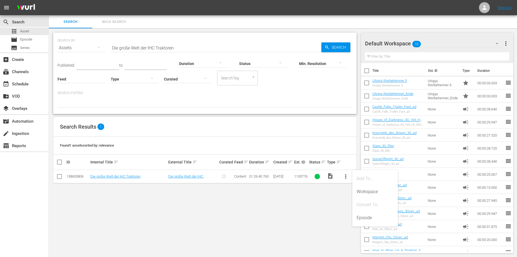
click at [364, 218] on div "Episode" at bounding box center [375, 217] width 37 height 13
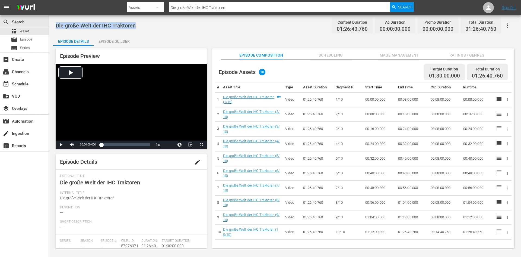
drag, startPoint x: 129, startPoint y: 24, endPoint x: 54, endPoint y: 18, distance: 75.2
click at [54, 18] on div "Die große Welt der IHC Traktoren Content Duration 01:26:40.760 Ad Duration 00:0…" at bounding box center [285, 132] width 472 height 234
copy span "Die große Welt der IHC Traktoren"
click at [44, 40] on div "movie Episode" at bounding box center [24, 40] width 49 height 8
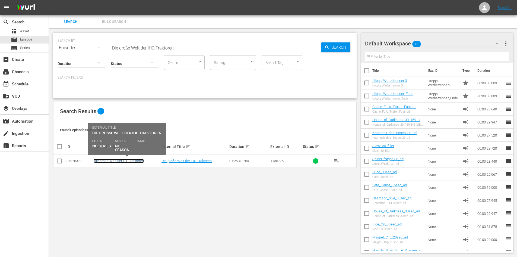
click at [126, 161] on link "Die große Welt der IHC Traktoren" at bounding box center [119, 161] width 50 height 4
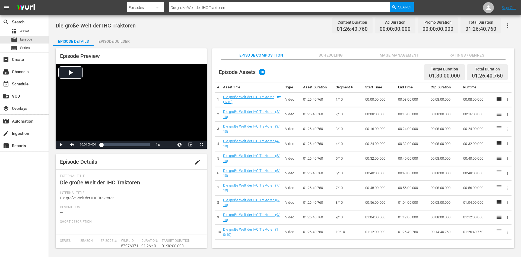
click at [119, 42] on div "Episode Builder" at bounding box center [114, 41] width 41 height 13
